Goal: Task Accomplishment & Management: Complete application form

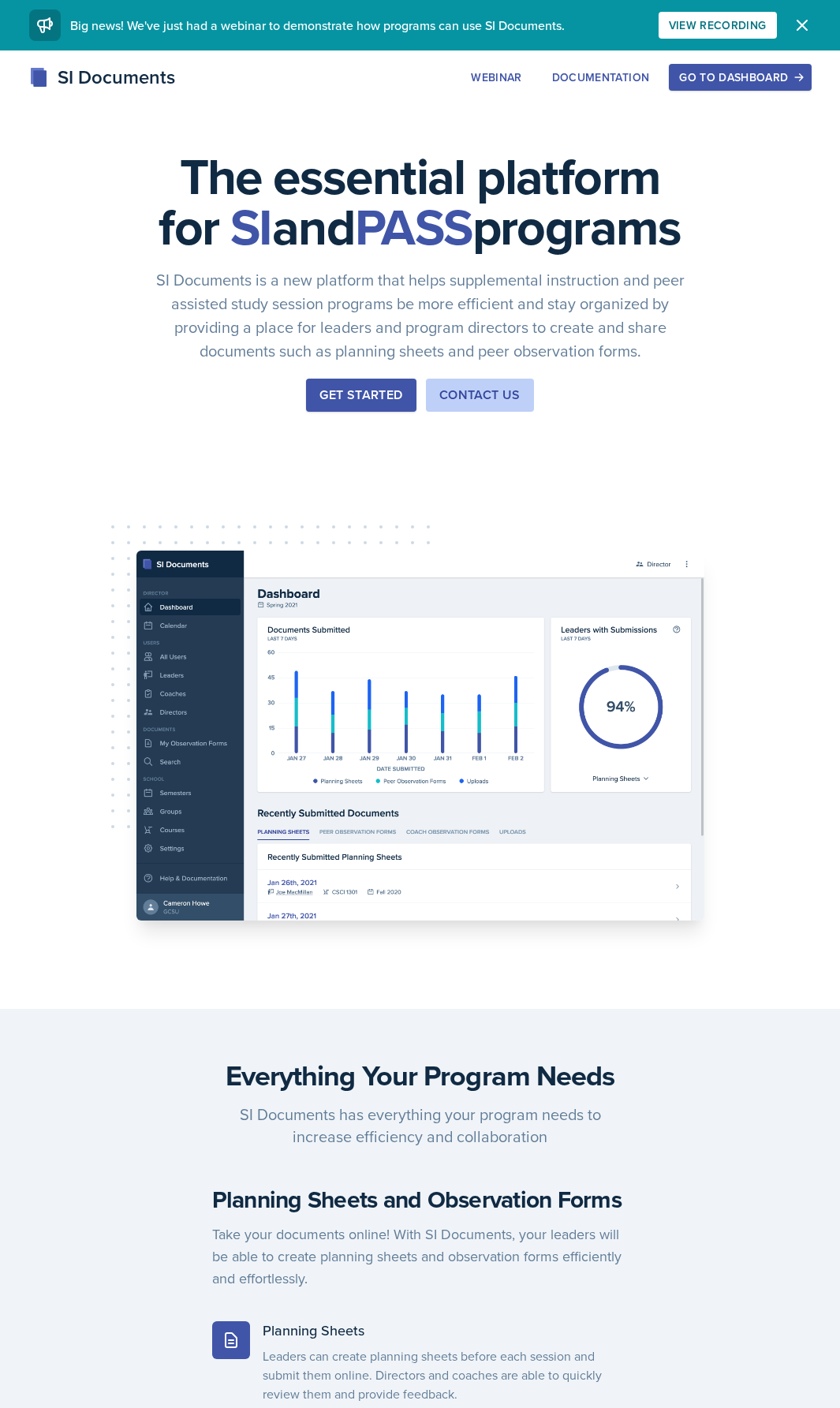
click at [723, 71] on div "Go to Dashboard" at bounding box center [739, 77] width 121 height 12
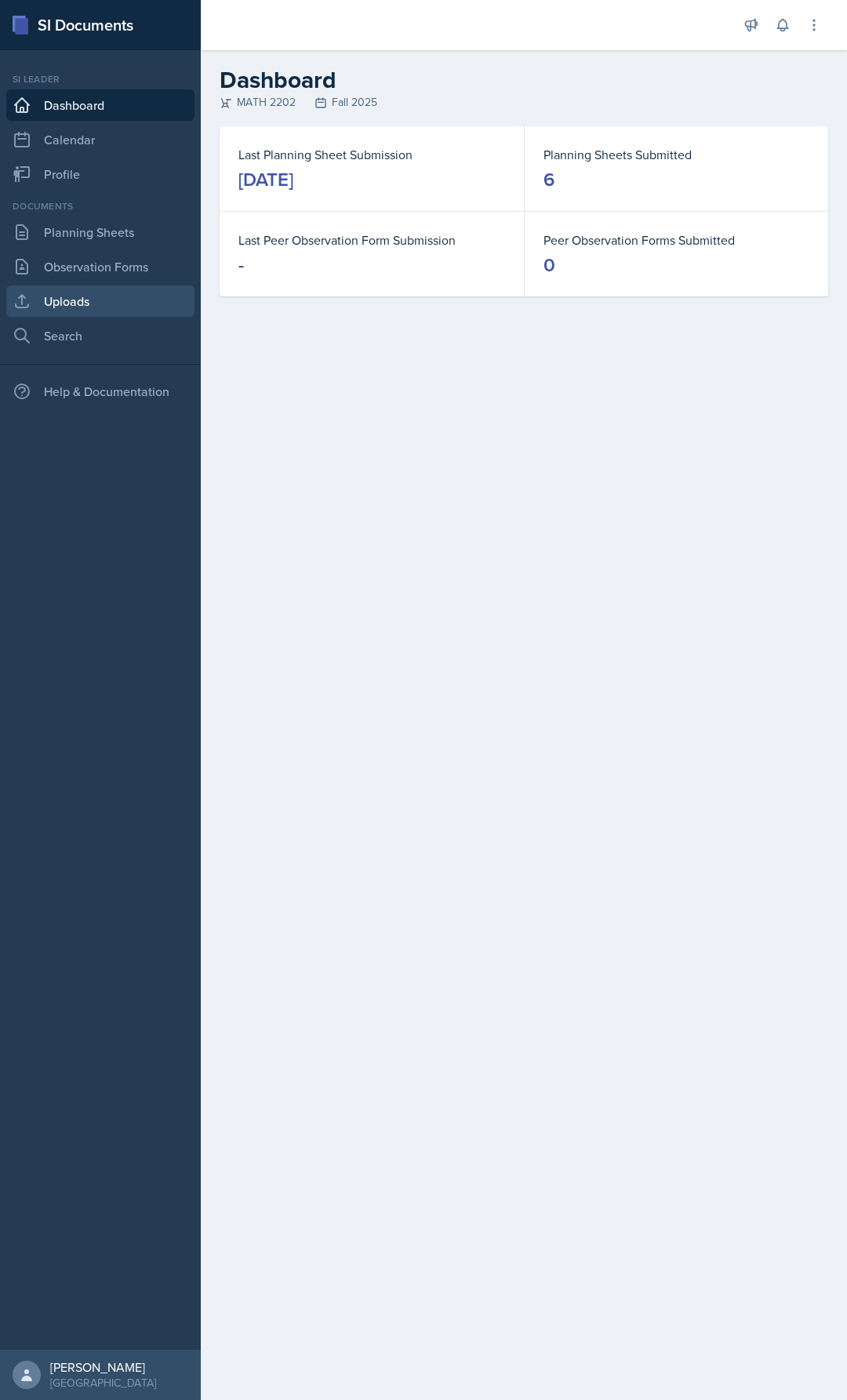
click at [114, 291] on link "Uploads" at bounding box center [100, 302] width 188 height 32
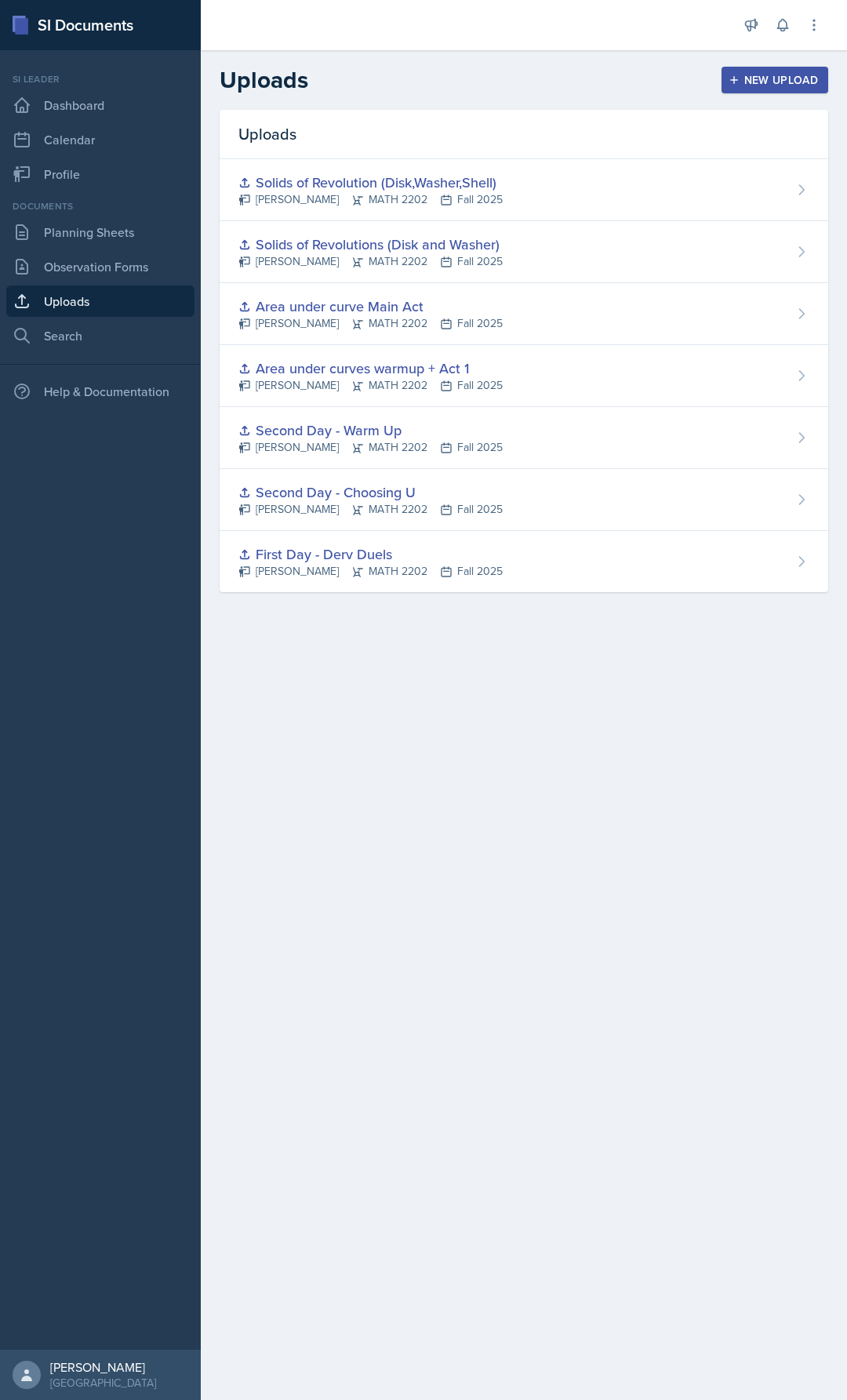
click at [749, 75] on div "New Upload" at bounding box center [775, 79] width 87 height 12
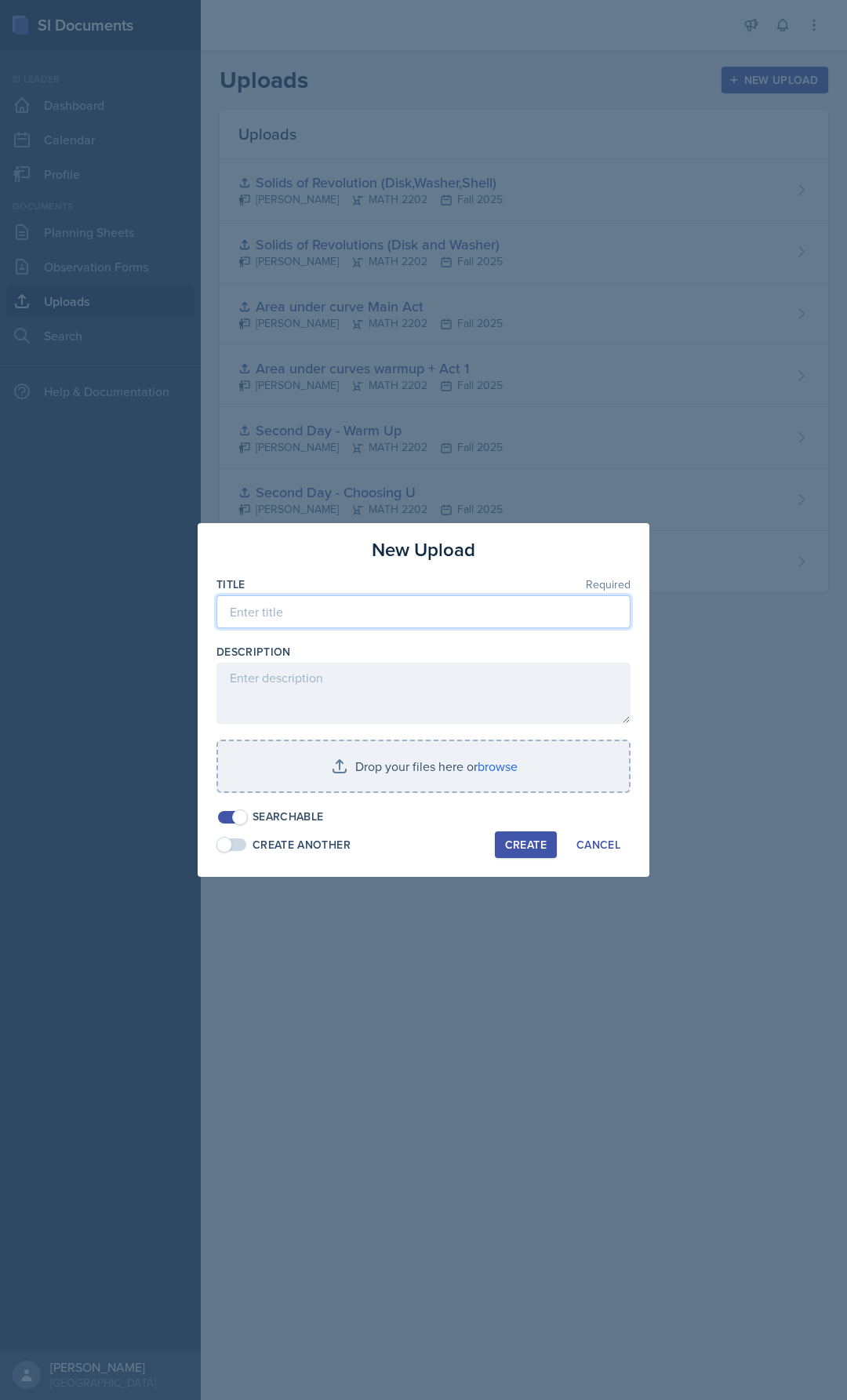
click at [326, 615] on input at bounding box center [424, 611] width 414 height 33
type input "Math 2202, Exam 1 Major Review"
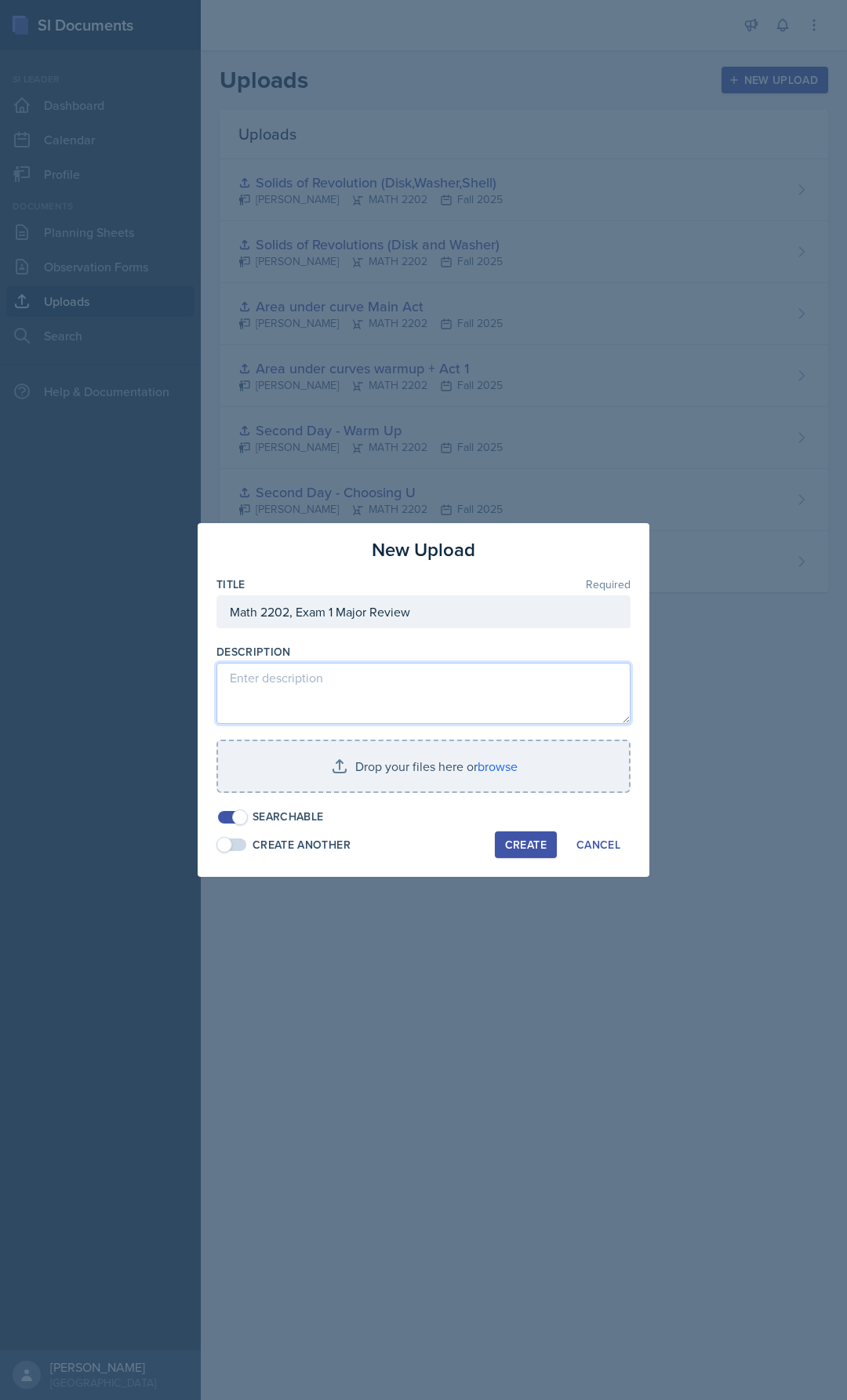
click at [309, 690] on textarea at bounding box center [424, 693] width 414 height 61
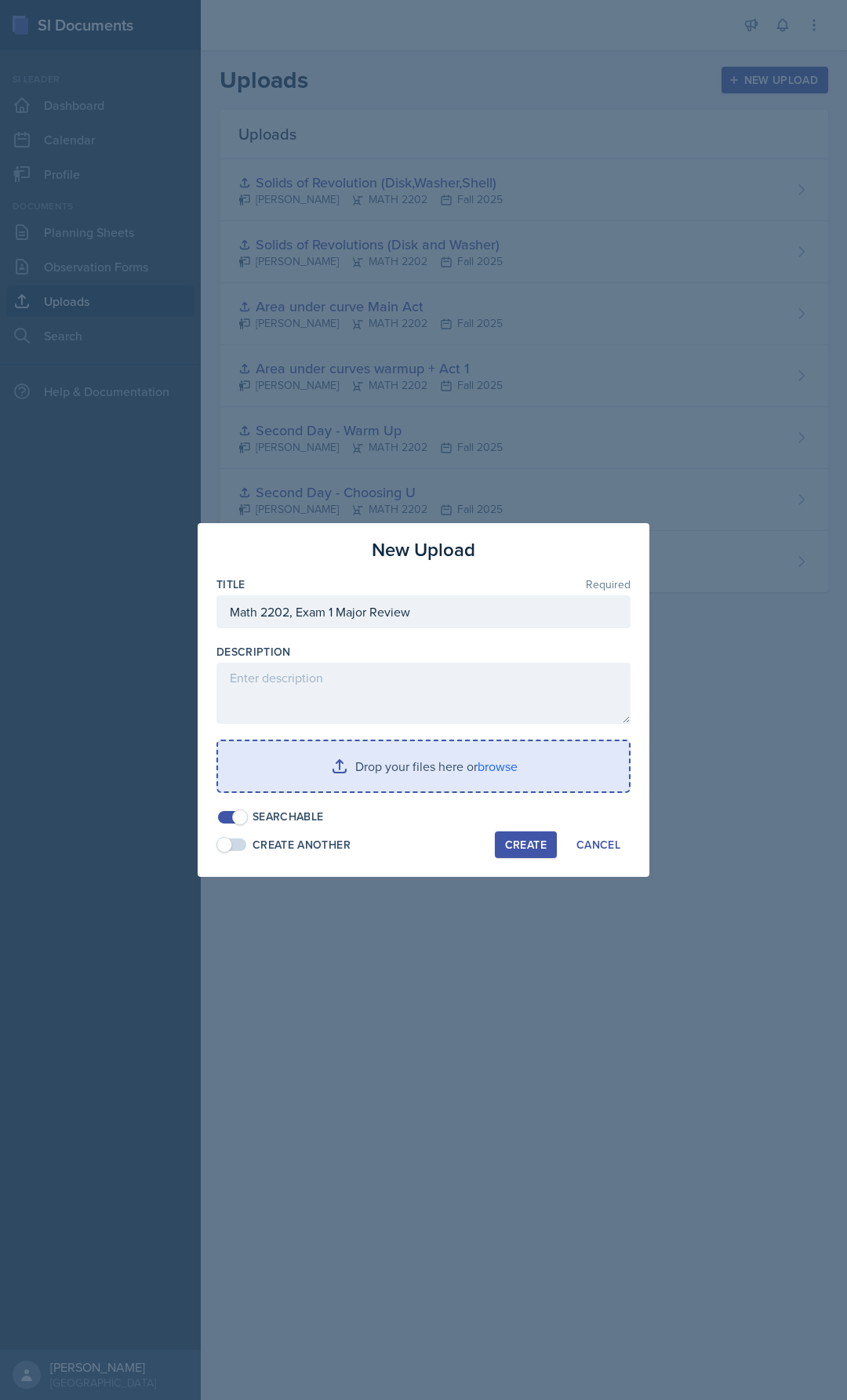
click at [395, 758] on input "file" at bounding box center [424, 766] width 411 height 50
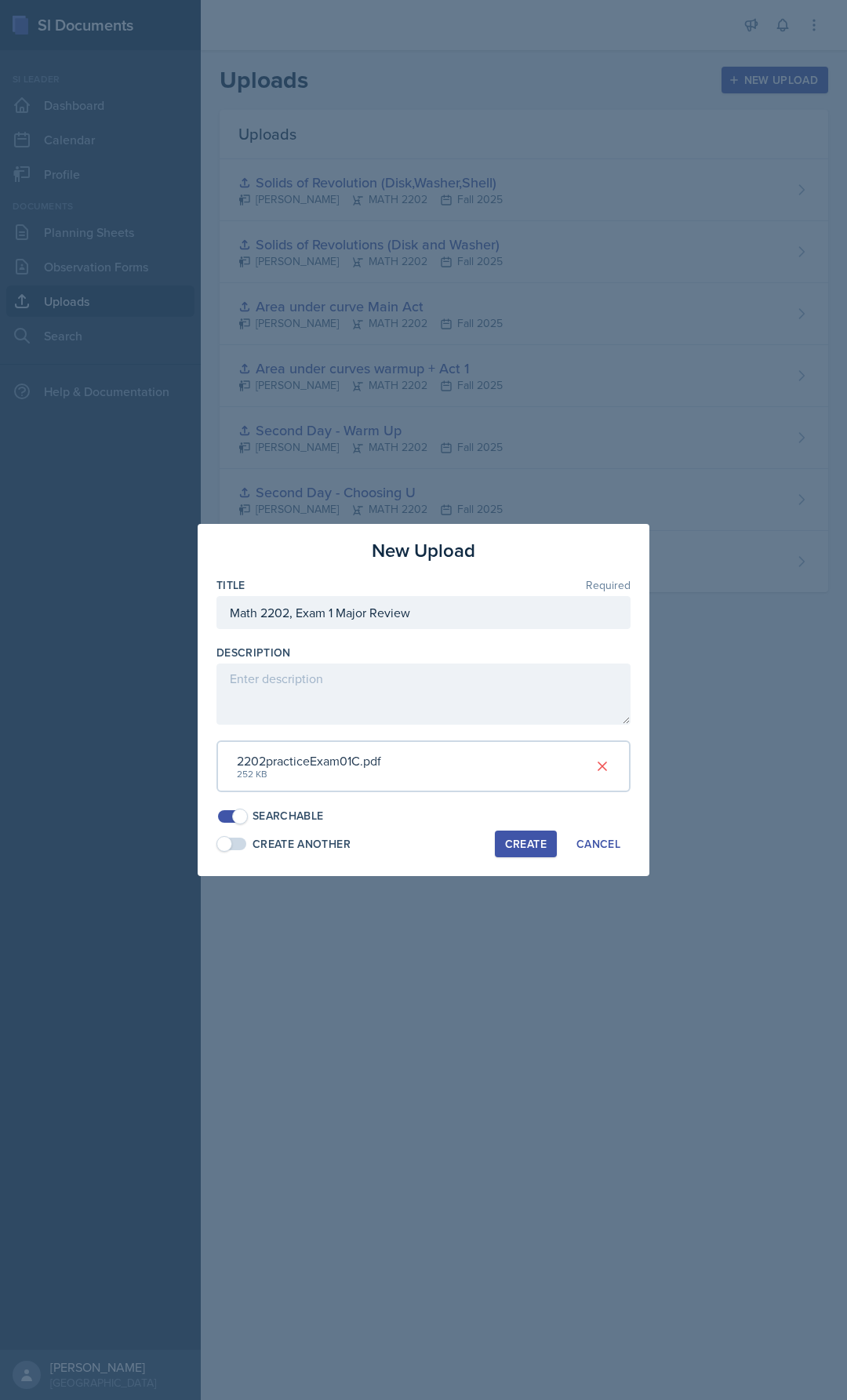
click at [518, 848] on div "Create" at bounding box center [526, 843] width 41 height 12
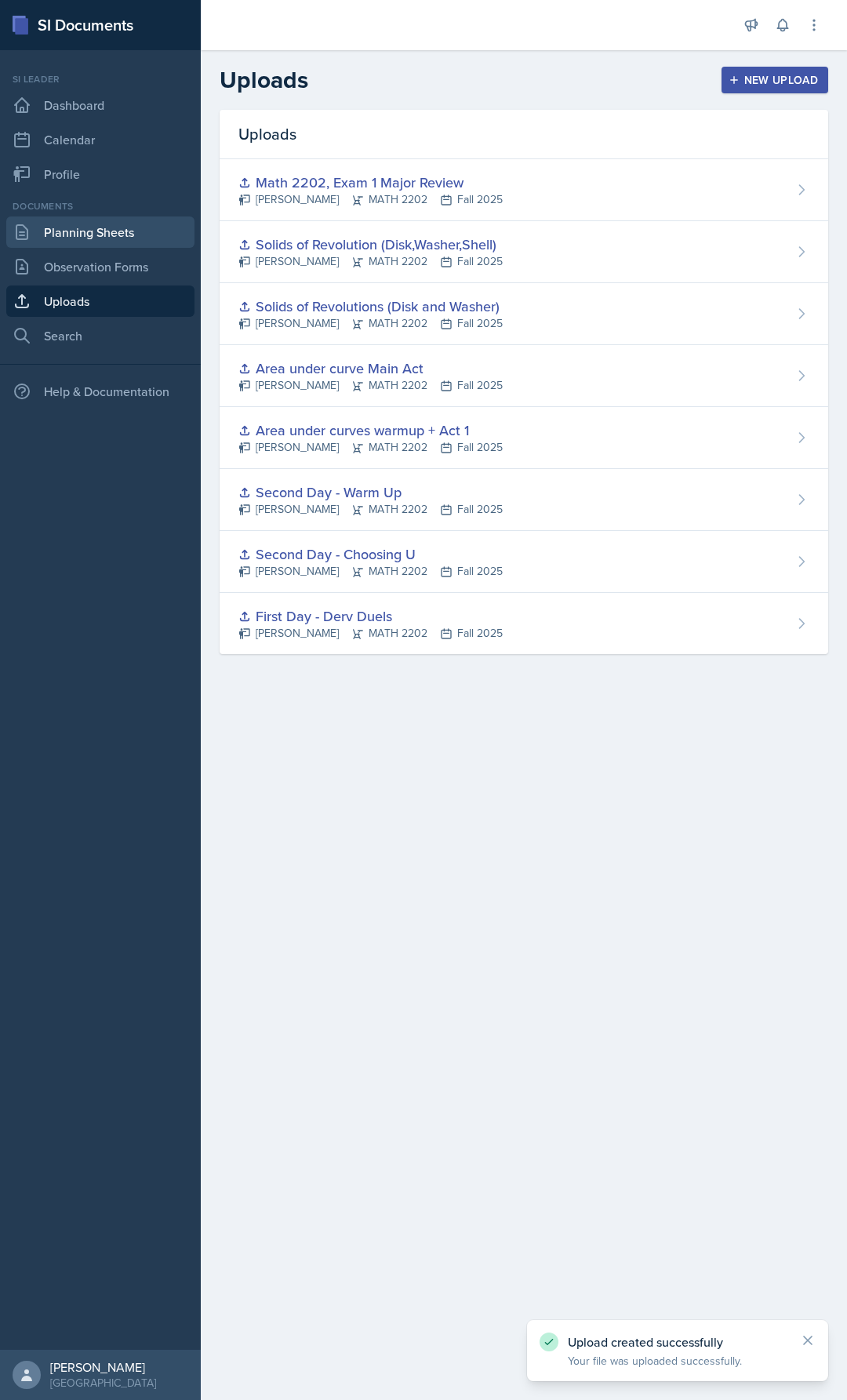
click at [95, 236] on link "Planning Sheets" at bounding box center [100, 233] width 188 height 32
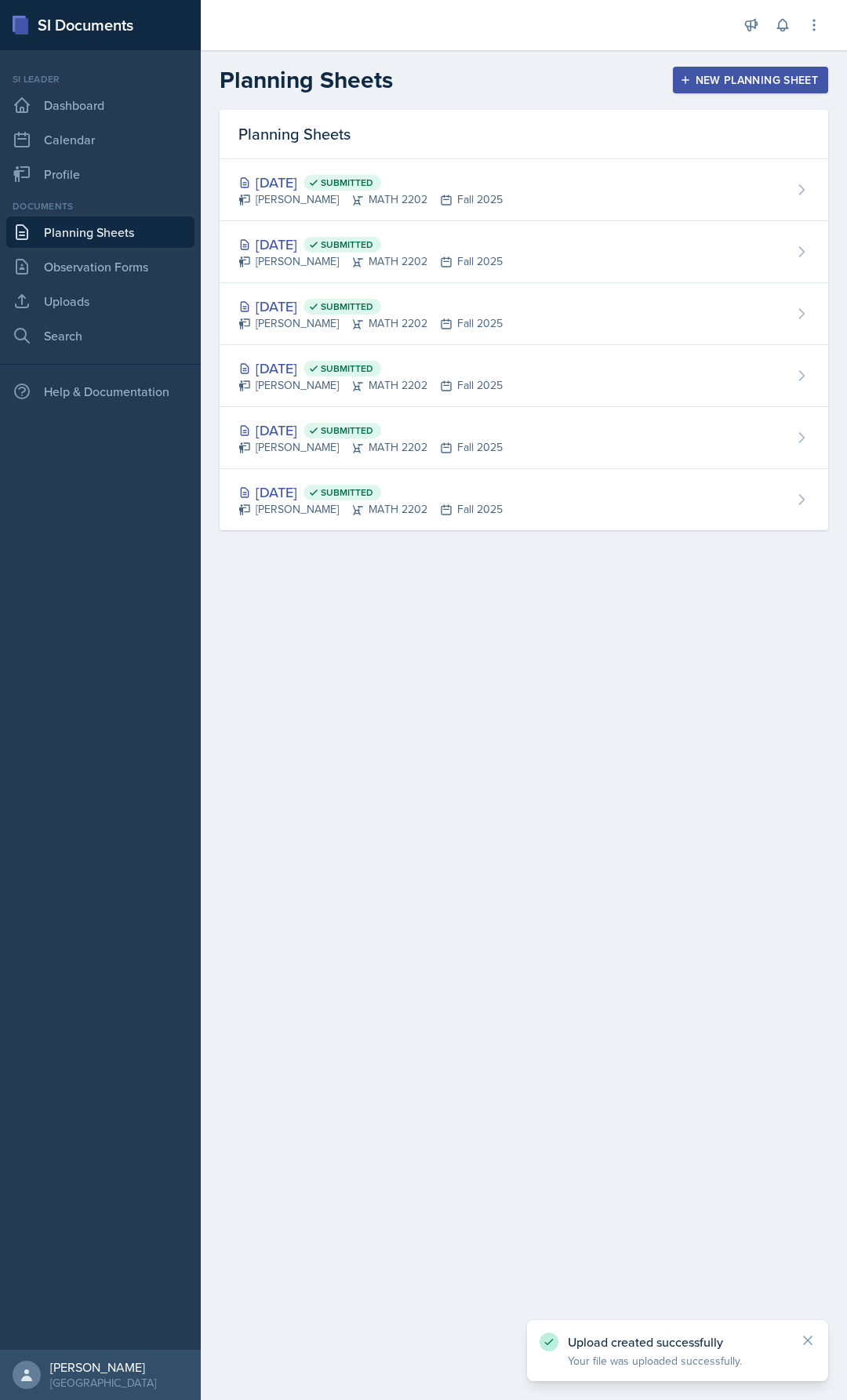
click at [703, 78] on div "New Planning Sheet" at bounding box center [751, 79] width 135 height 12
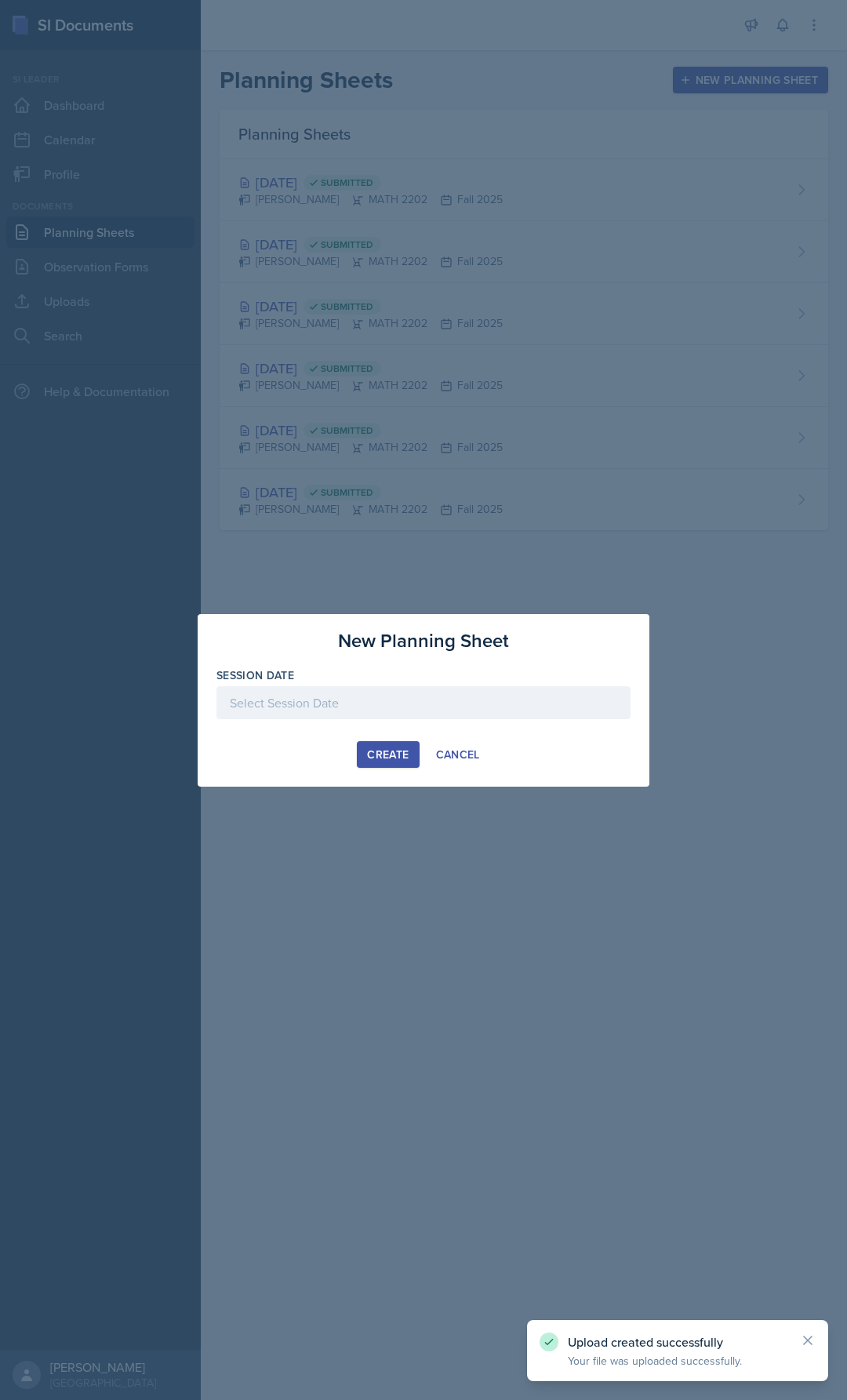
click at [418, 686] on div "Session Date" at bounding box center [424, 701] width 414 height 67
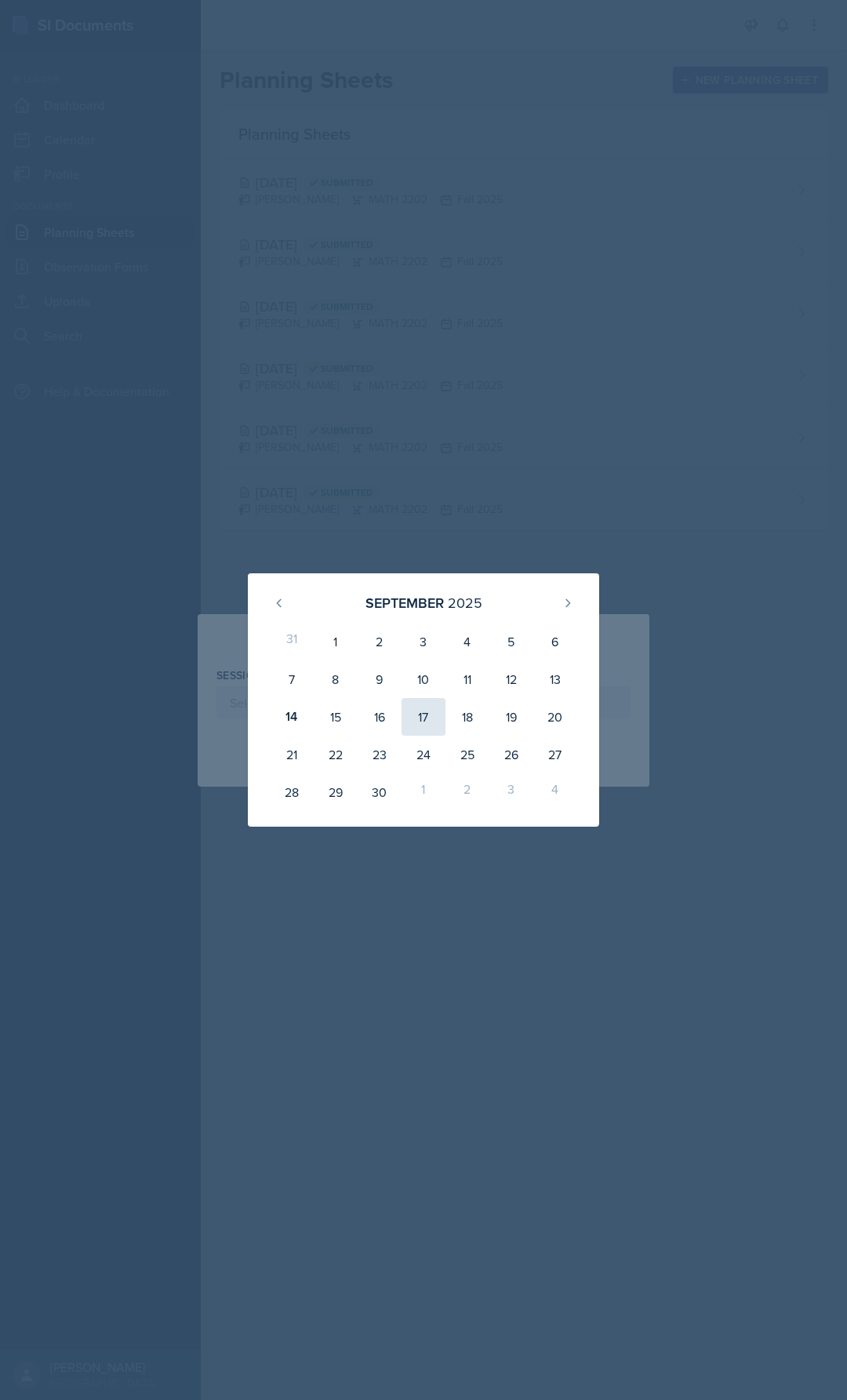
click at [429, 721] on div "17" at bounding box center [424, 717] width 44 height 37
type input "[DATE]"
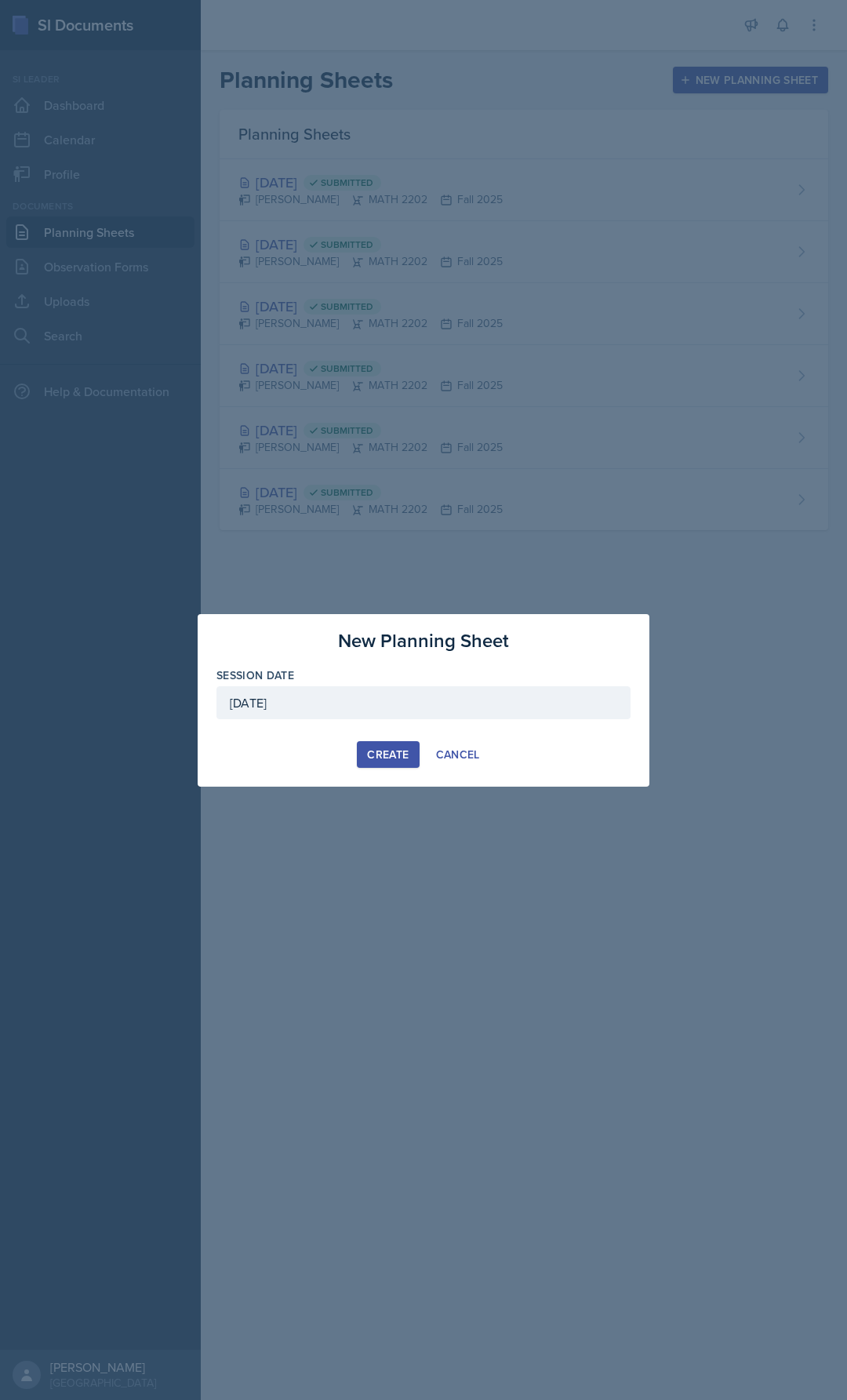
click at [395, 701] on div "[DATE]" at bounding box center [424, 702] width 414 height 33
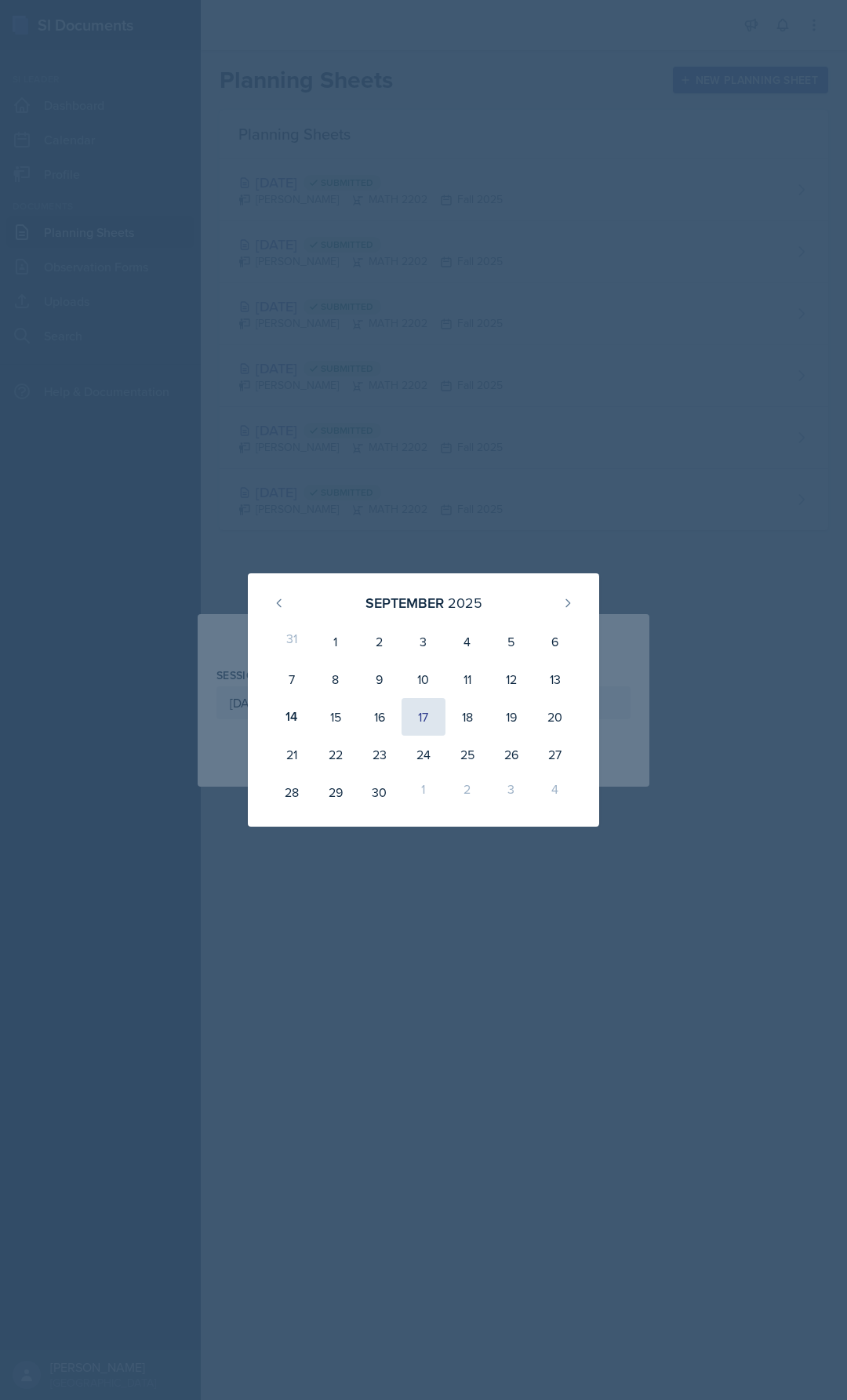
click at [418, 719] on div "17" at bounding box center [424, 717] width 44 height 37
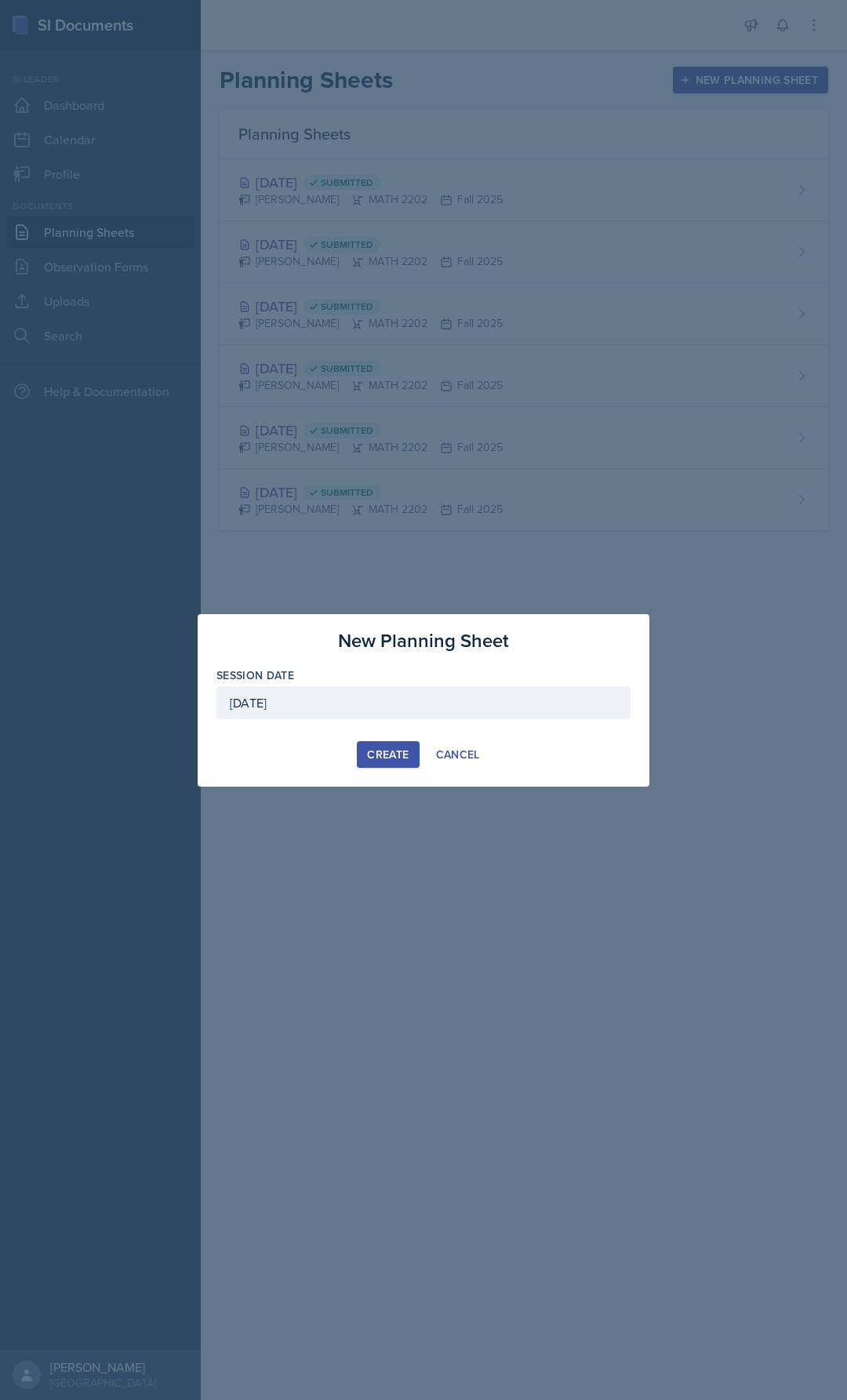
click at [391, 757] on div "Create" at bounding box center [388, 754] width 41 height 12
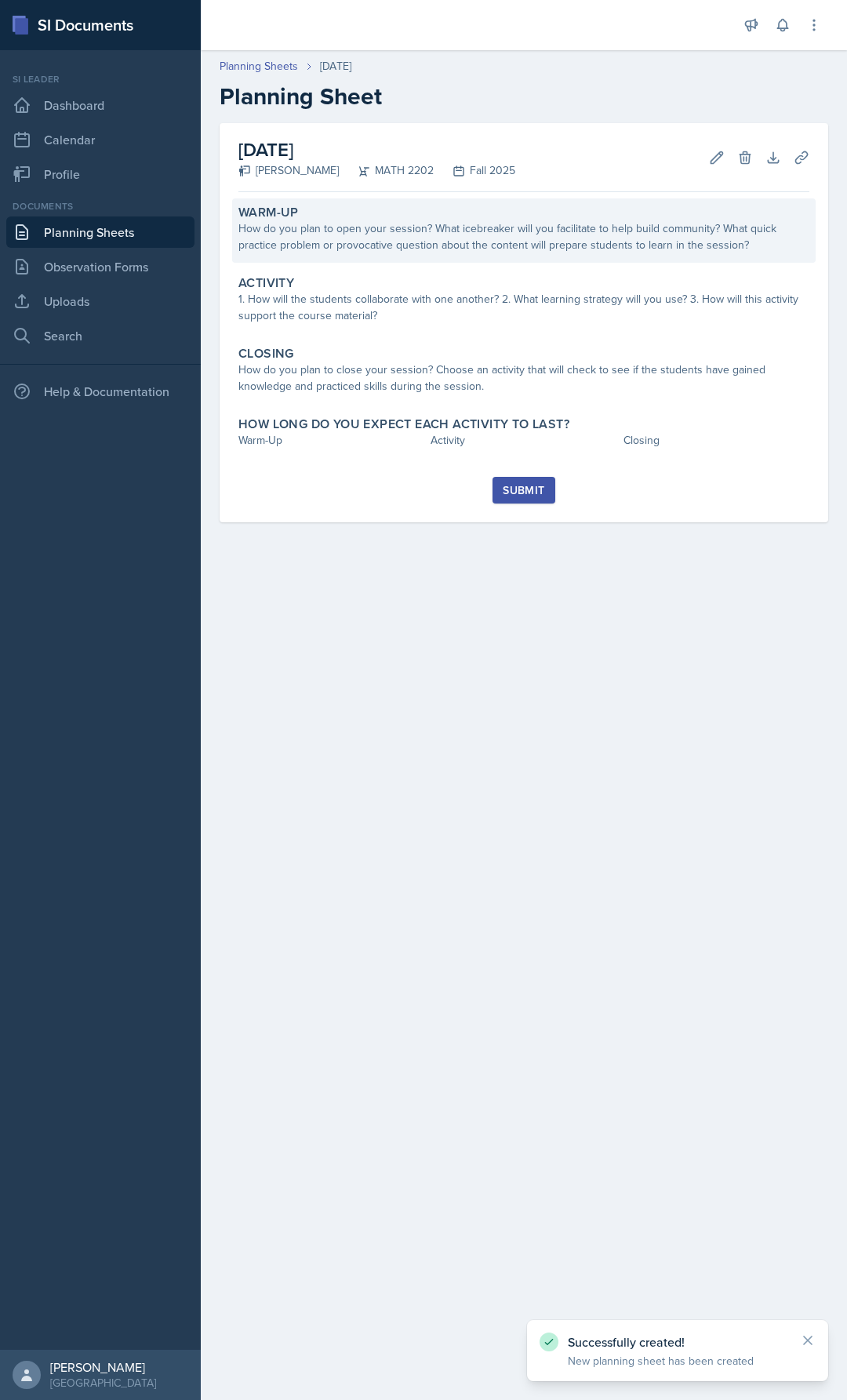
click at [337, 227] on div "How do you plan to open your session? What icebreaker will you facilitate to he…" at bounding box center [524, 236] width 571 height 33
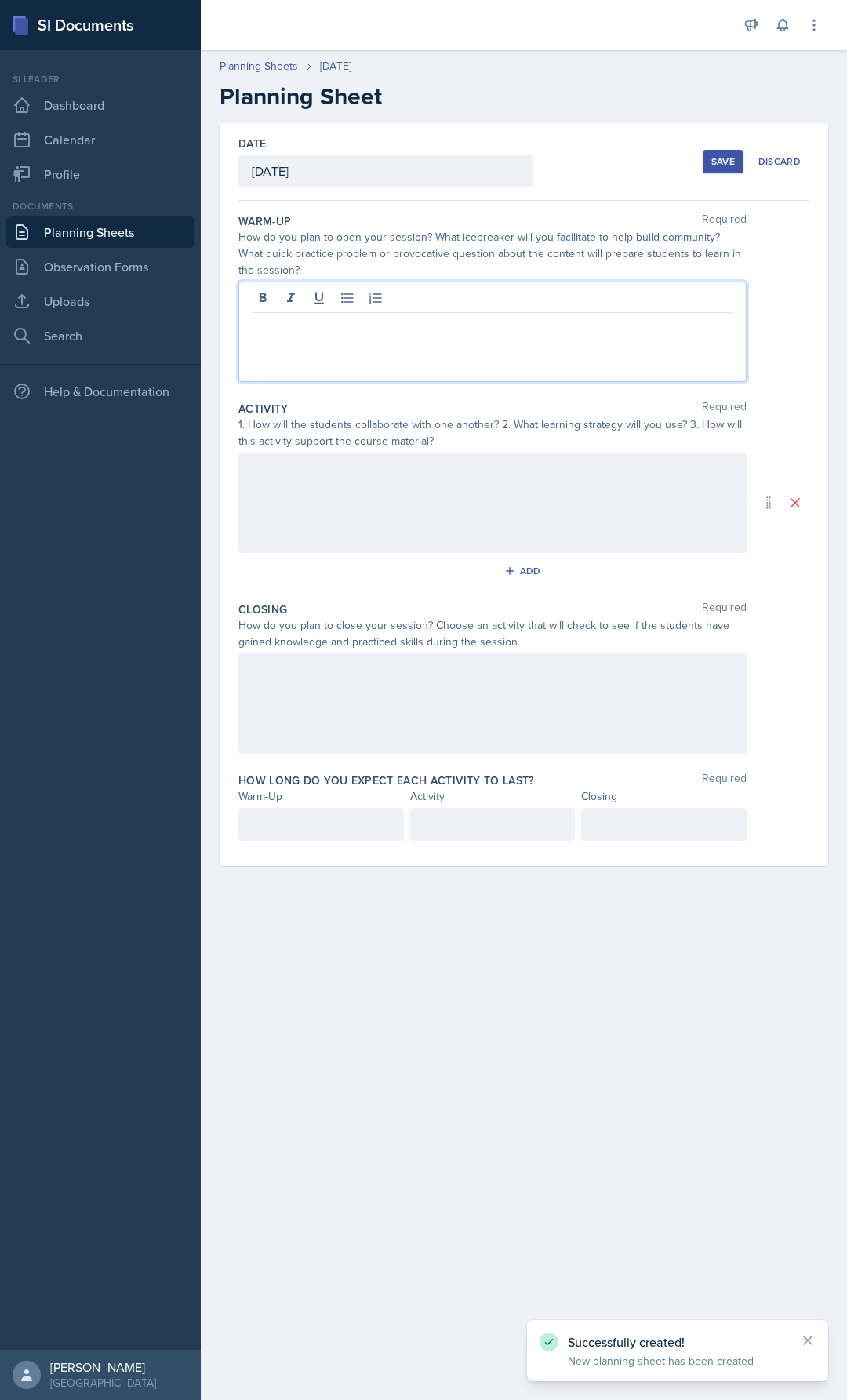
click at [336, 300] on div at bounding box center [493, 331] width 509 height 100
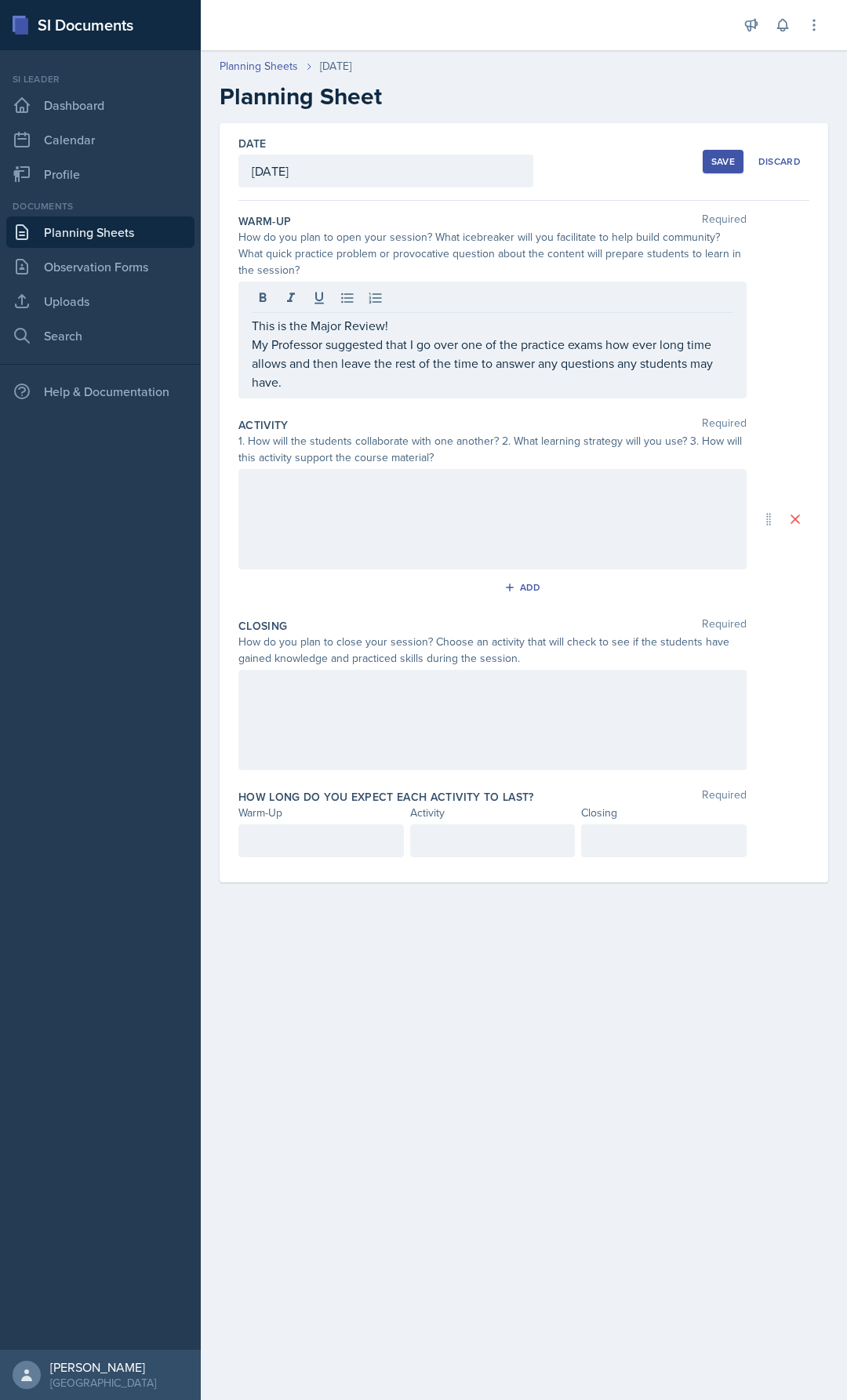
click at [296, 510] on div at bounding box center [493, 519] width 509 height 100
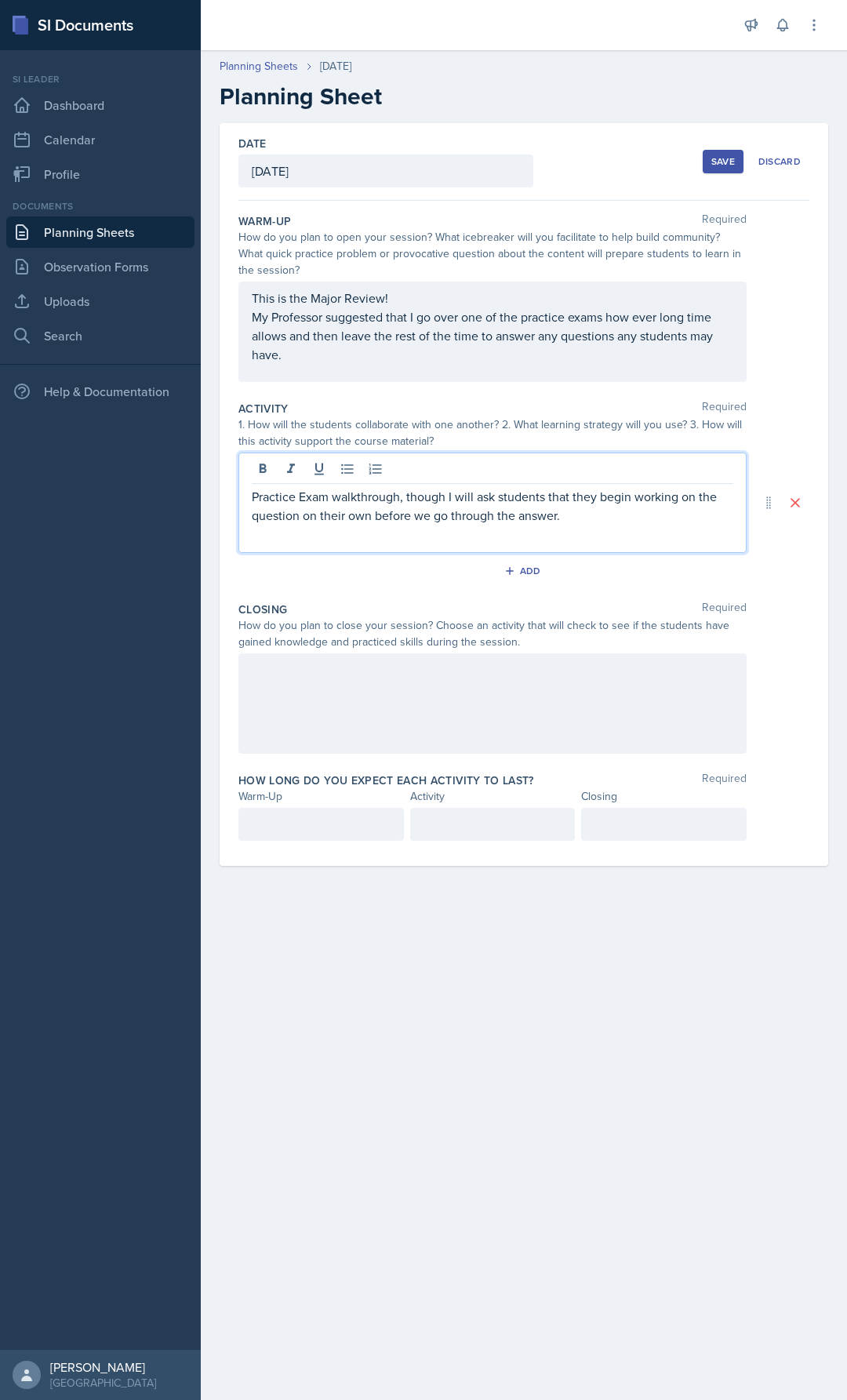
click at [337, 696] on div at bounding box center [493, 703] width 509 height 100
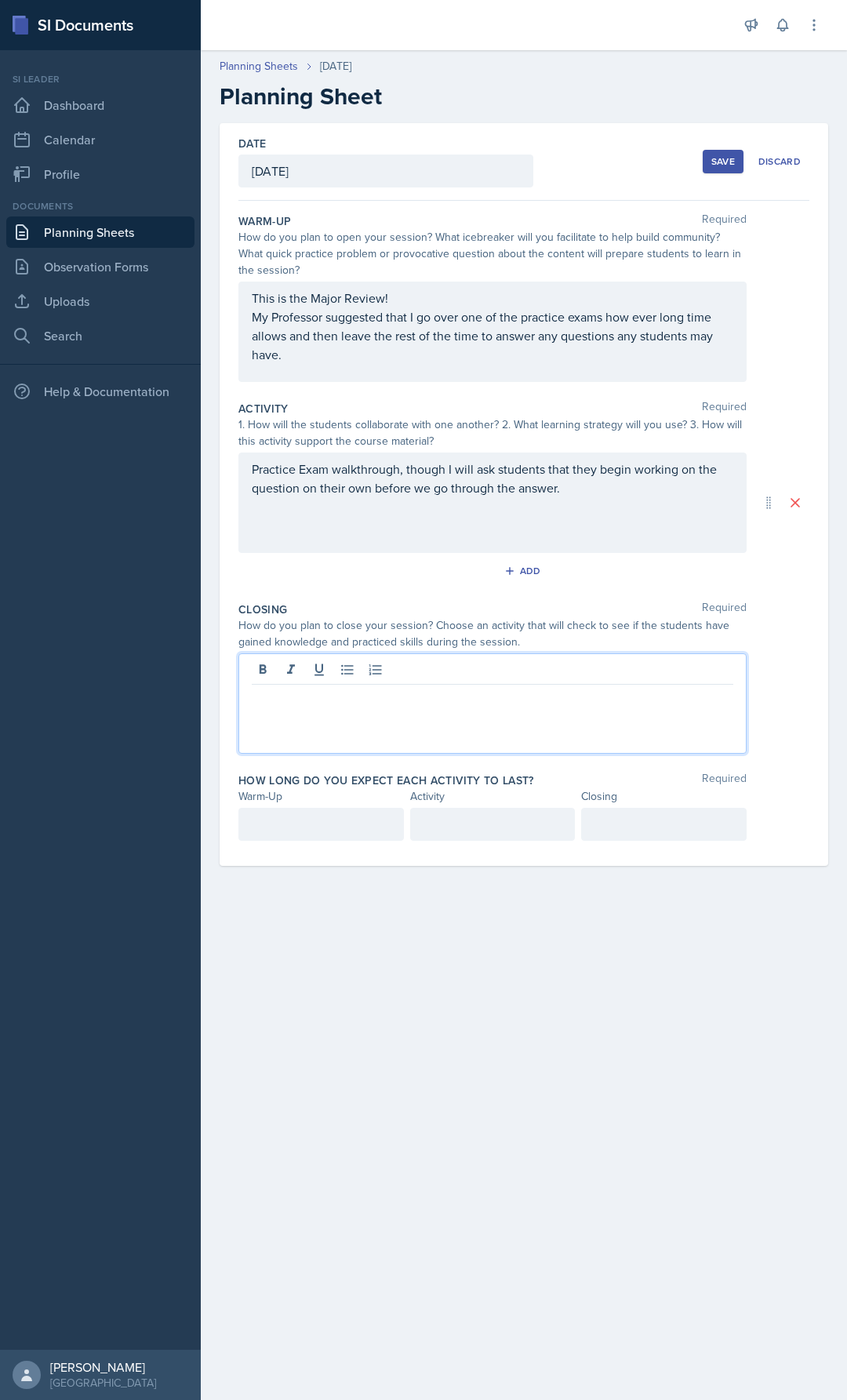
click at [638, 498] on div "Practice Exam walkthrough, though I will ask students that they begin working o…" at bounding box center [493, 502] width 509 height 100
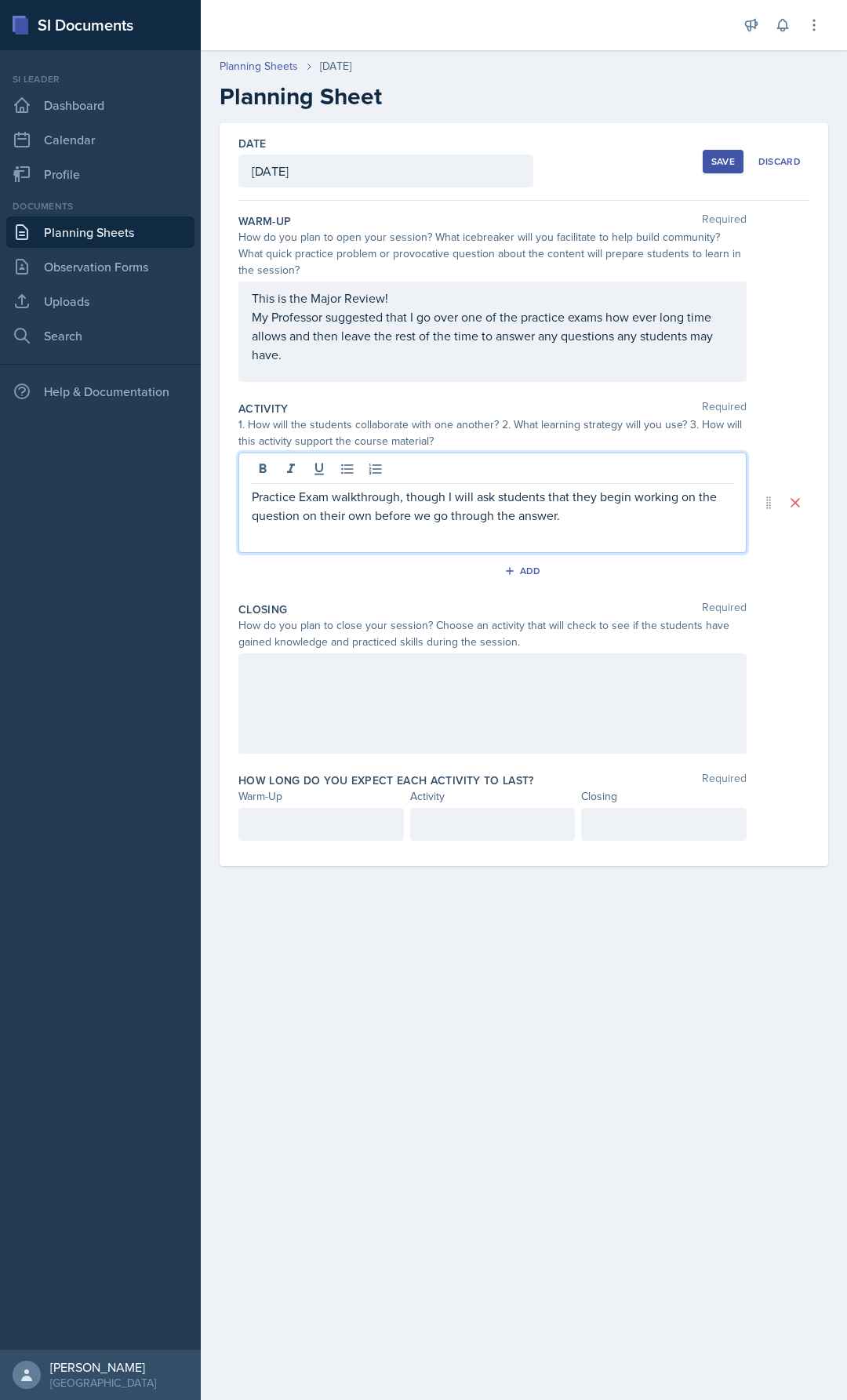
click at [441, 702] on div at bounding box center [493, 703] width 509 height 100
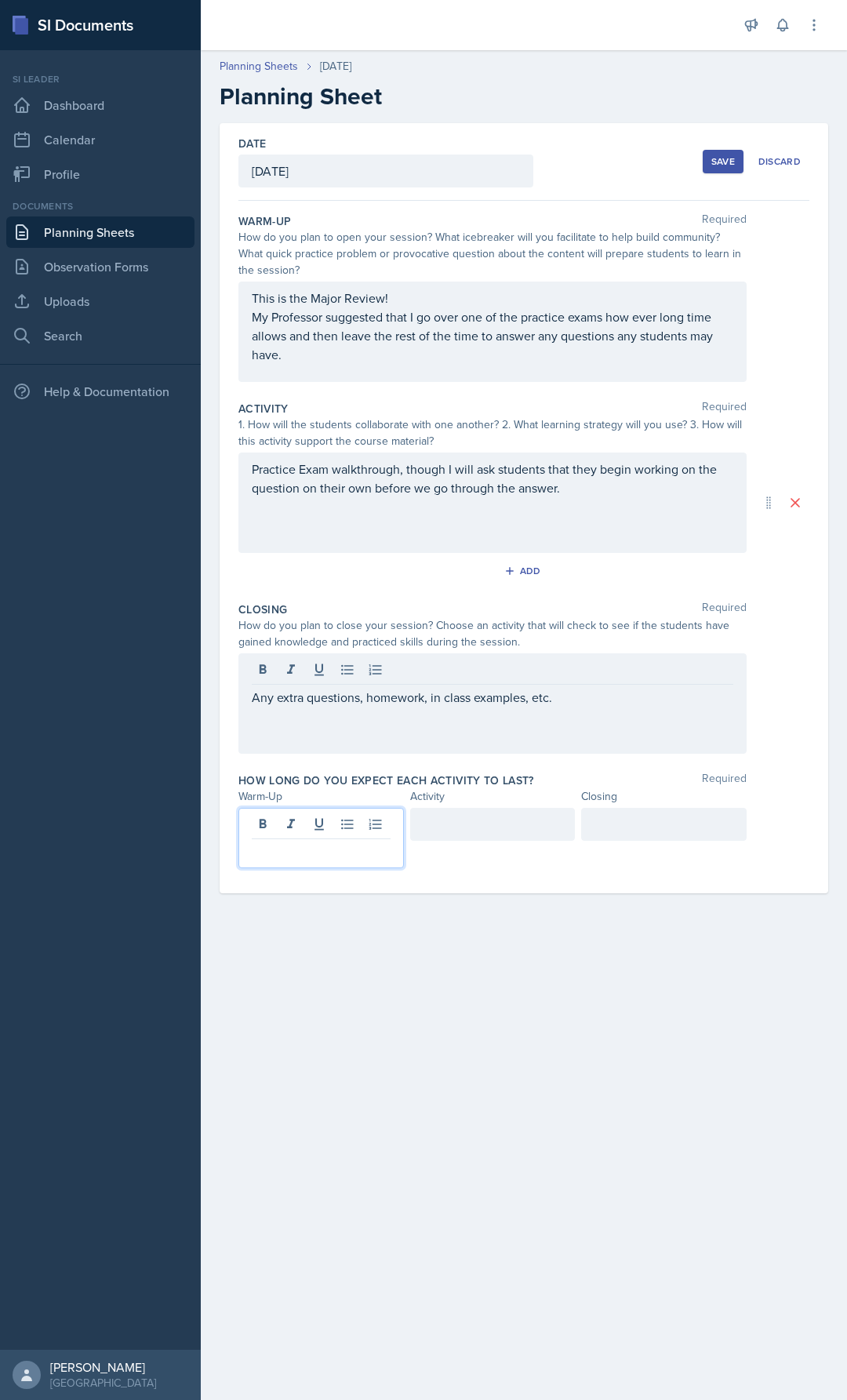
click at [337, 831] on div at bounding box center [321, 837] width 165 height 61
click at [470, 822] on div at bounding box center [493, 823] width 165 height 33
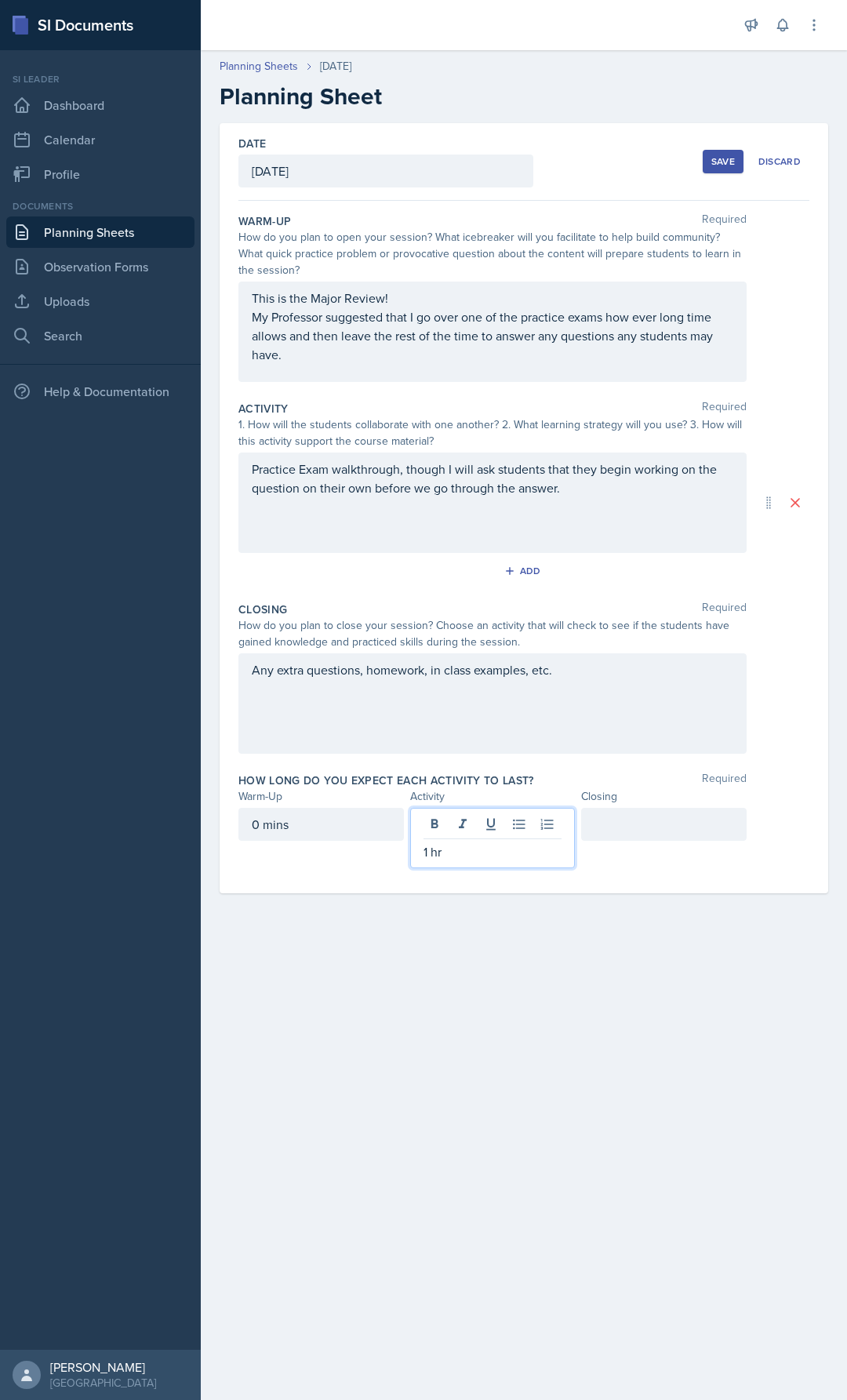
click at [711, 830] on div at bounding box center [664, 823] width 165 height 33
click at [635, 902] on div "Date [DATE] [DATE] 31 1 2 3 4 5 6 7 8 9 10 11 12 13 14 15 16 17 18 19 20 21 22 …" at bounding box center [524, 527] width 647 height 807
click at [728, 164] on div "Save" at bounding box center [723, 161] width 23 height 12
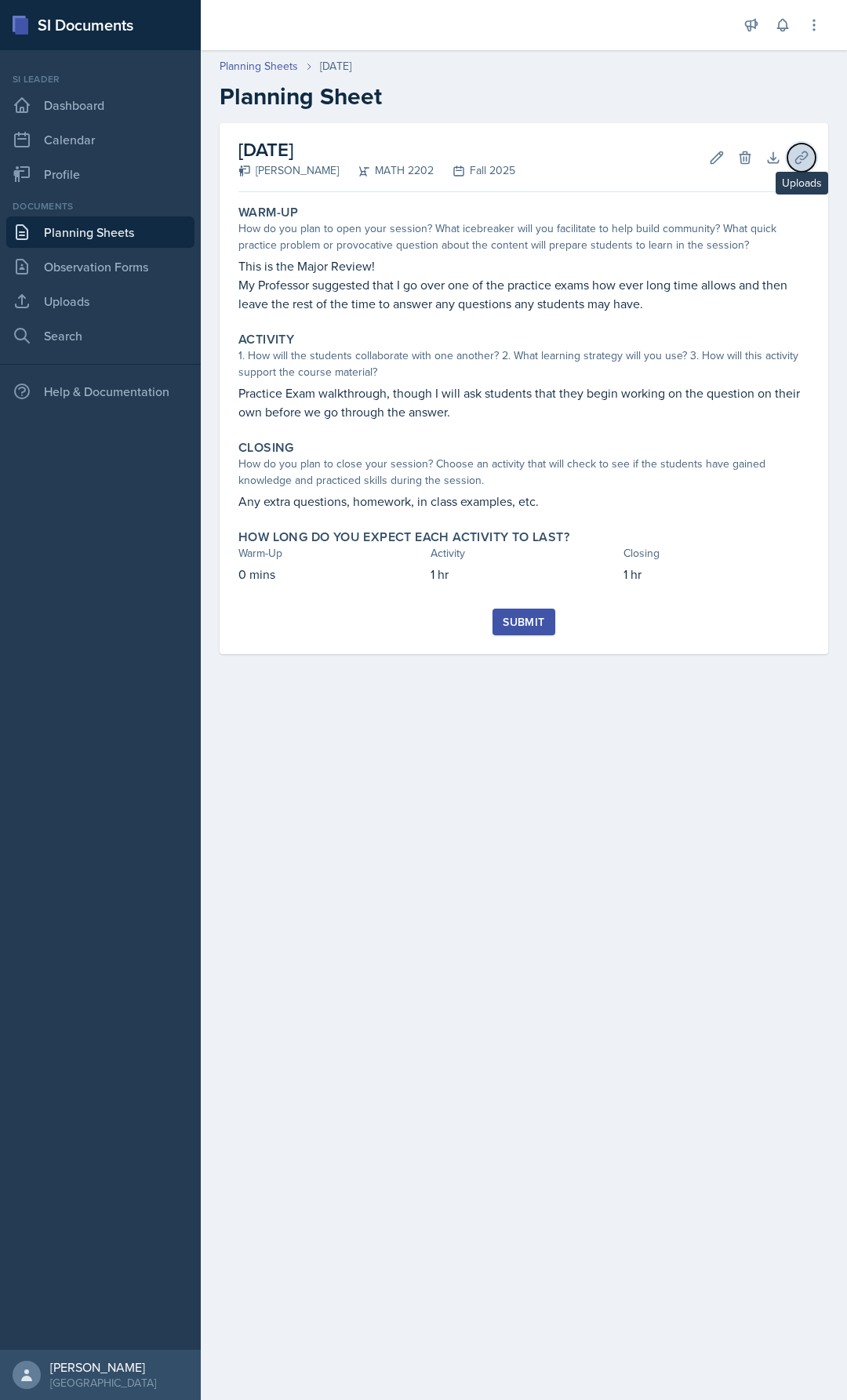
click at [800, 154] on icon at bounding box center [801, 157] width 16 height 16
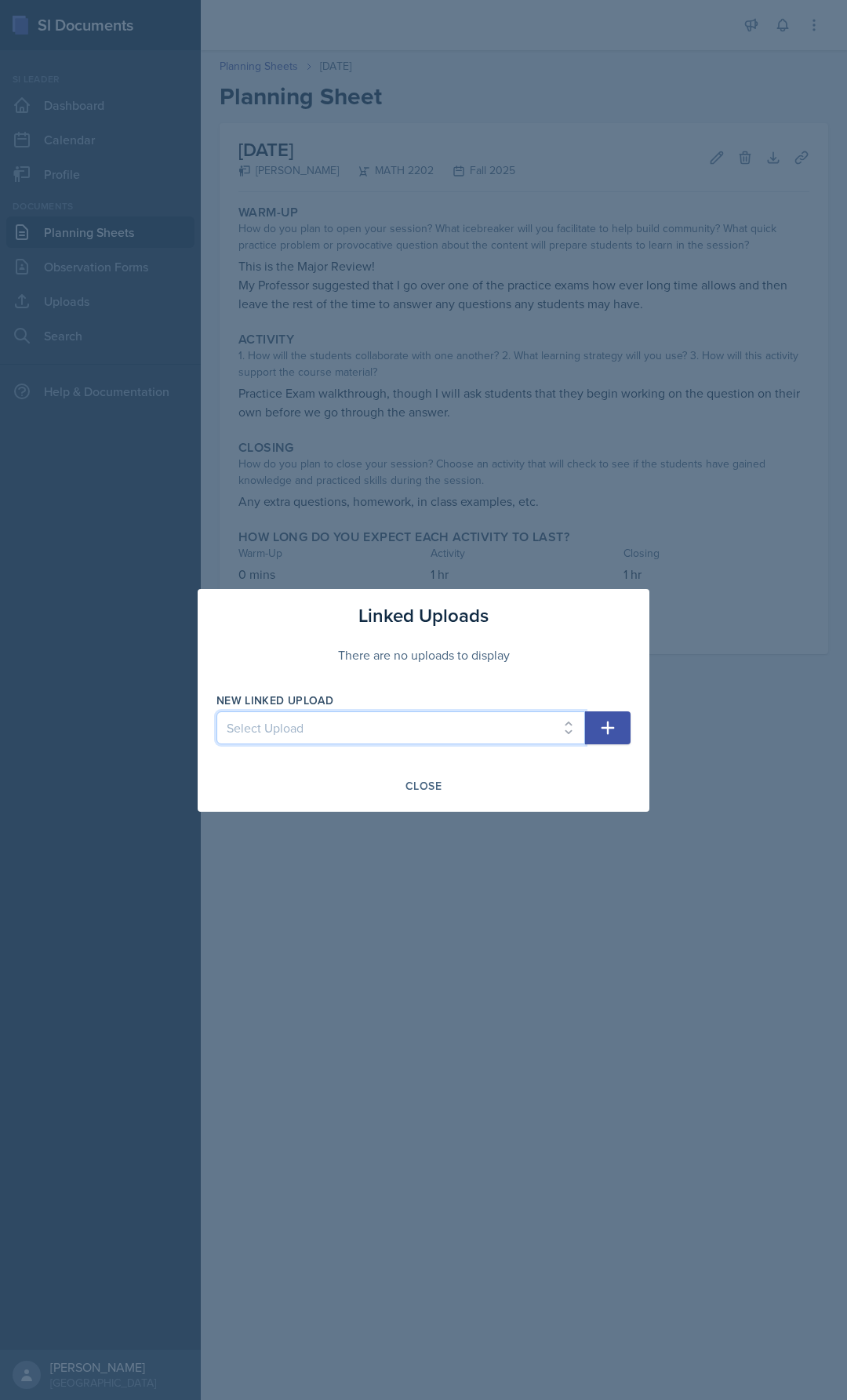
click at [359, 739] on select "Select Upload First Day - Derv Duels Second Day - Choosing U Second Day - Warm …" at bounding box center [401, 727] width 368 height 33
select select "e9cef152-402f-4087-9cd4-c093381a4069"
click at [217, 711] on select "Select Upload First Day - Derv Duels Second Day - Choosing U Second Day - Warm …" at bounding box center [401, 727] width 368 height 33
click at [619, 728] on button "button" at bounding box center [608, 727] width 46 height 33
select select
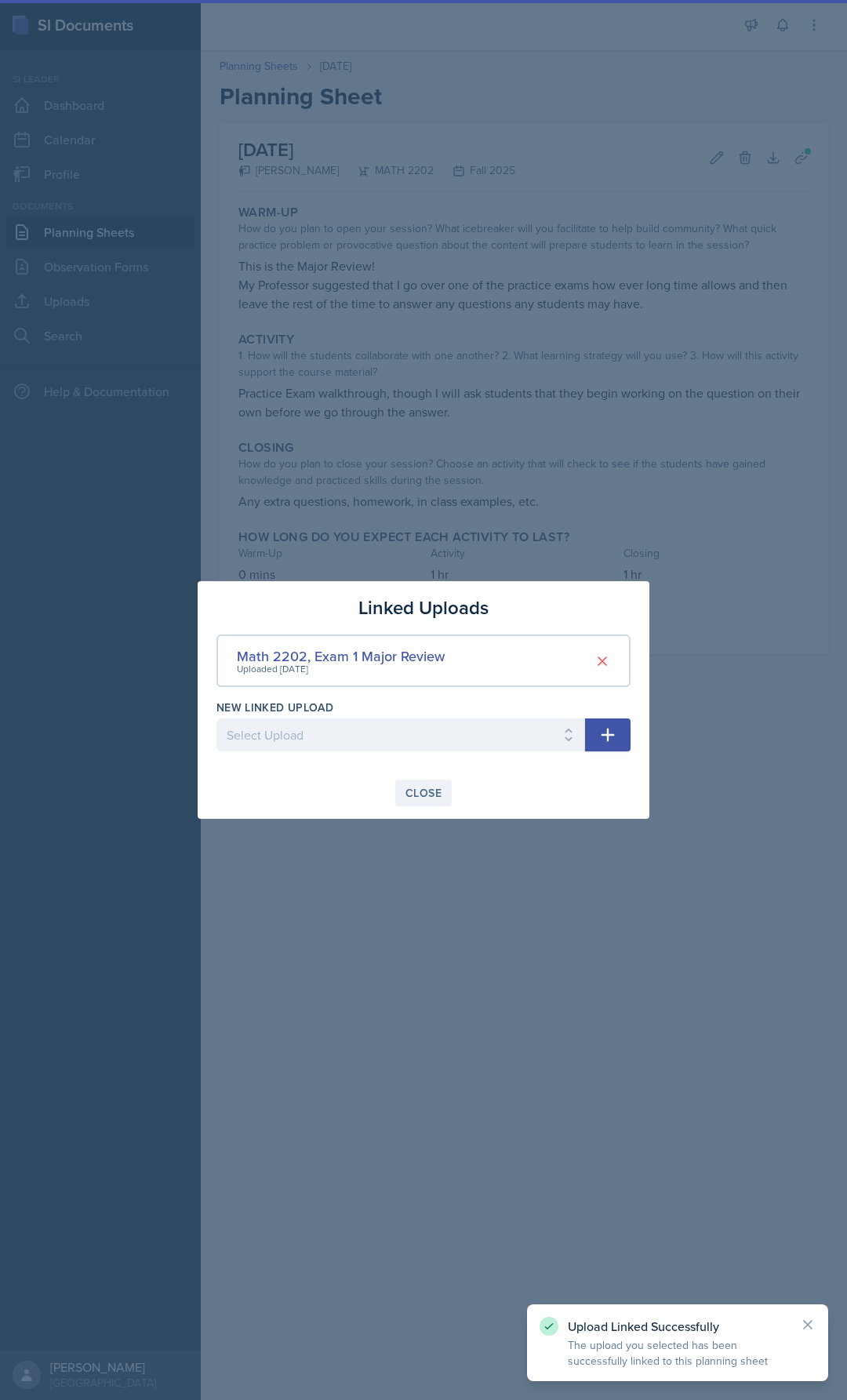
click at [419, 789] on div "Close" at bounding box center [424, 793] width 36 height 12
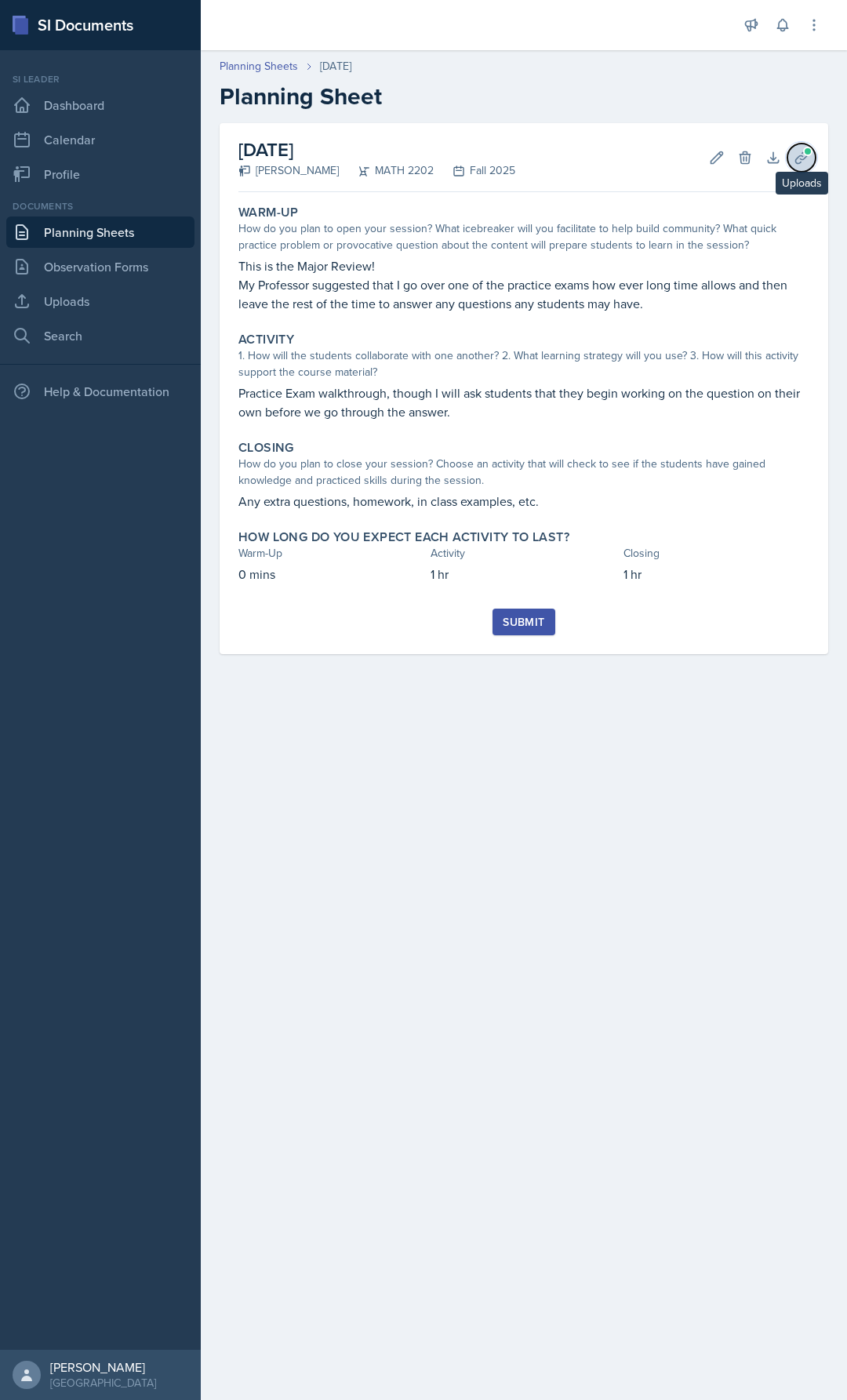
click at [799, 153] on icon at bounding box center [801, 157] width 16 height 16
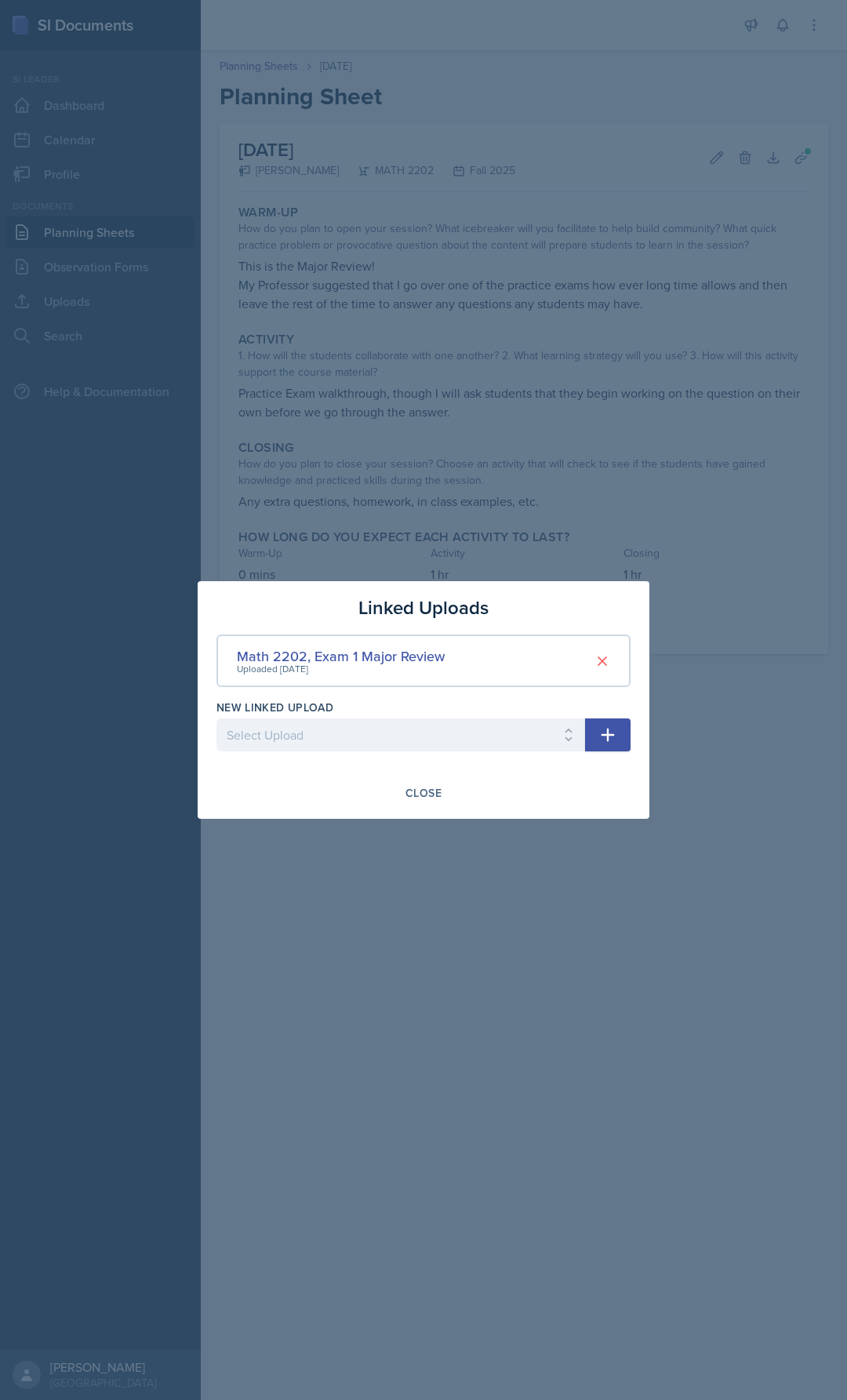
click at [606, 554] on div at bounding box center [424, 700] width 847 height 1400
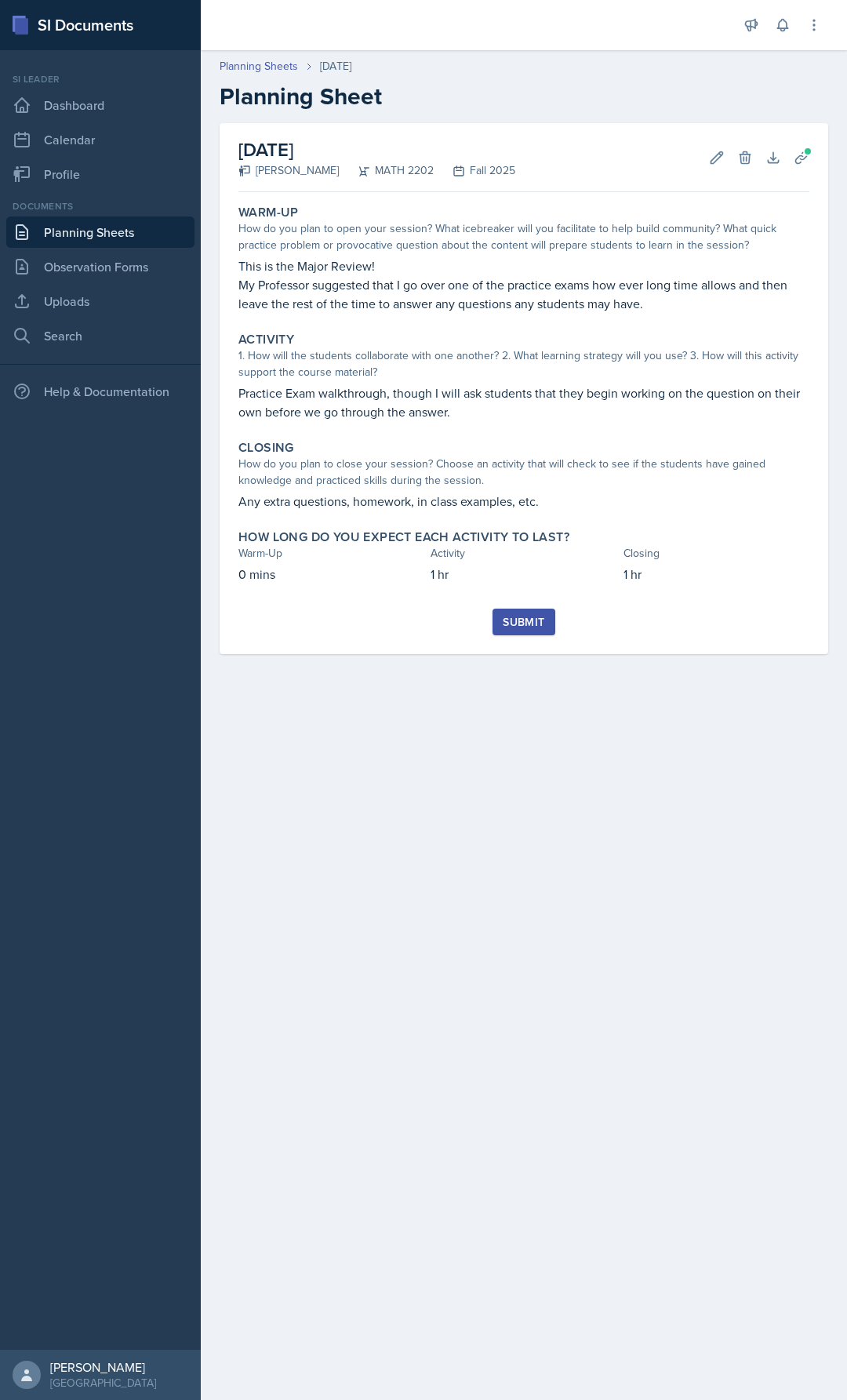
click at [543, 613] on button "Submit" at bounding box center [524, 621] width 62 height 27
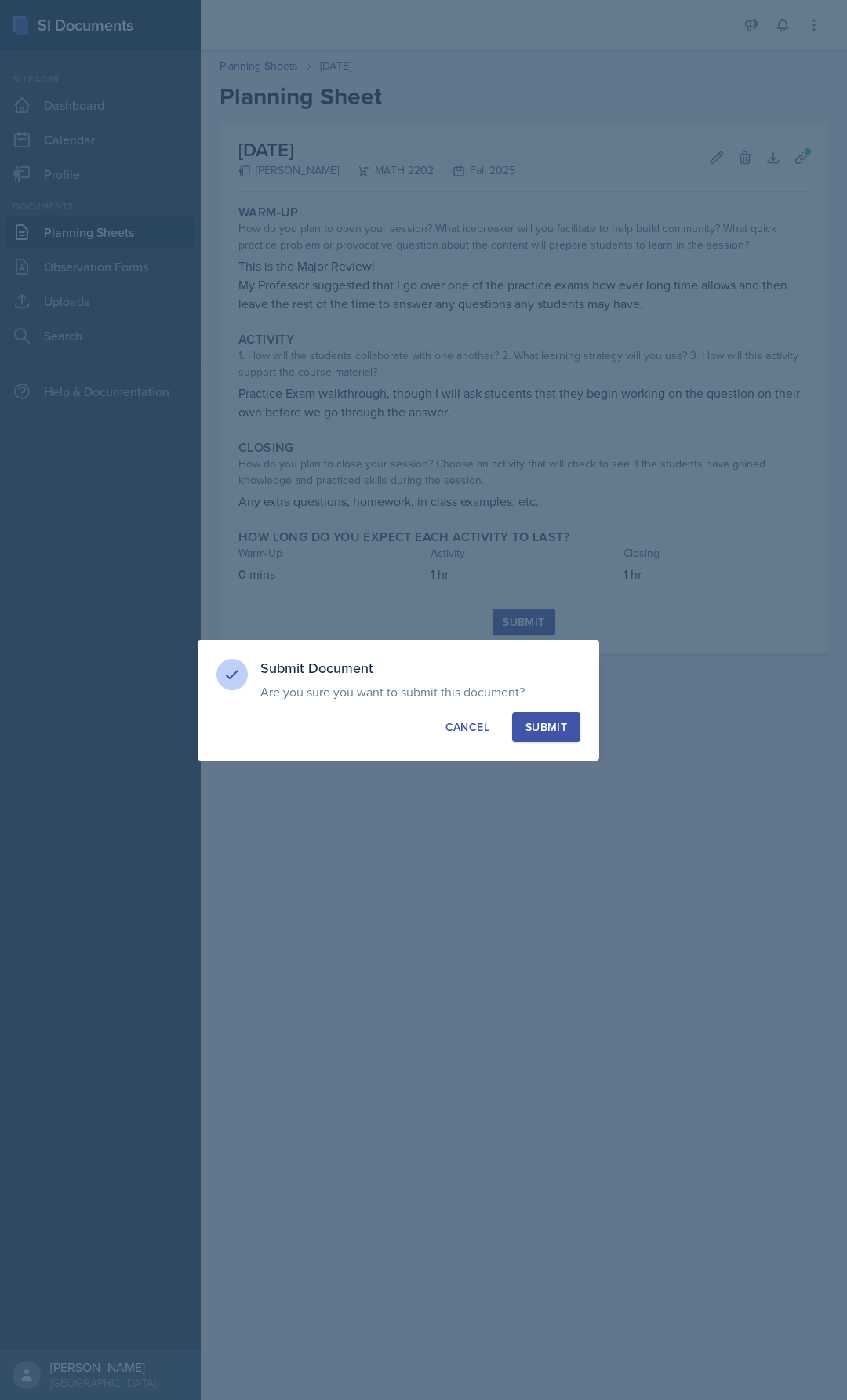
click at [544, 728] on div "Submit" at bounding box center [546, 727] width 41 height 16
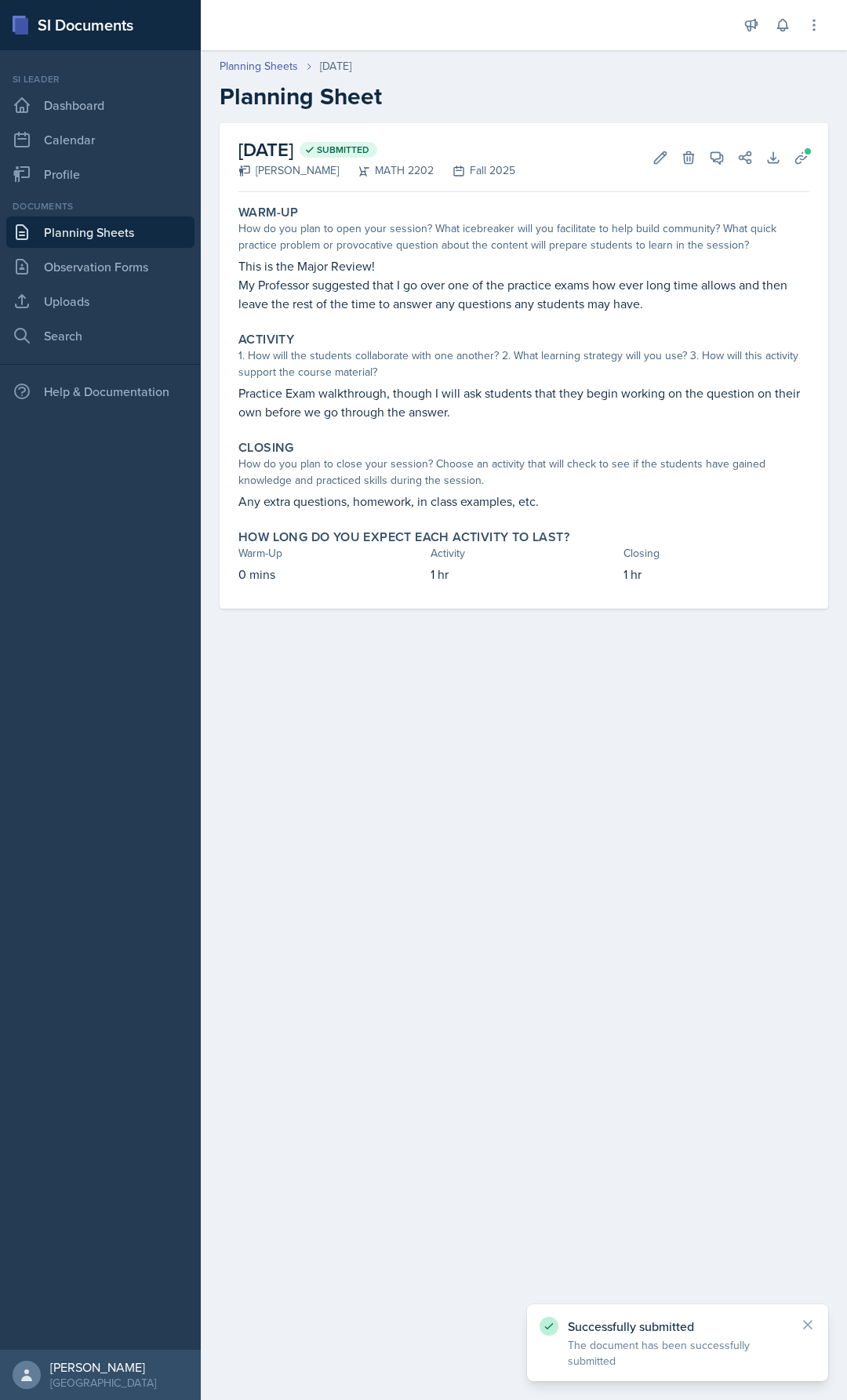
click at [70, 215] on div "Documents Planning Sheets Observation Forms Uploads Search" at bounding box center [100, 275] width 188 height 152
click at [89, 188] on link "Profile" at bounding box center [100, 175] width 188 height 32
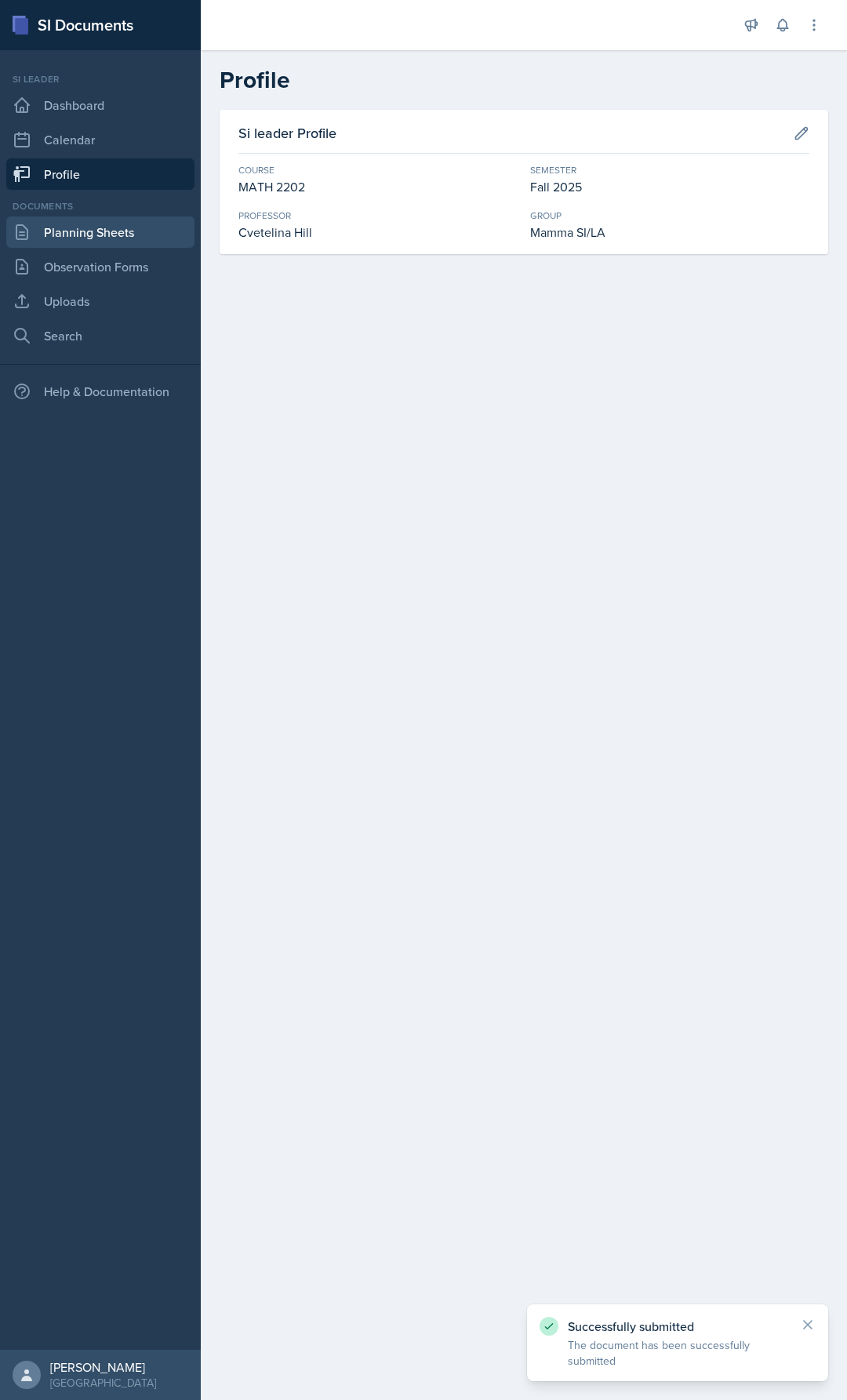
click at [85, 230] on link "Planning Sheets" at bounding box center [100, 233] width 188 height 32
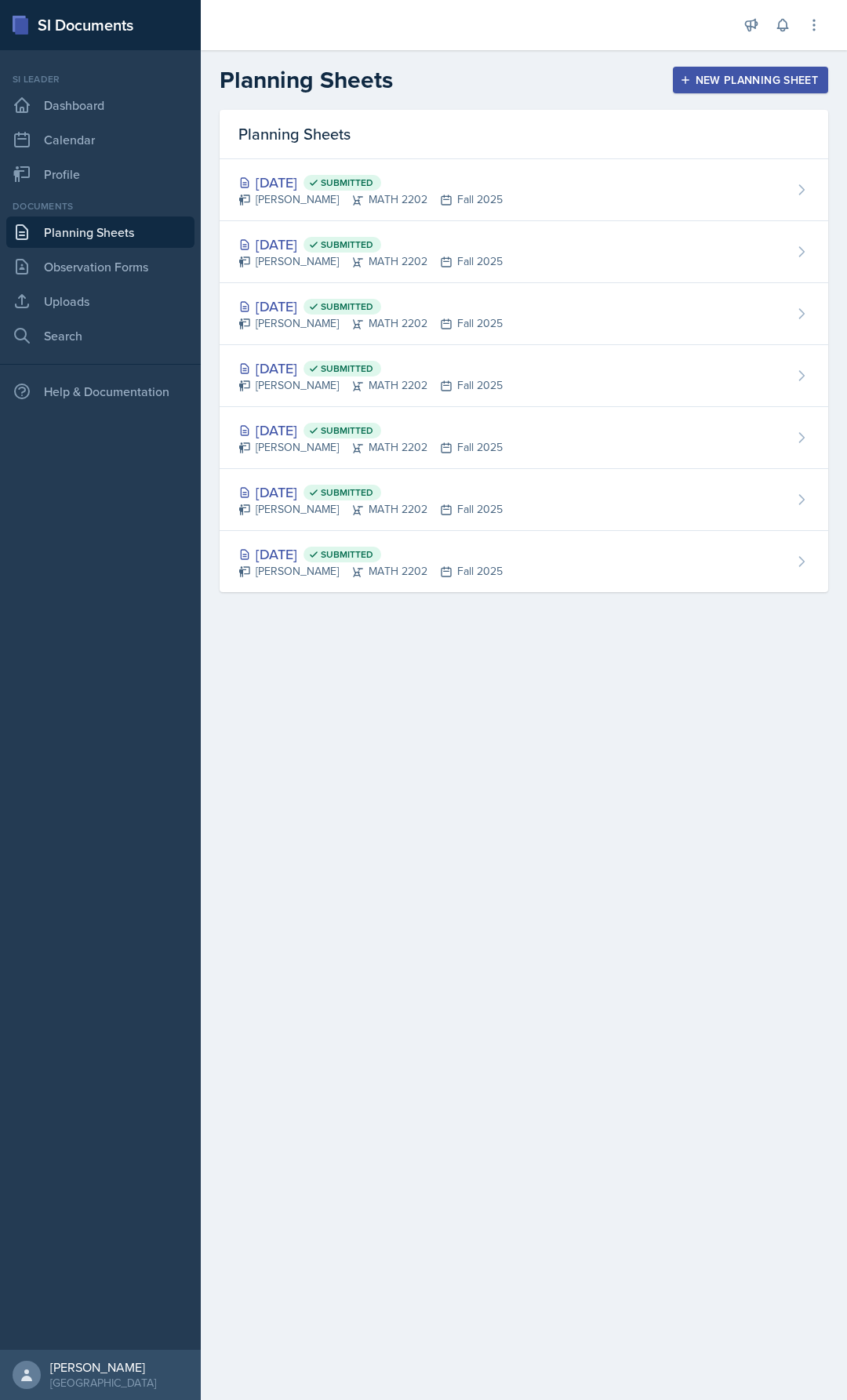
click at [780, 98] on header "Planning Sheets New Planning Sheet" at bounding box center [524, 80] width 647 height 60
click at [774, 82] on div "New Planning Sheet" at bounding box center [751, 79] width 135 height 12
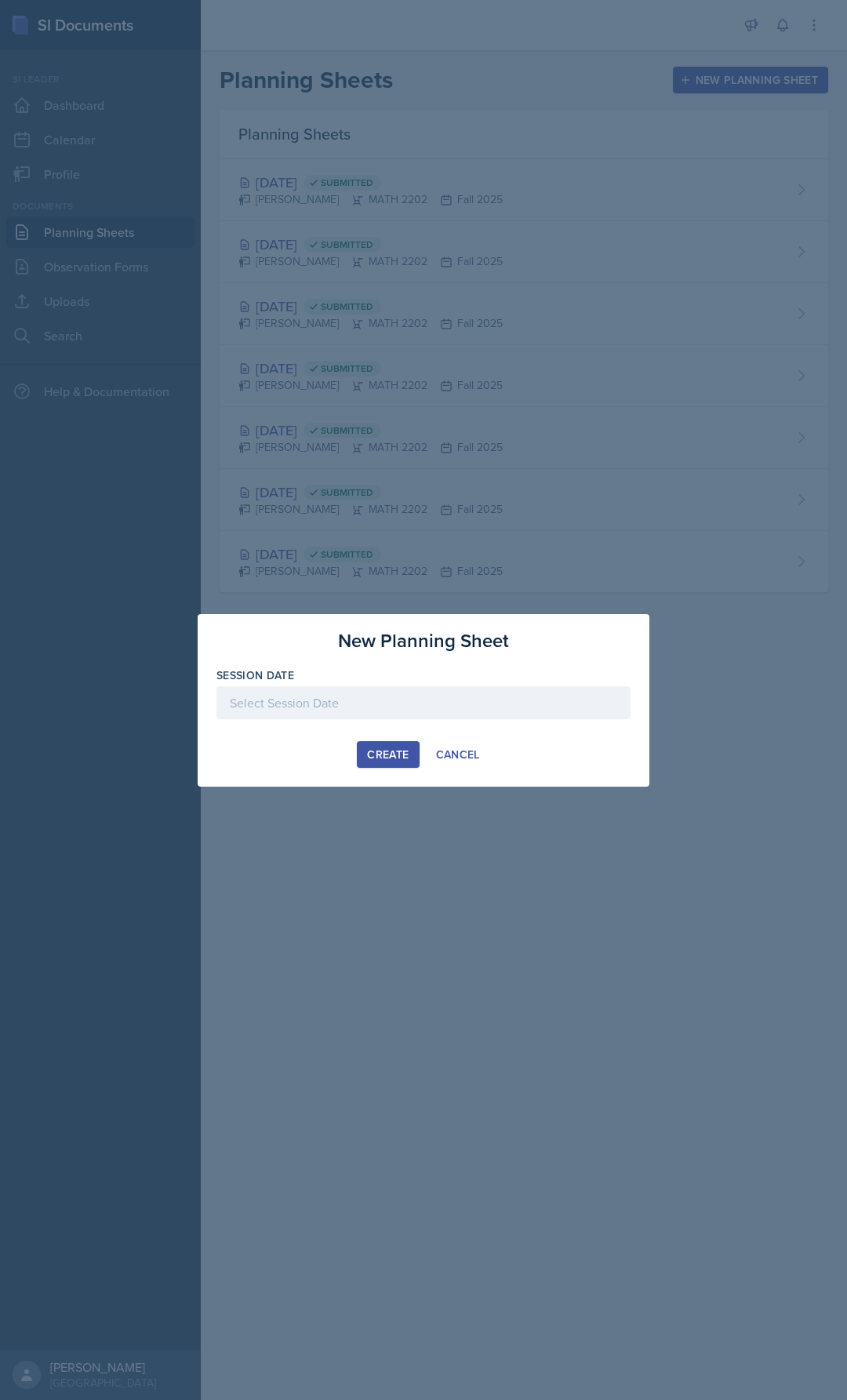
click at [390, 696] on div at bounding box center [424, 702] width 414 height 33
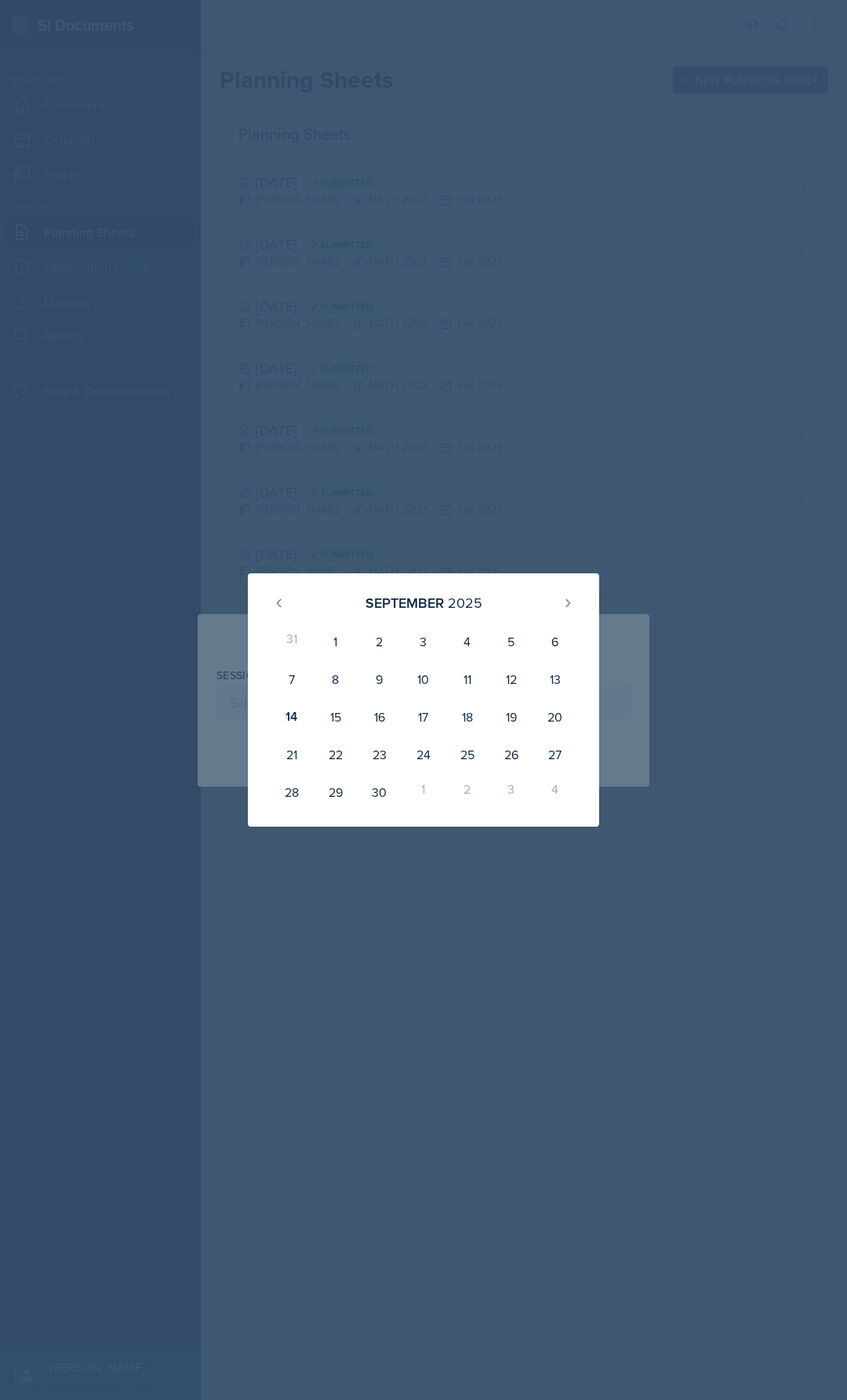
click at [299, 476] on div at bounding box center [424, 700] width 847 height 1400
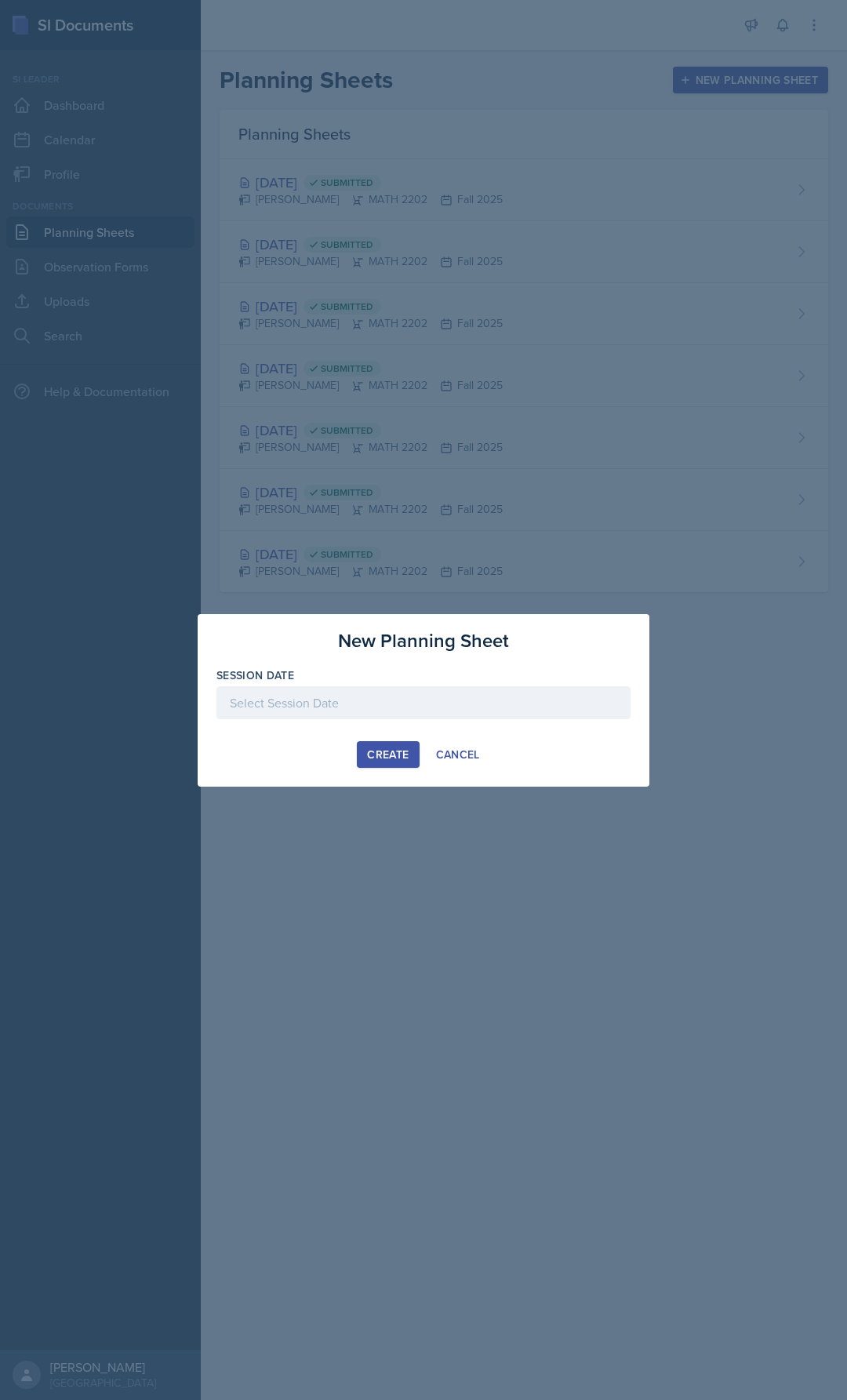
click at [383, 707] on div at bounding box center [424, 702] width 414 height 33
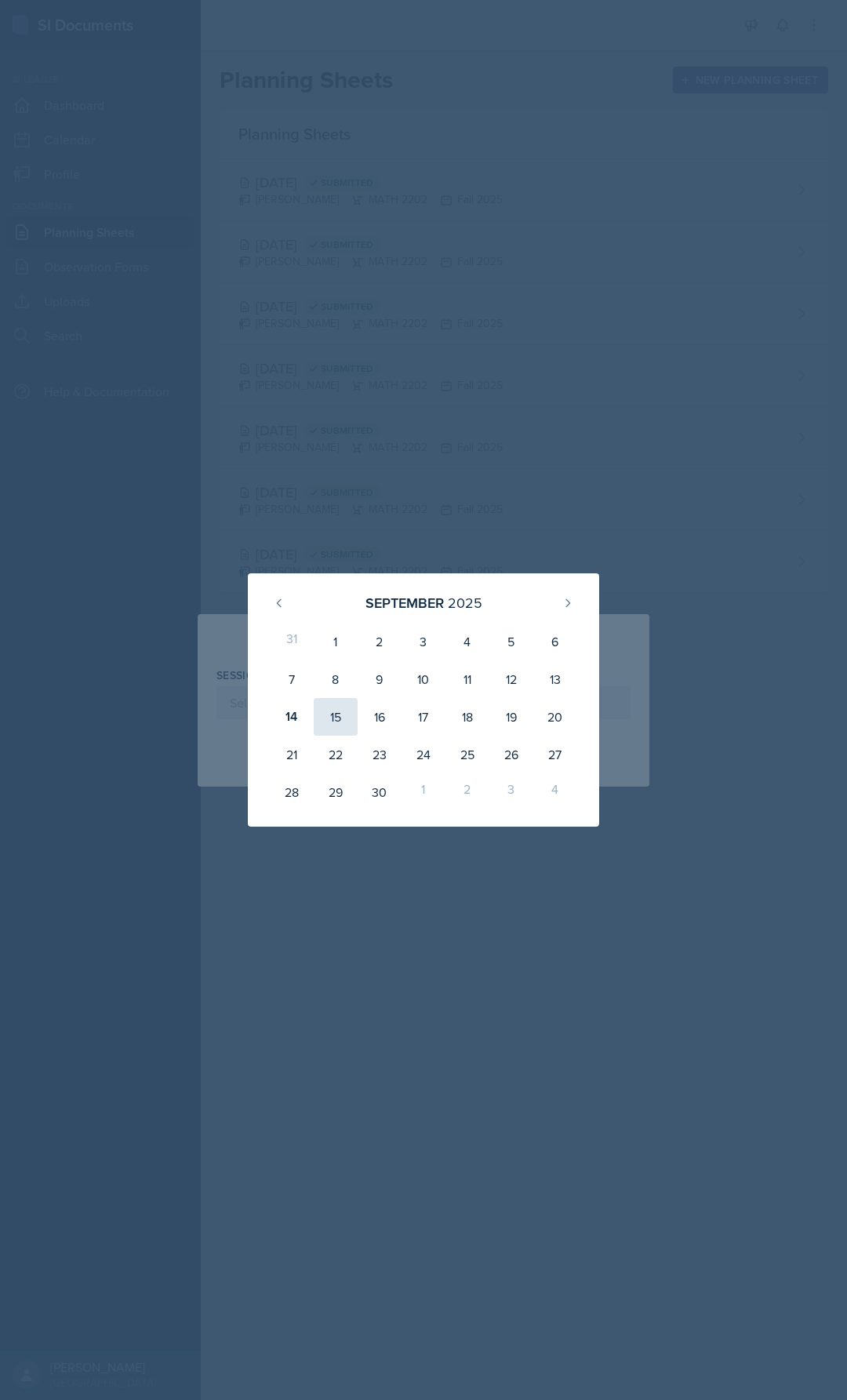
click at [335, 715] on div "15" at bounding box center [336, 717] width 44 height 37
type input "[DATE]"
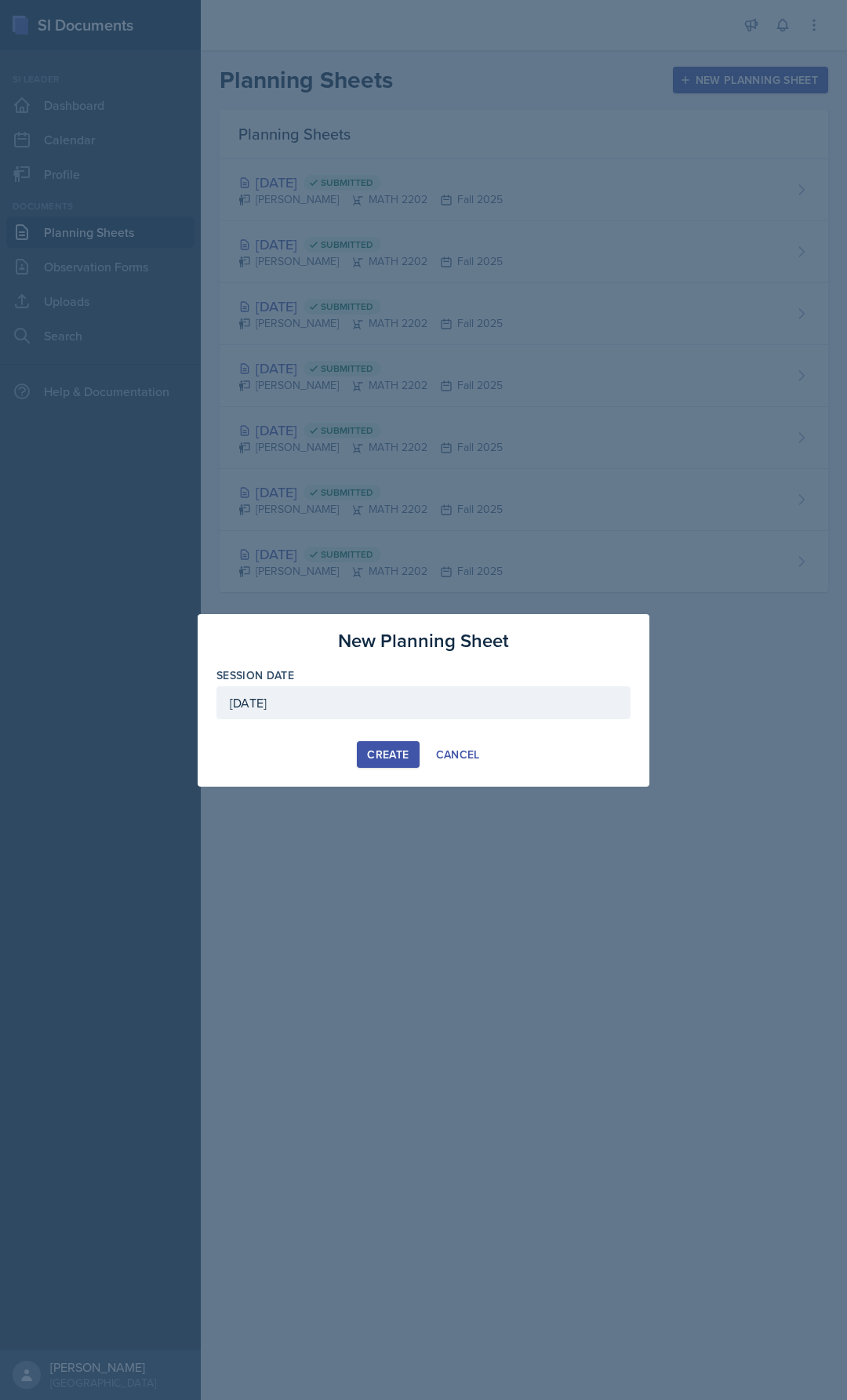
click at [388, 754] on div "Create" at bounding box center [388, 754] width 41 height 12
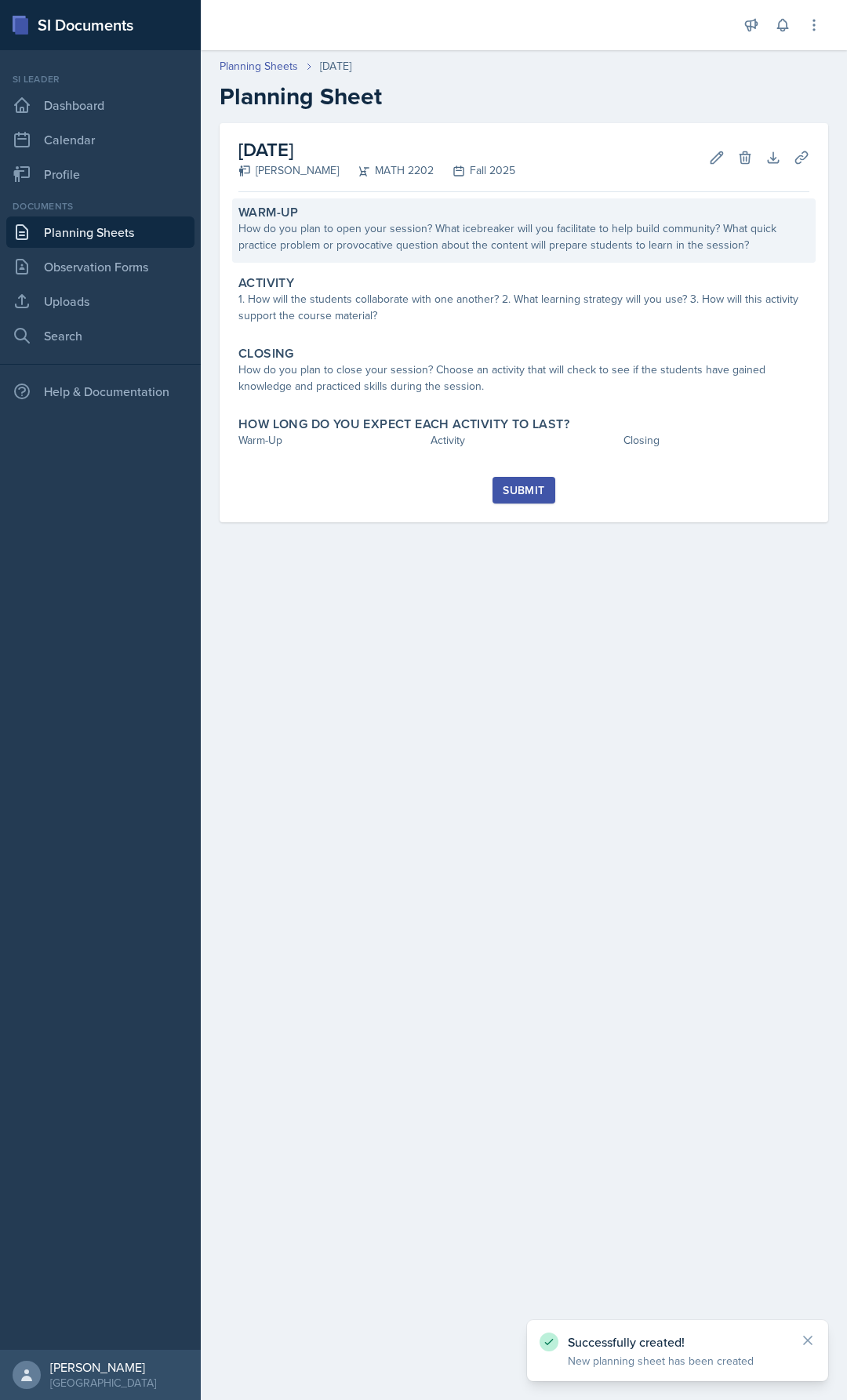
click at [485, 207] on div "Warm-Up" at bounding box center [524, 212] width 571 height 16
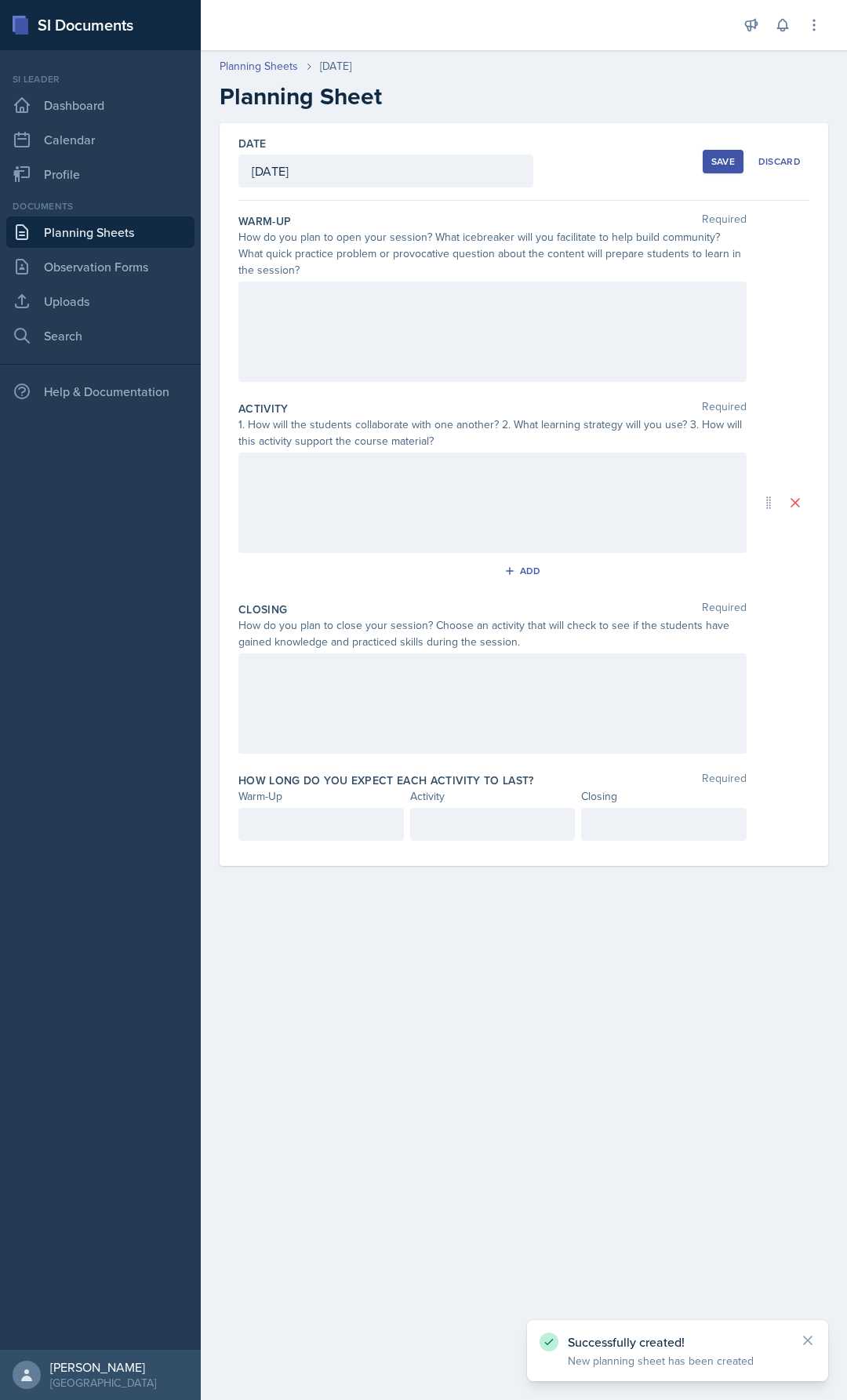
click at [359, 332] on div at bounding box center [493, 331] width 509 height 100
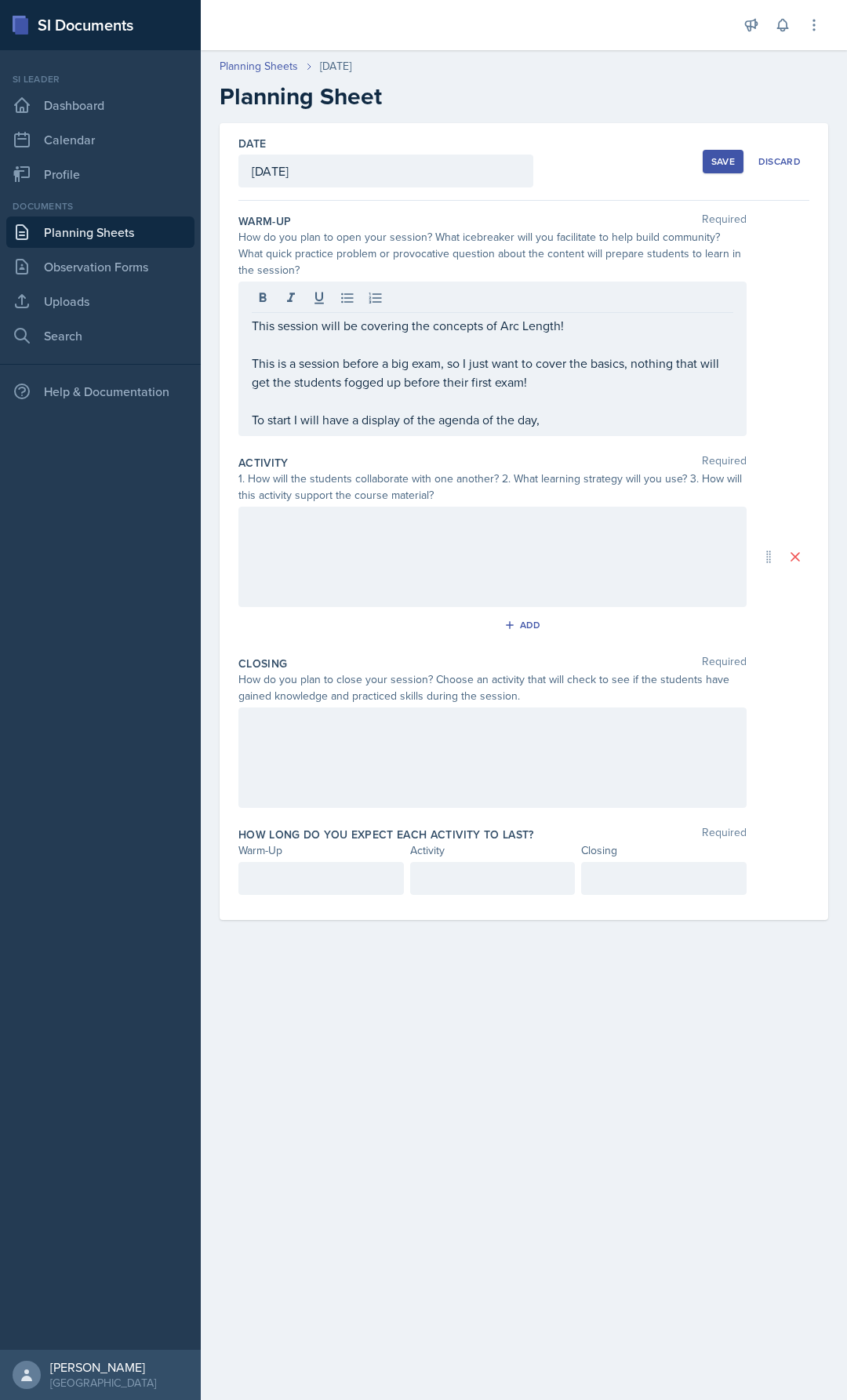
click at [358, 560] on div at bounding box center [493, 556] width 509 height 100
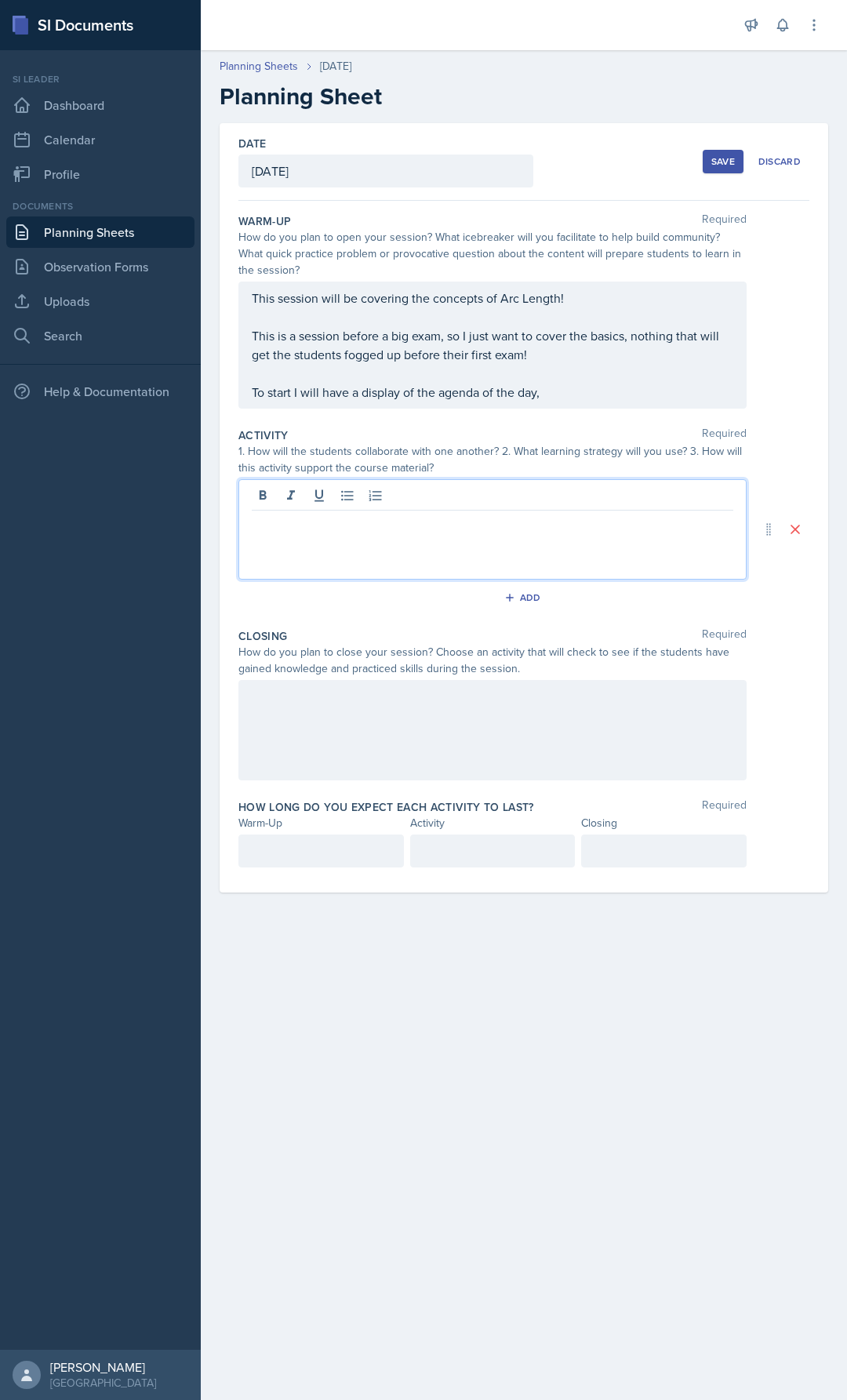
click at [594, 391] on div "This session will be covering the concepts of Arc Length! This is a session bef…" at bounding box center [492, 345] width 481 height 113
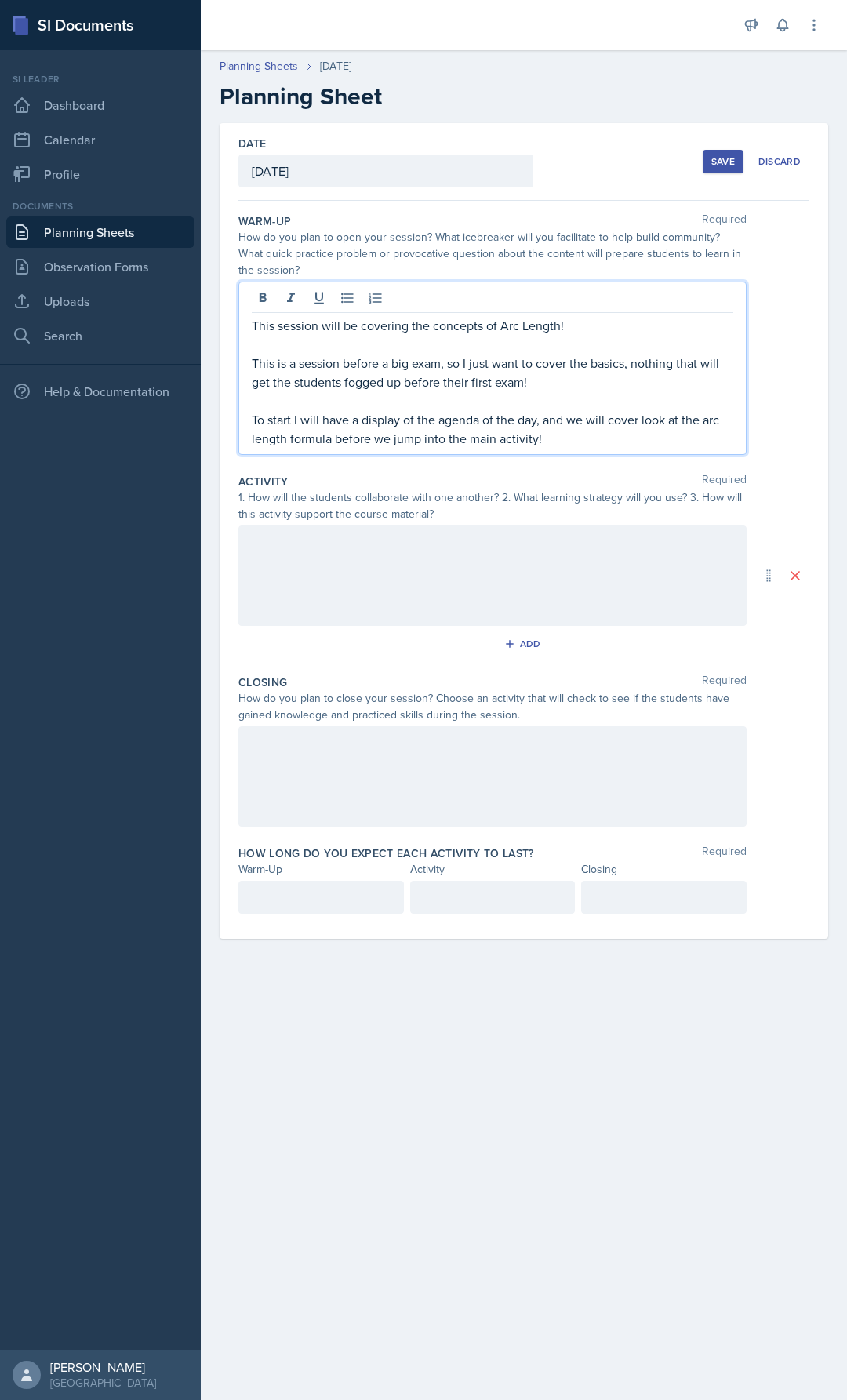
click at [423, 575] on div at bounding box center [493, 575] width 509 height 100
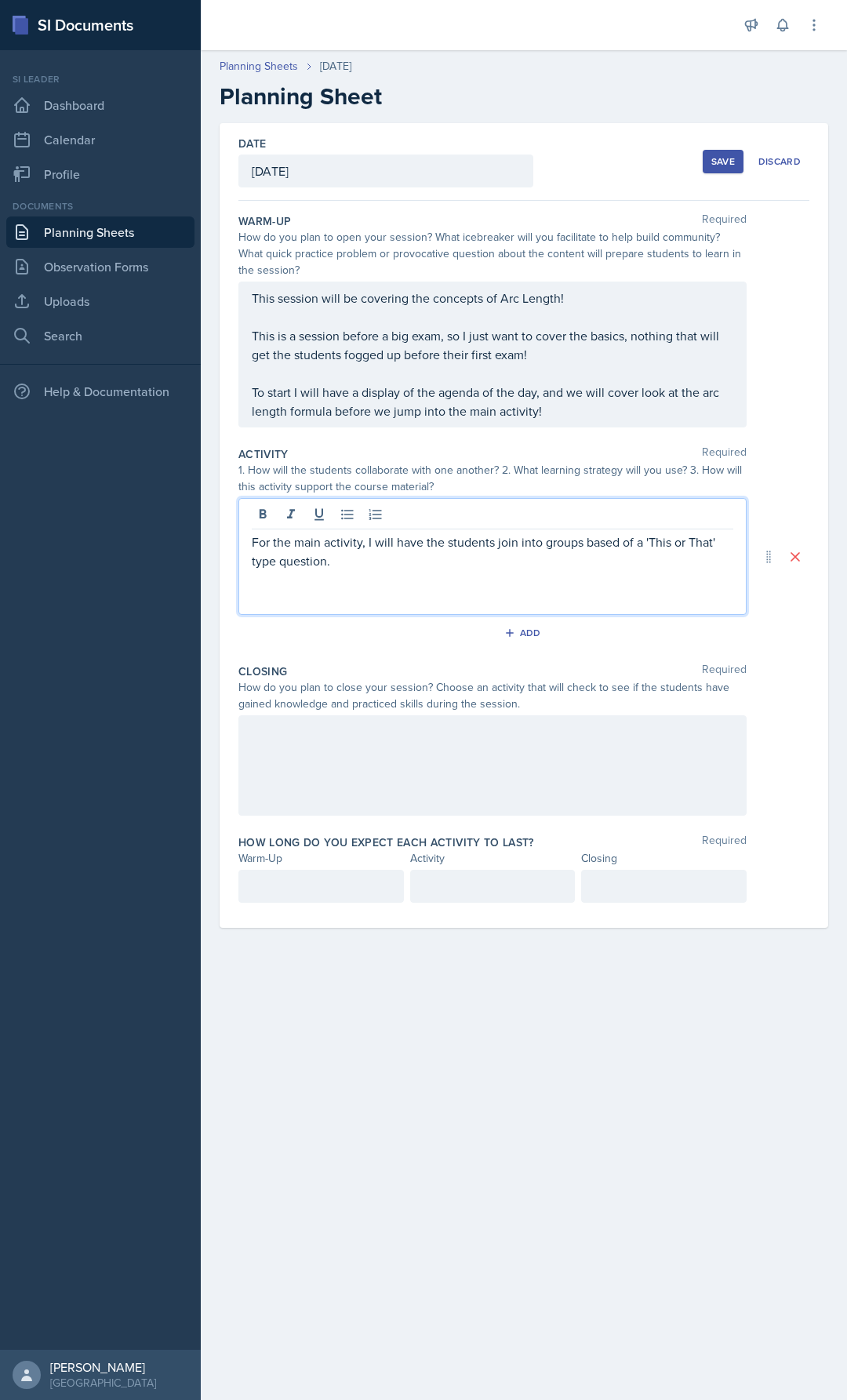
click at [396, 564] on p "For the main activity, I will have the students join into groups based of a 'Th…" at bounding box center [492, 551] width 481 height 37
click at [366, 593] on p at bounding box center [492, 598] width 481 height 19
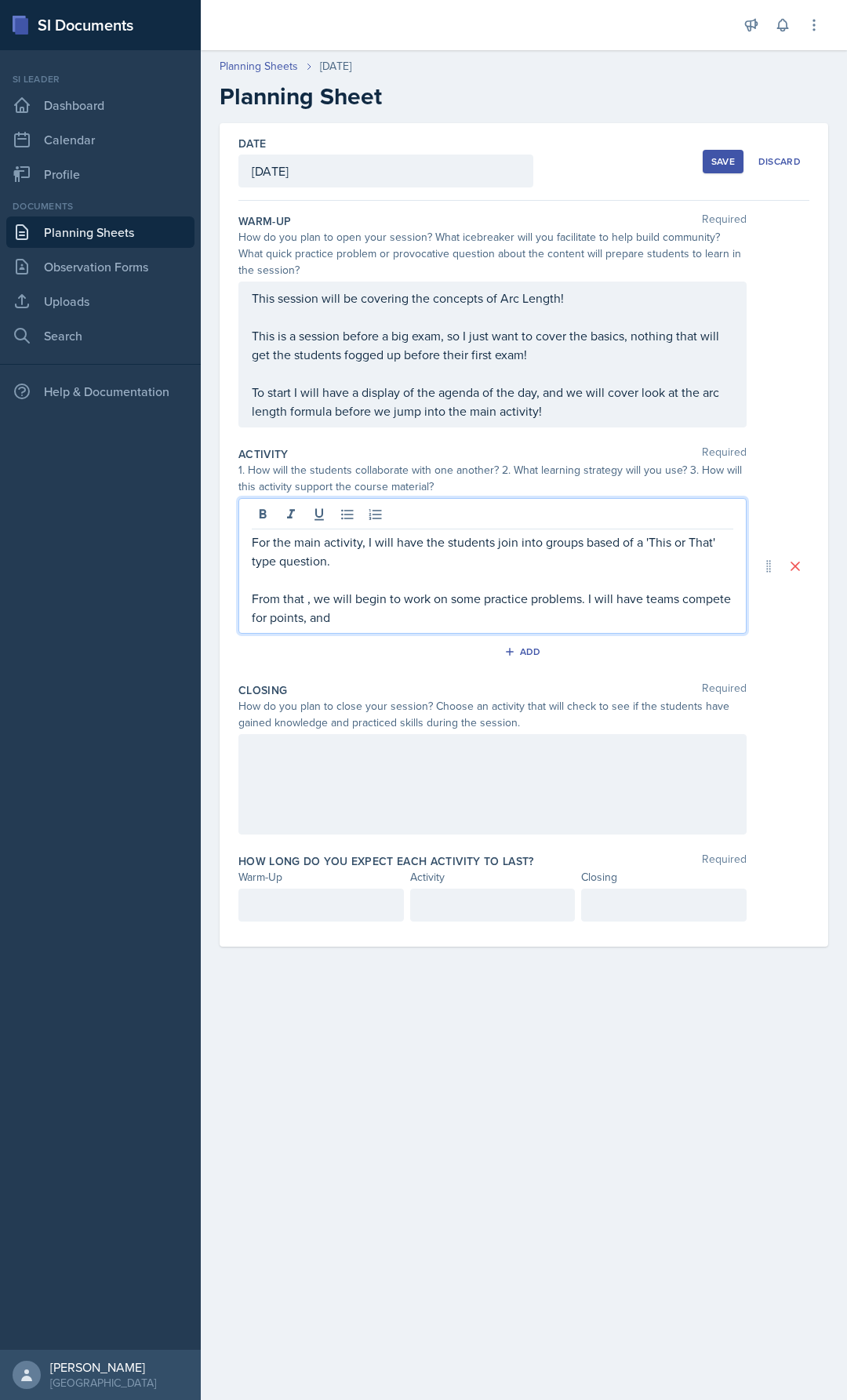
click at [388, 764] on div at bounding box center [493, 784] width 509 height 100
click at [405, 583] on div "For the main activity, I will have the students join into groups based of a 'Th…" at bounding box center [492, 579] width 481 height 94
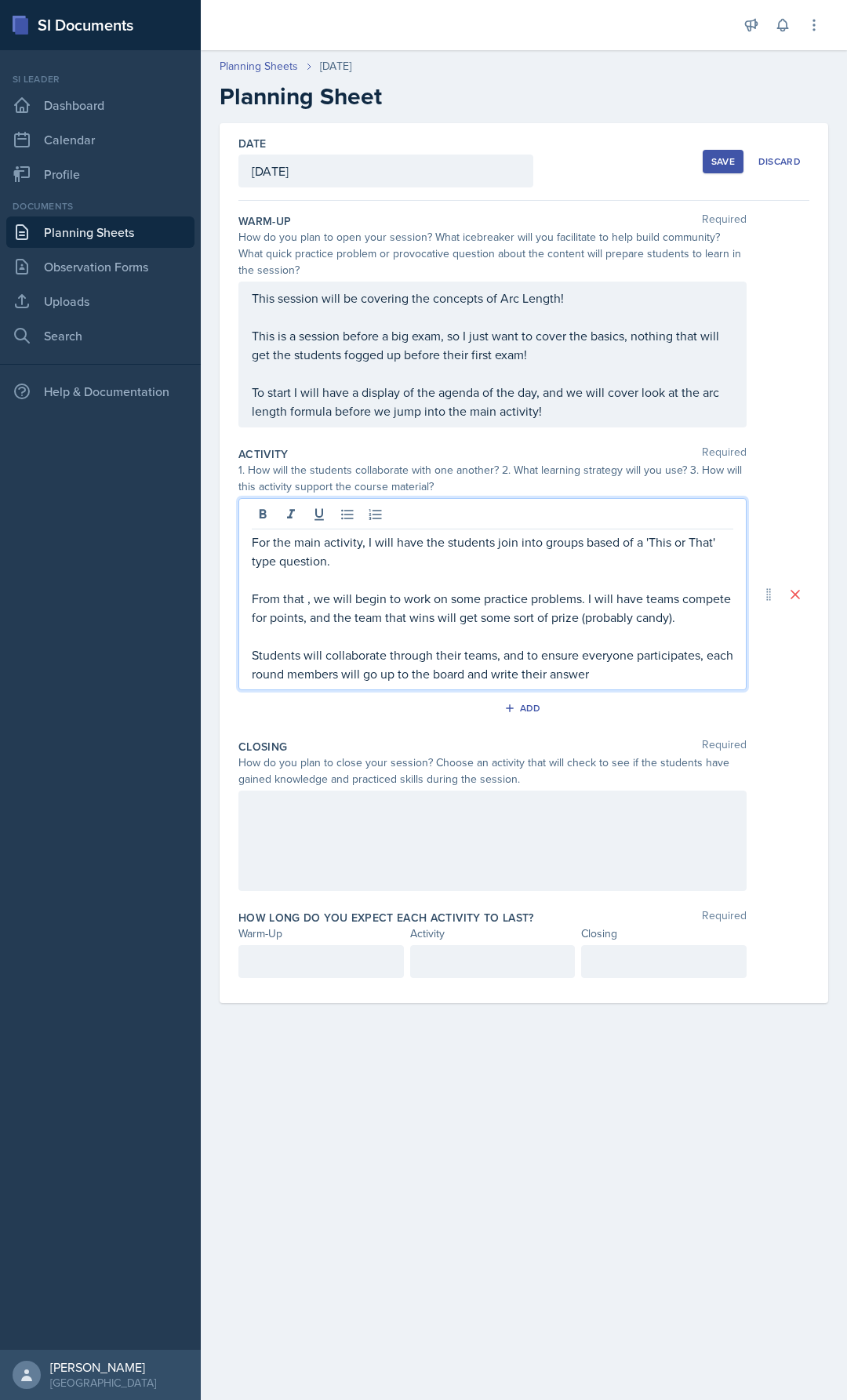
click at [368, 670] on p "Students will collaborate through their teams, and to ensure everyone participa…" at bounding box center [492, 664] width 481 height 37
click at [314, 671] on p "Students will collaborate through their teams, and to ensure everyone participa…" at bounding box center [492, 664] width 481 height 37
click at [702, 688] on div "Activity Required 1. How will the students collaborate with one another? 2. Wha…" at bounding box center [524, 586] width 571 height 293
click at [689, 653] on p "Students will collaborate through their teams, and to ensure everyone participa…" at bounding box center [492, 664] width 481 height 37
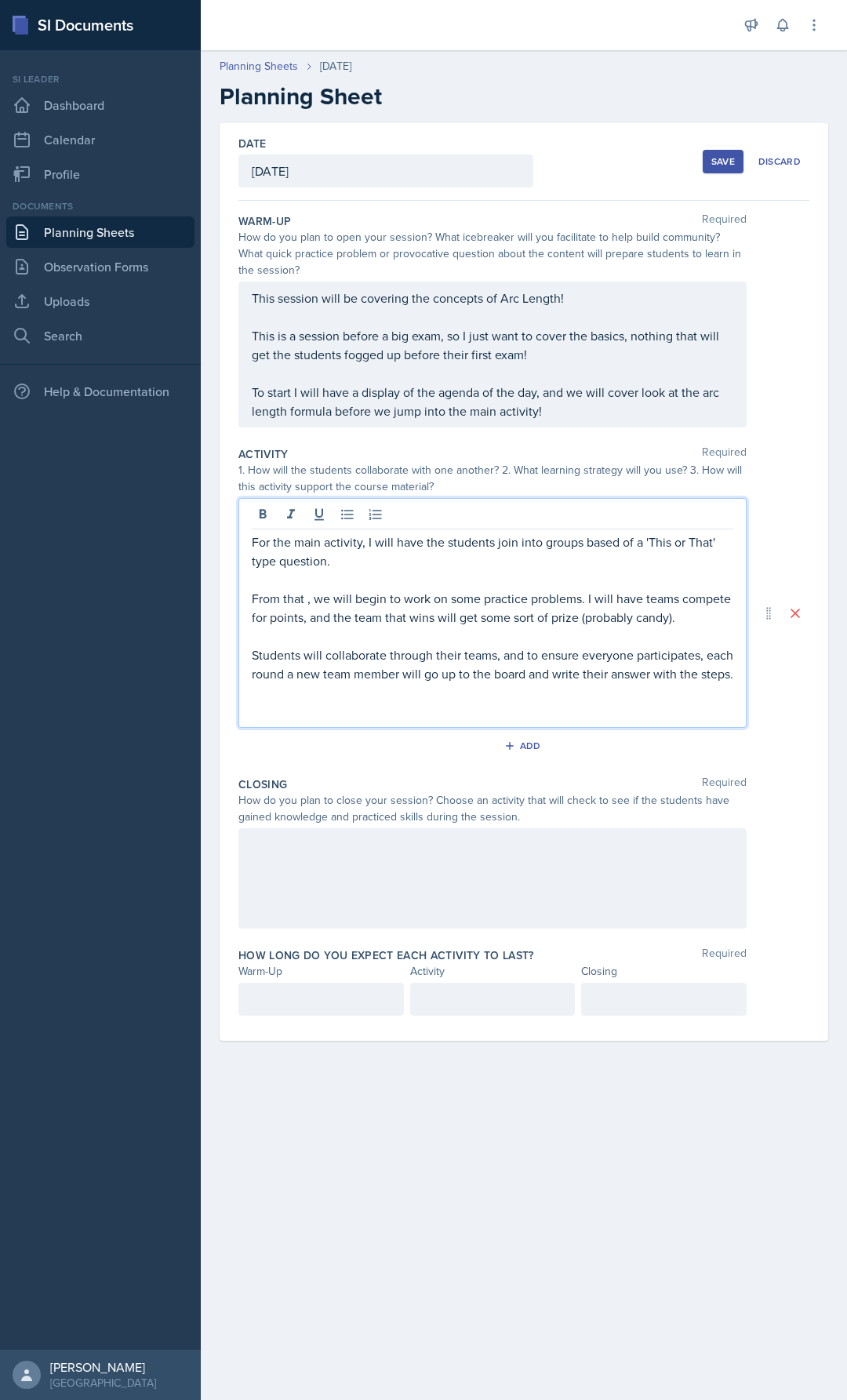
drag, startPoint x: 622, startPoint y: 309, endPoint x: 612, endPoint y: 305, distance: 10.8
click at [618, 307] on div "This session will be covering the concepts of Arc Length! This is a session bef…" at bounding box center [493, 354] width 509 height 146
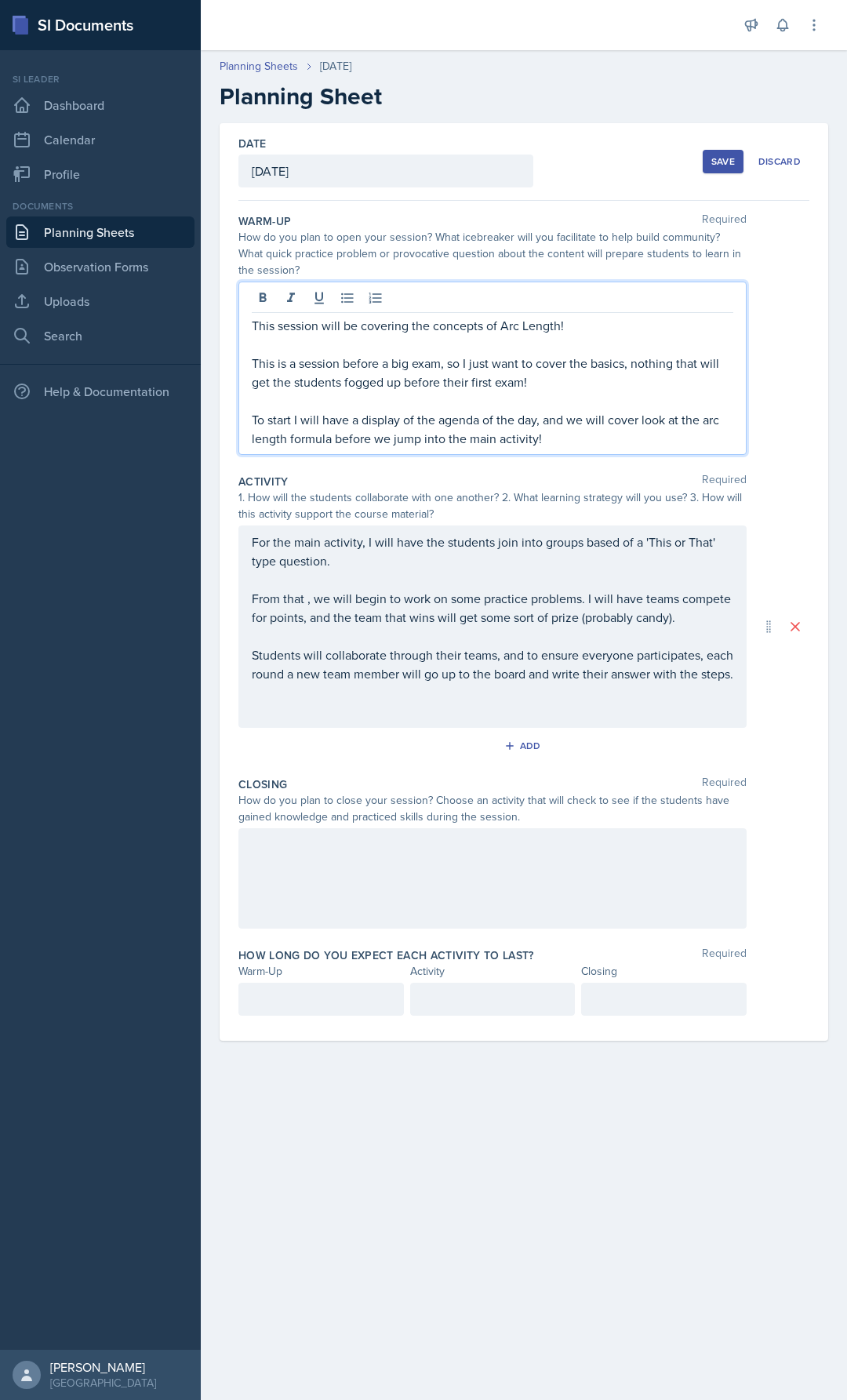
click at [484, 350] on p at bounding box center [492, 344] width 481 height 19
click at [586, 445] on p "To start I will have a display of the agenda of the day, and we will cover look…" at bounding box center [492, 429] width 481 height 37
click at [310, 711] on div "For the main activity, I will have the students join into groups based of a 'Th…" at bounding box center [492, 626] width 481 height 188
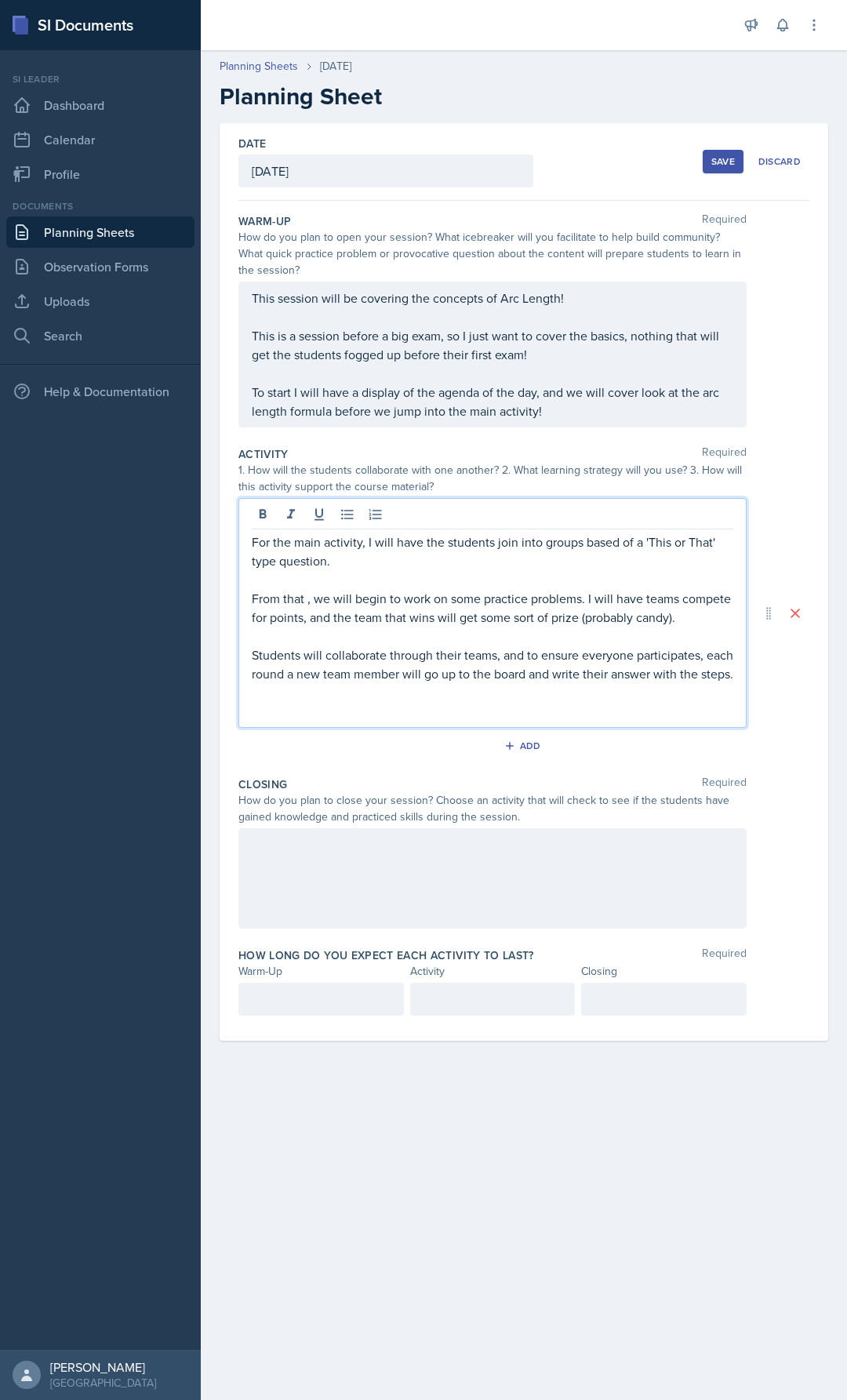
drag, startPoint x: 301, startPoint y: 1025, endPoint x: 311, endPoint y: 1021, distance: 10.8
click at [301, 1016] on div at bounding box center [321, 999] width 165 height 33
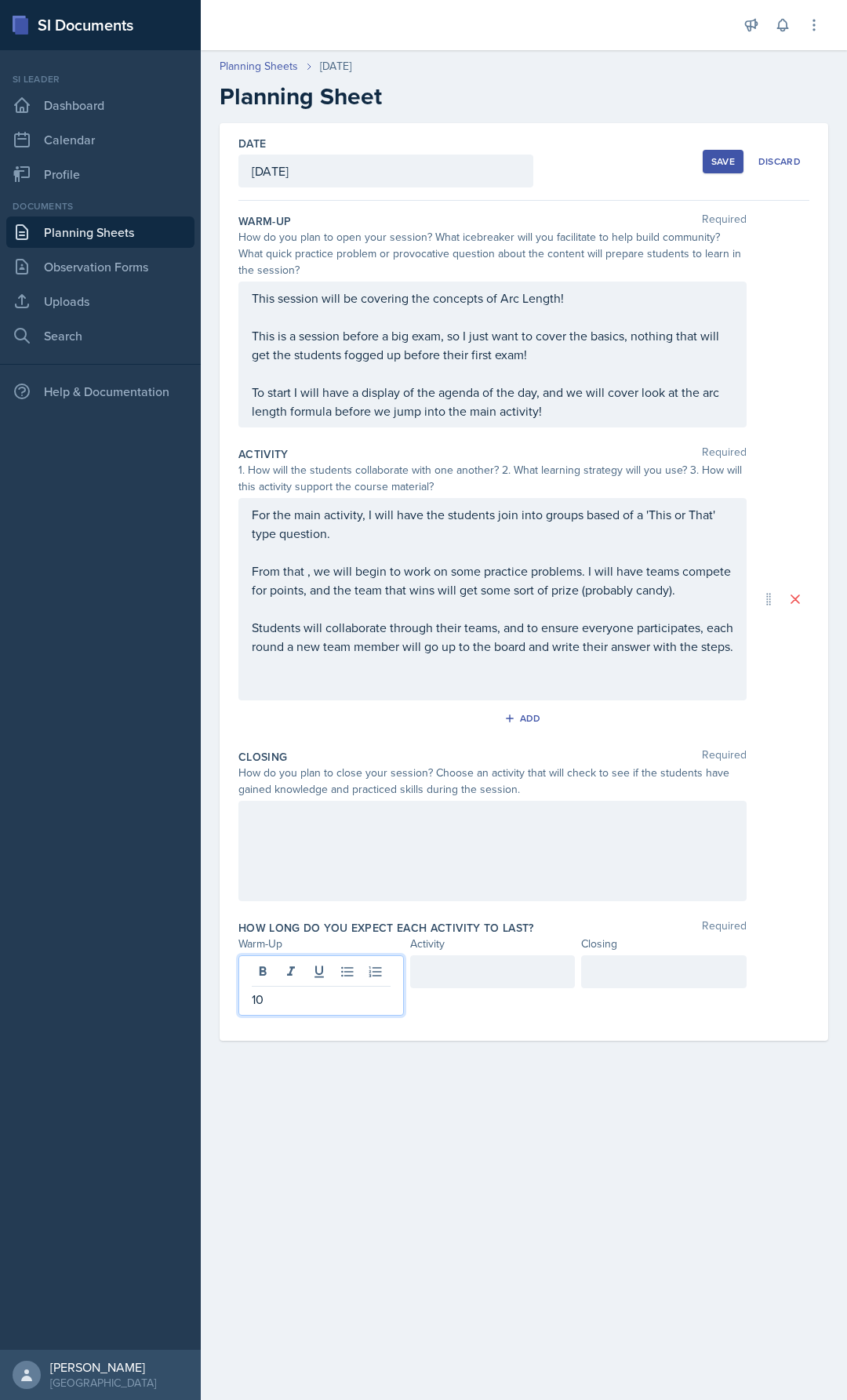
click at [507, 986] on div at bounding box center [493, 971] width 165 height 33
click at [616, 989] on div at bounding box center [664, 985] width 165 height 61
click at [366, 878] on div at bounding box center [493, 850] width 509 height 100
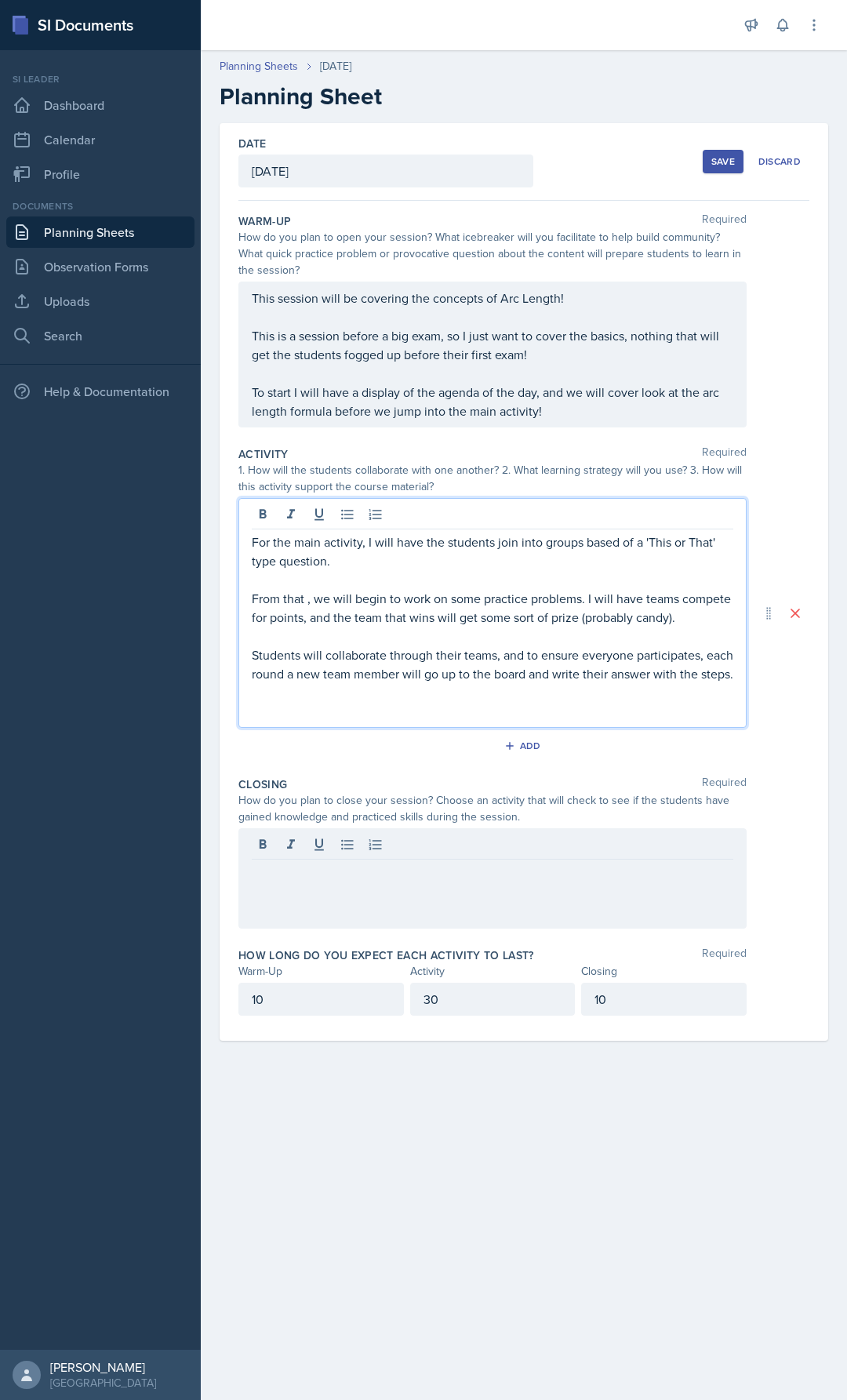
click at [396, 696] on div "For the main activity, I will have the students join into groups based of a 'Th…" at bounding box center [492, 626] width 481 height 188
click at [326, 683] on p "Students will collaborate through their teams, and to ensure everyone participa…" at bounding box center [492, 664] width 481 height 37
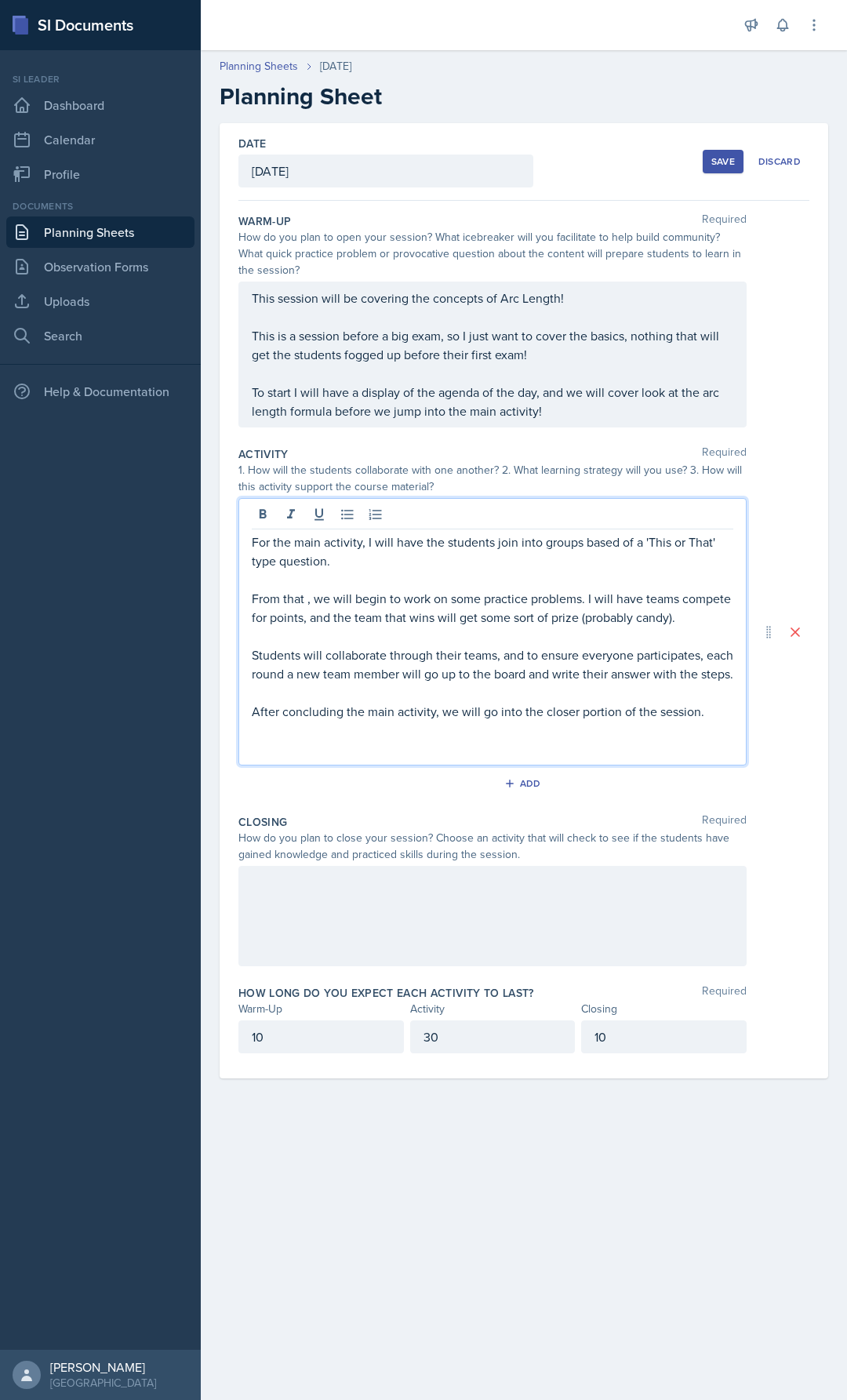
click at [298, 906] on div at bounding box center [493, 916] width 509 height 100
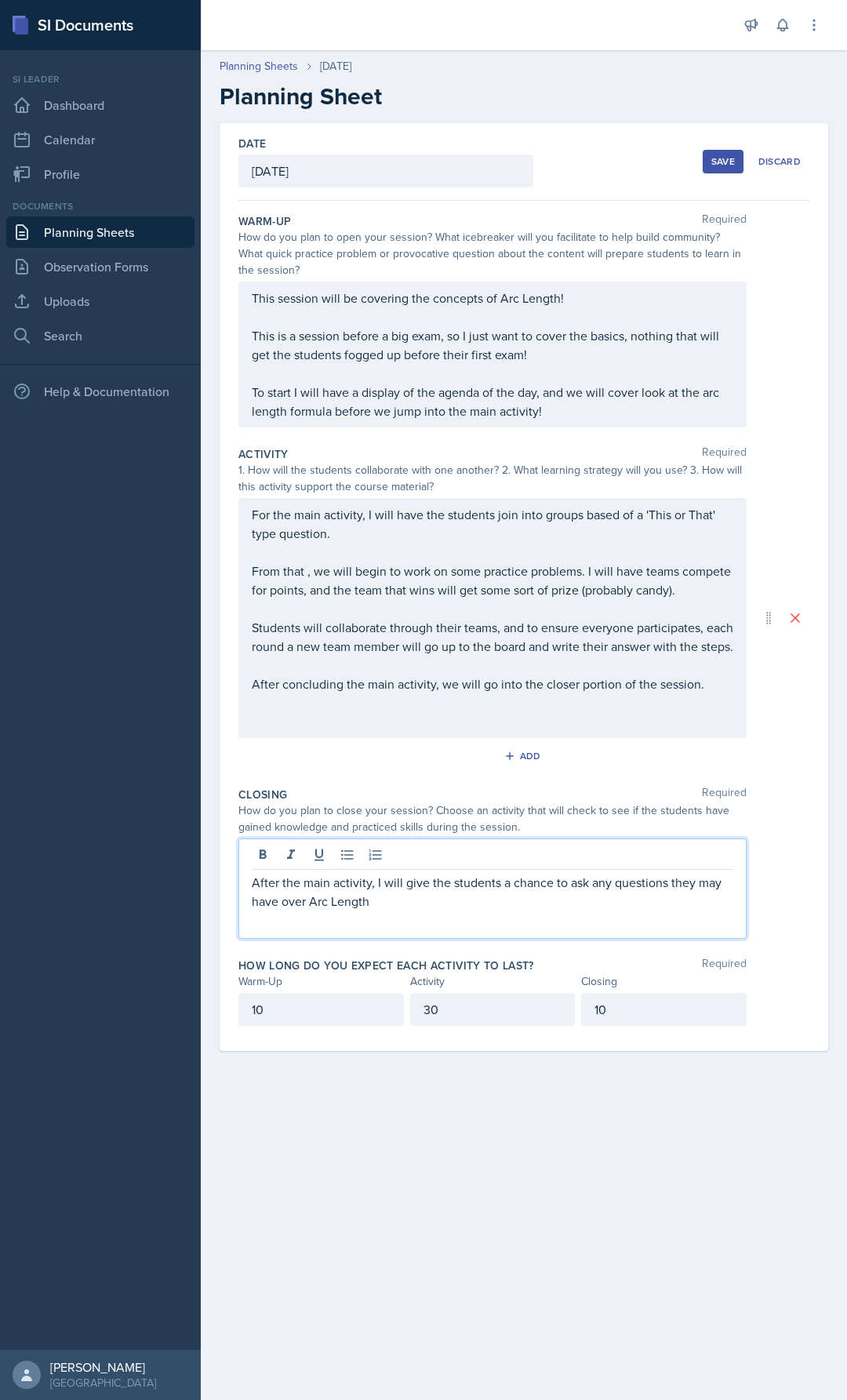
click at [446, 910] on p "After the main activity, I will give the students a chance to ask any questions…" at bounding box center [492, 892] width 481 height 37
click at [491, 702] on div "For the main activity, I will have the students join into groups based of a 'Th…" at bounding box center [492, 619] width 481 height 226
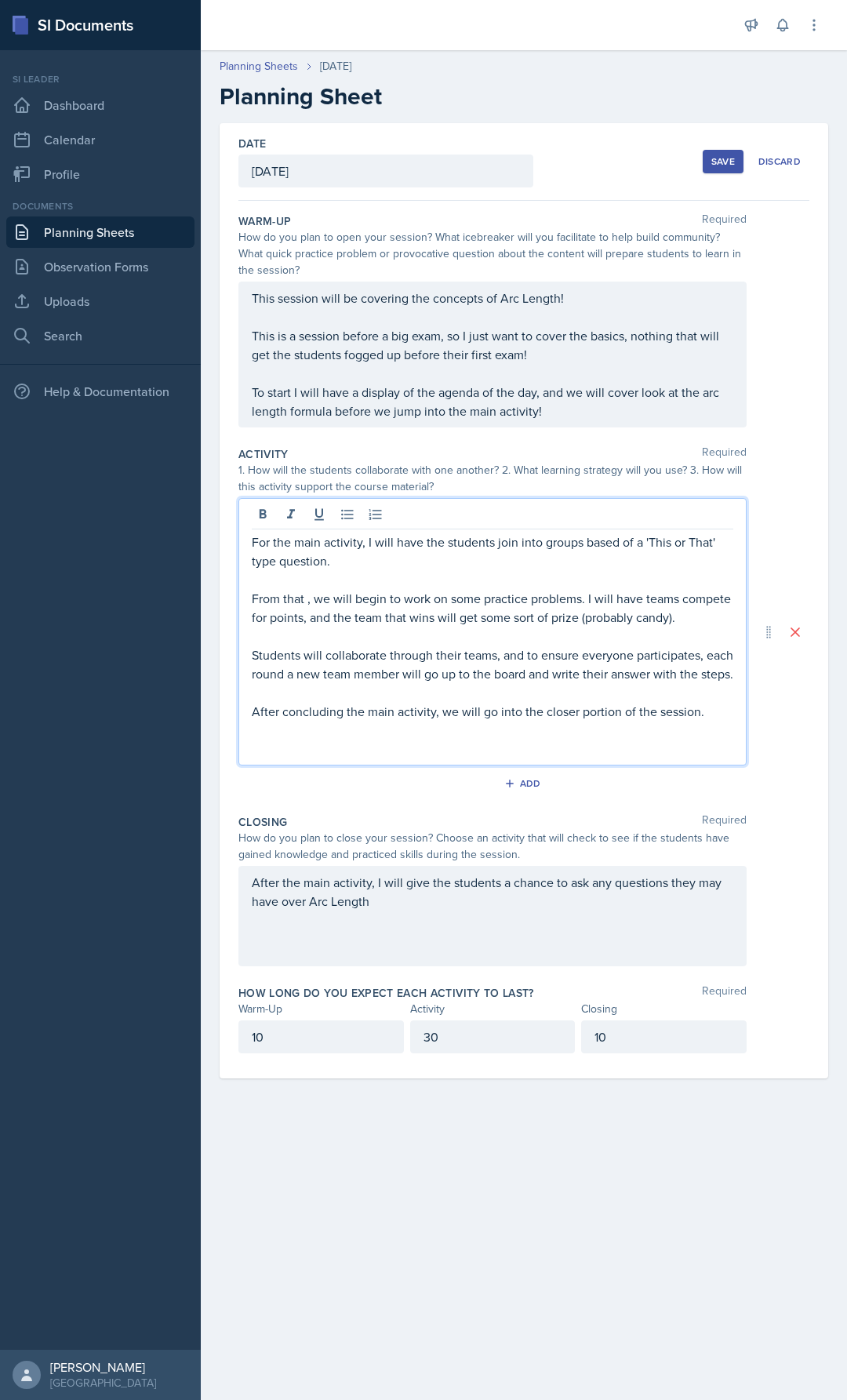
click at [403, 910] on p "After the main activity, I will give the students a chance to ask any questions…" at bounding box center [492, 892] width 481 height 37
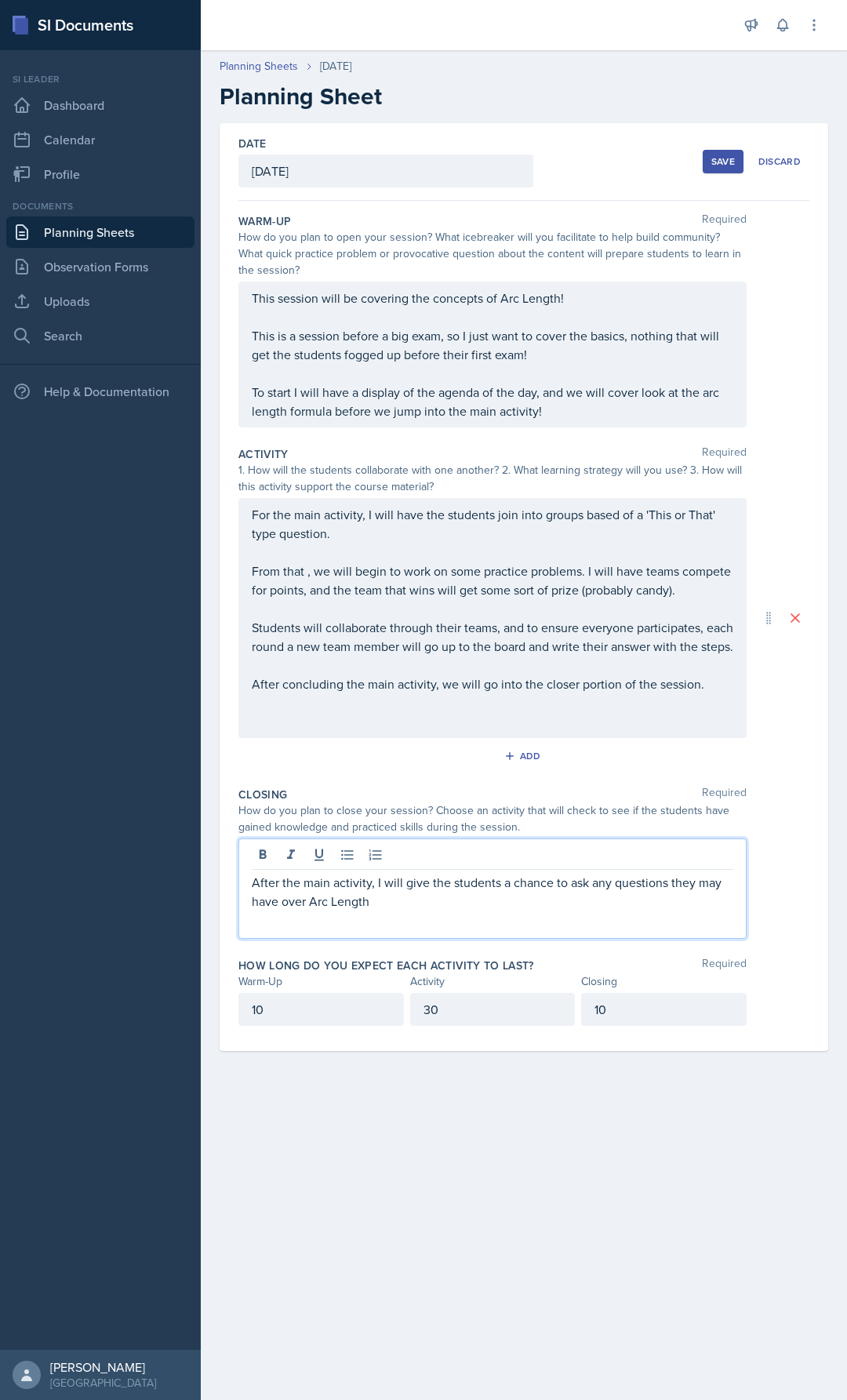
click at [397, 932] on div "After the main activity, I will give the students a chance to ask any questions…" at bounding box center [493, 888] width 509 height 100
click at [429, 933] on div "After the main activity, I will give the students a chance to ask any questions…" at bounding box center [493, 888] width 509 height 100
click at [373, 910] on p "After the main activity, I will give the students a chance to ask any questions…" at bounding box center [492, 892] width 481 height 37
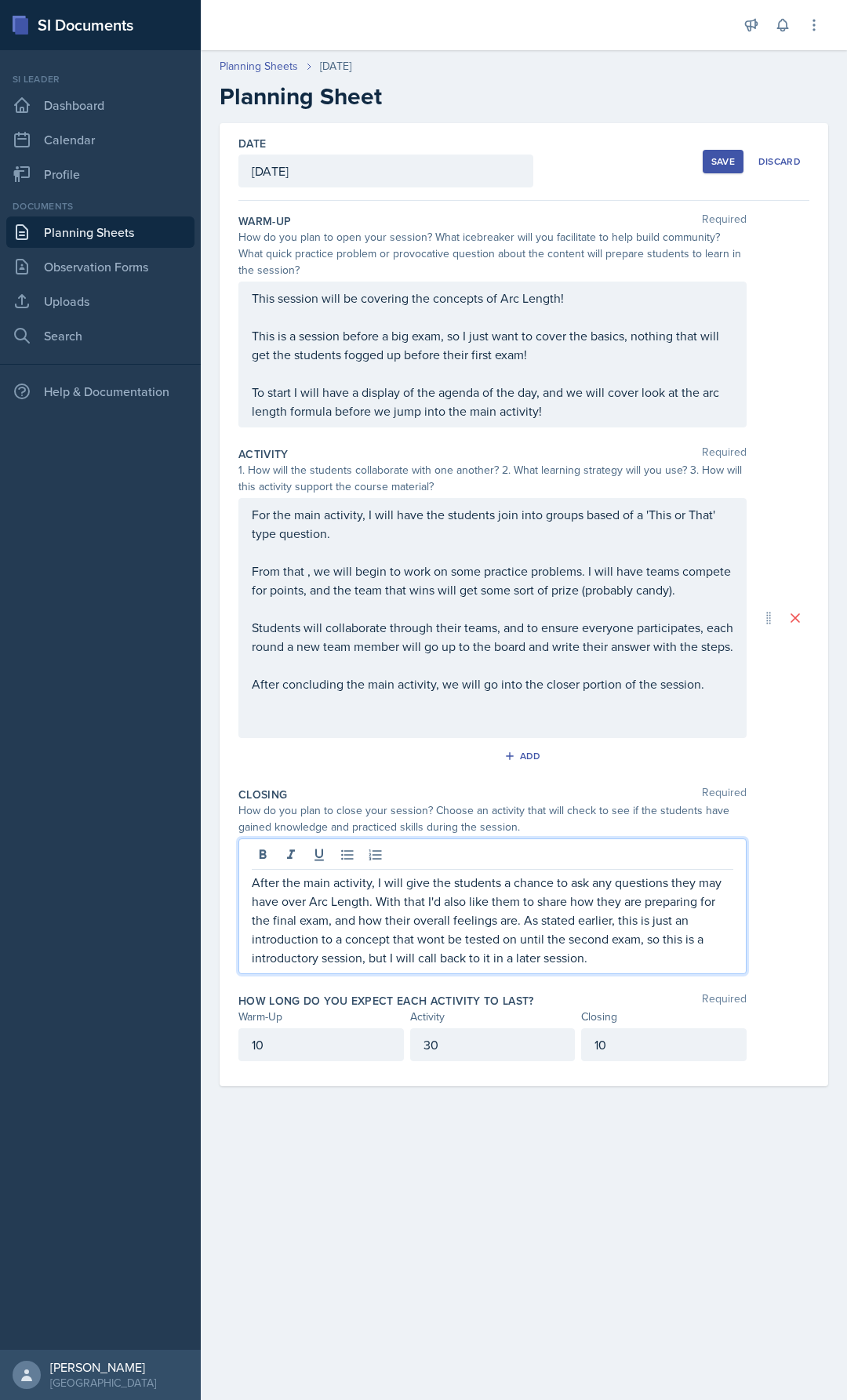
click at [722, 154] on button "Save" at bounding box center [724, 161] width 41 height 23
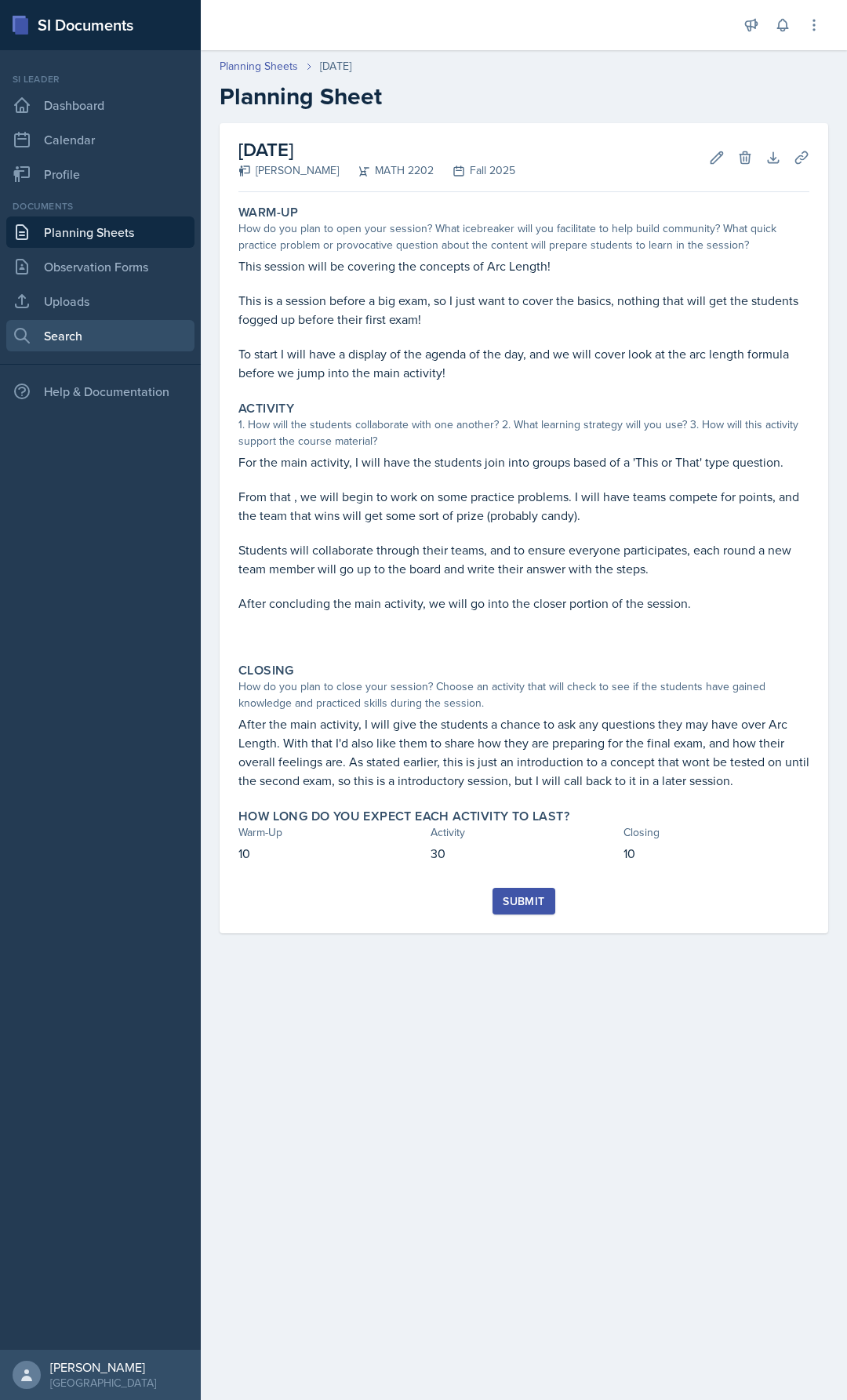
click at [113, 349] on link "Search" at bounding box center [100, 336] width 188 height 32
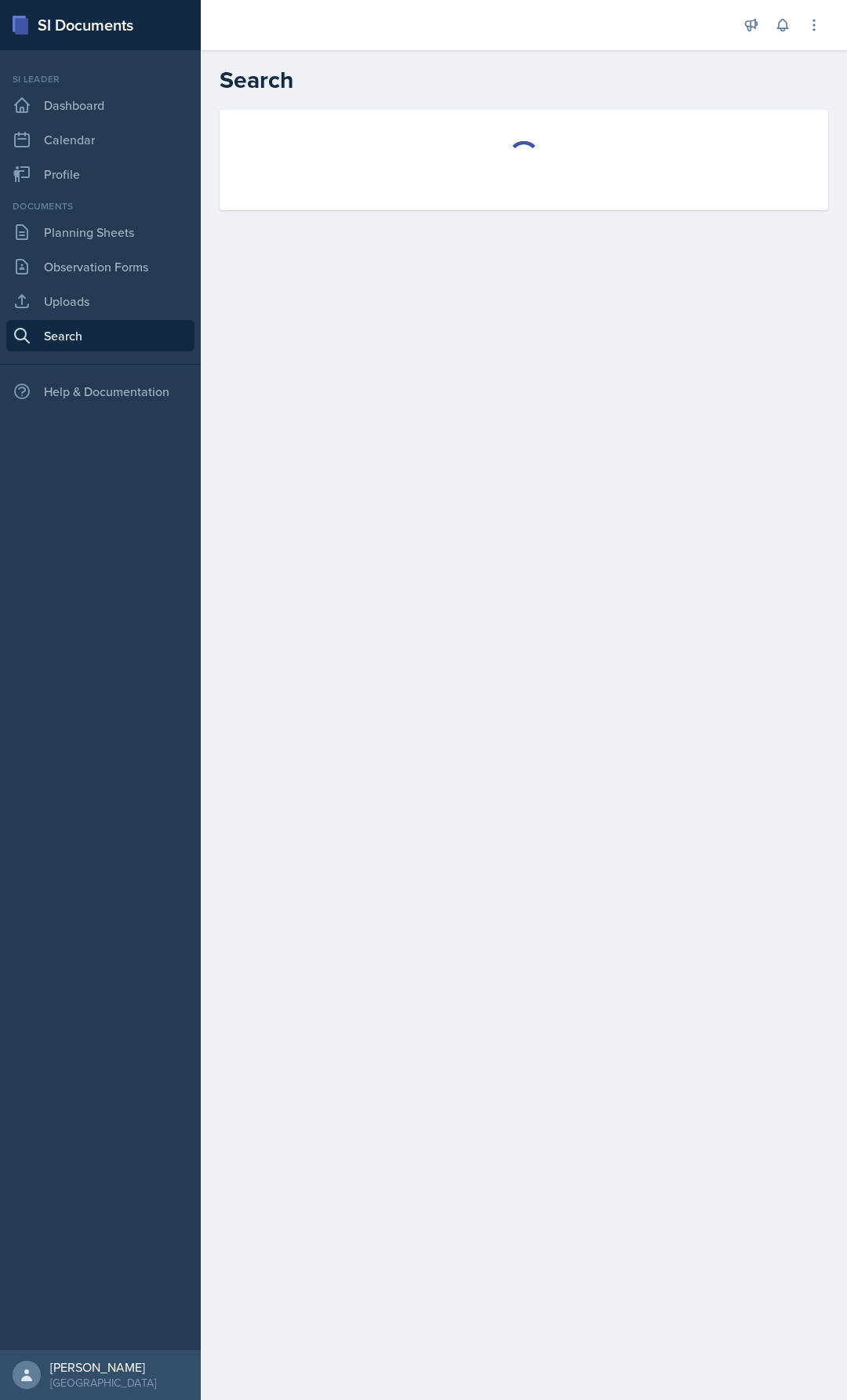
select select "all"
select select "1"
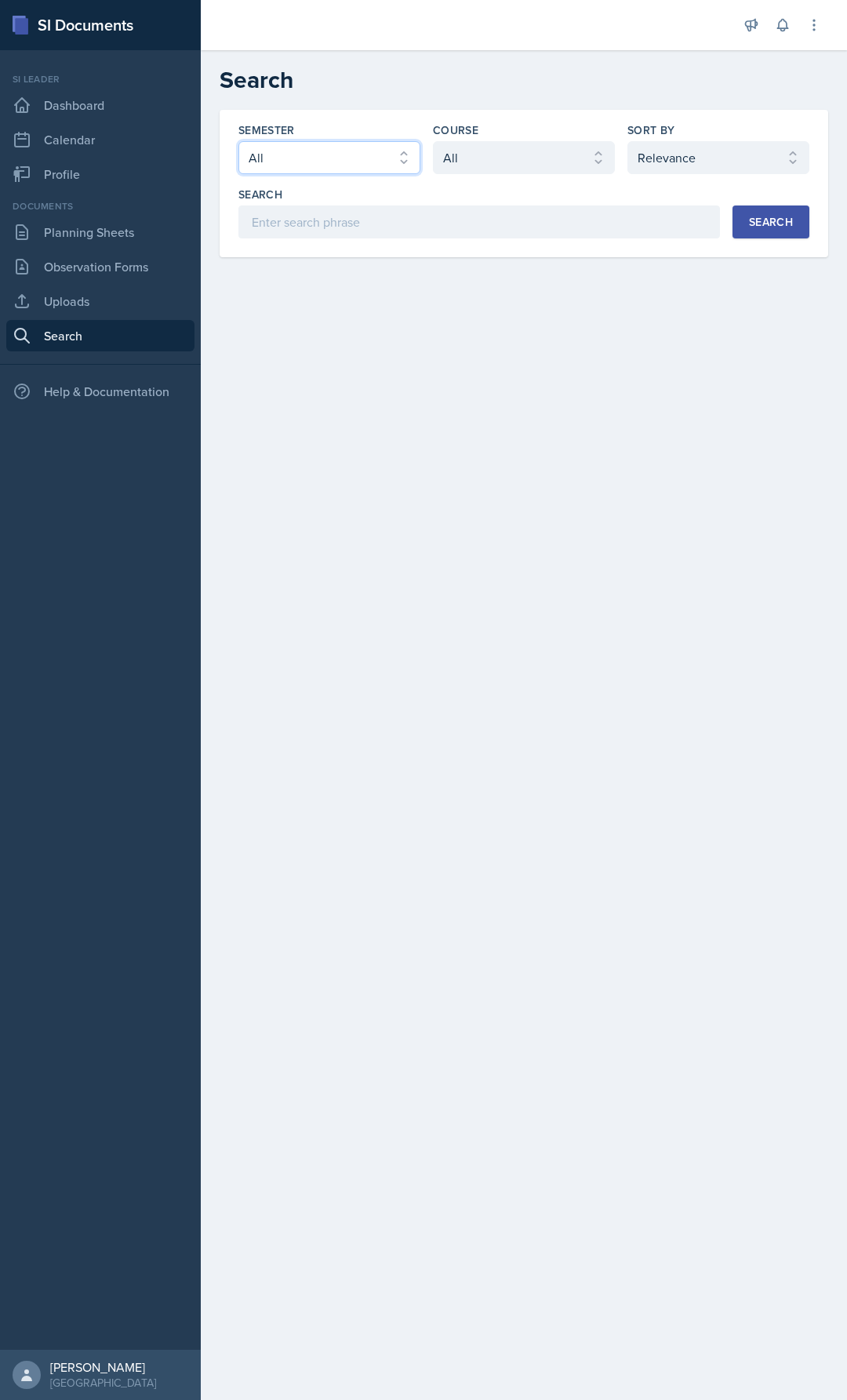
click at [342, 154] on select "Select semester All Fall 2025 Summer 2025 Spring 2025 Fall 2024 Summer 2024 Spr…" at bounding box center [329, 157] width 182 height 33
click at [555, 154] on select "Select course All ACCT 2101 ACCT 2102 ACCT 4050 ANTH 1102 ANTH 3301 ARCH 1000 A…" at bounding box center [524, 157] width 182 height 33
select select "888eba85-ce35-425b-8fd7-94794d548725"
click at [433, 141] on select "Select course All ACCT 2101 ACCT 2102 ACCT 4050 ANTH 1102 ANTH 3301 ARCH 1000 A…" at bounding box center [524, 157] width 182 height 33
click at [327, 219] on input at bounding box center [479, 221] width 481 height 33
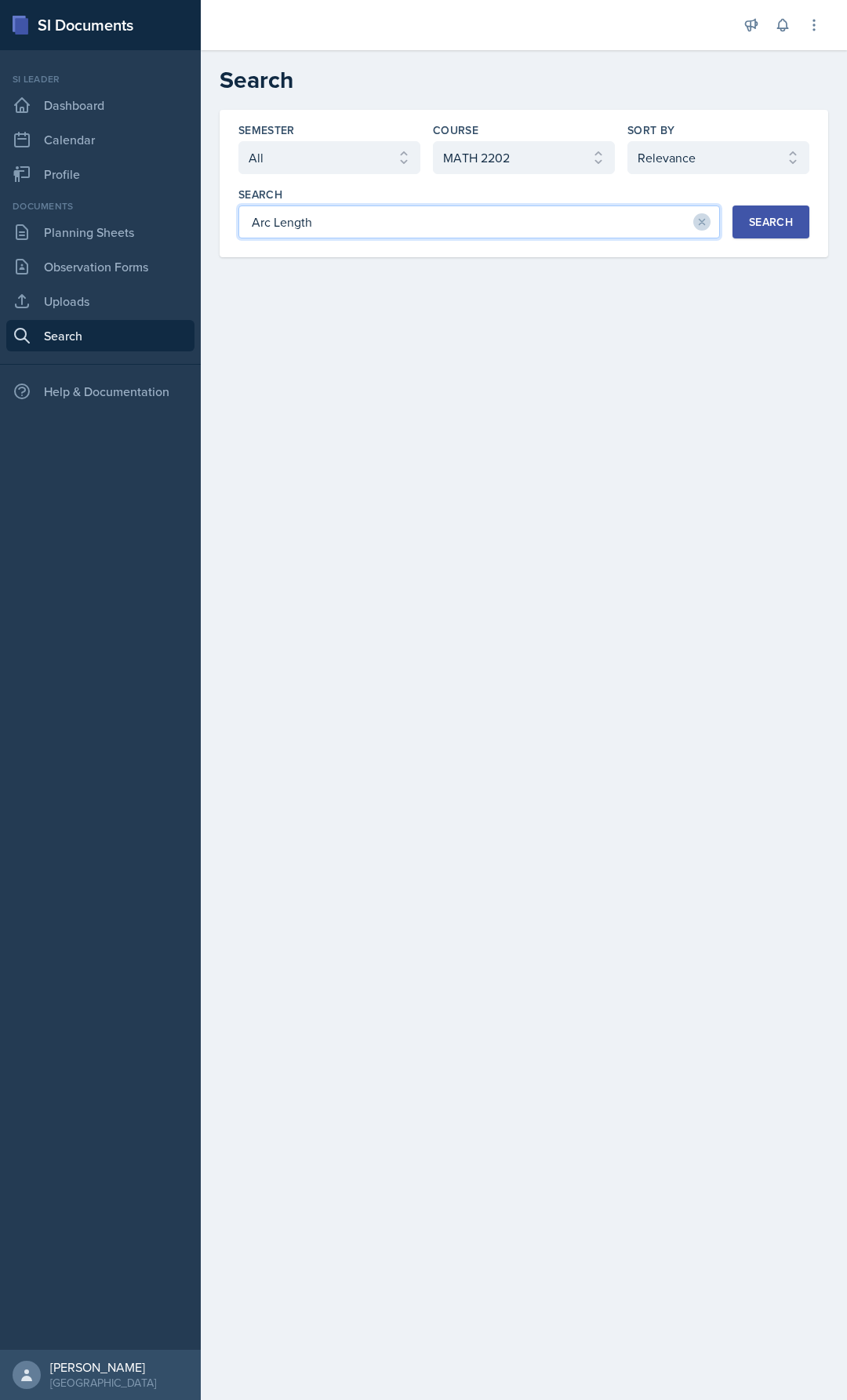
type input "Arc Length"
click at [767, 231] on button "Search" at bounding box center [771, 221] width 77 height 33
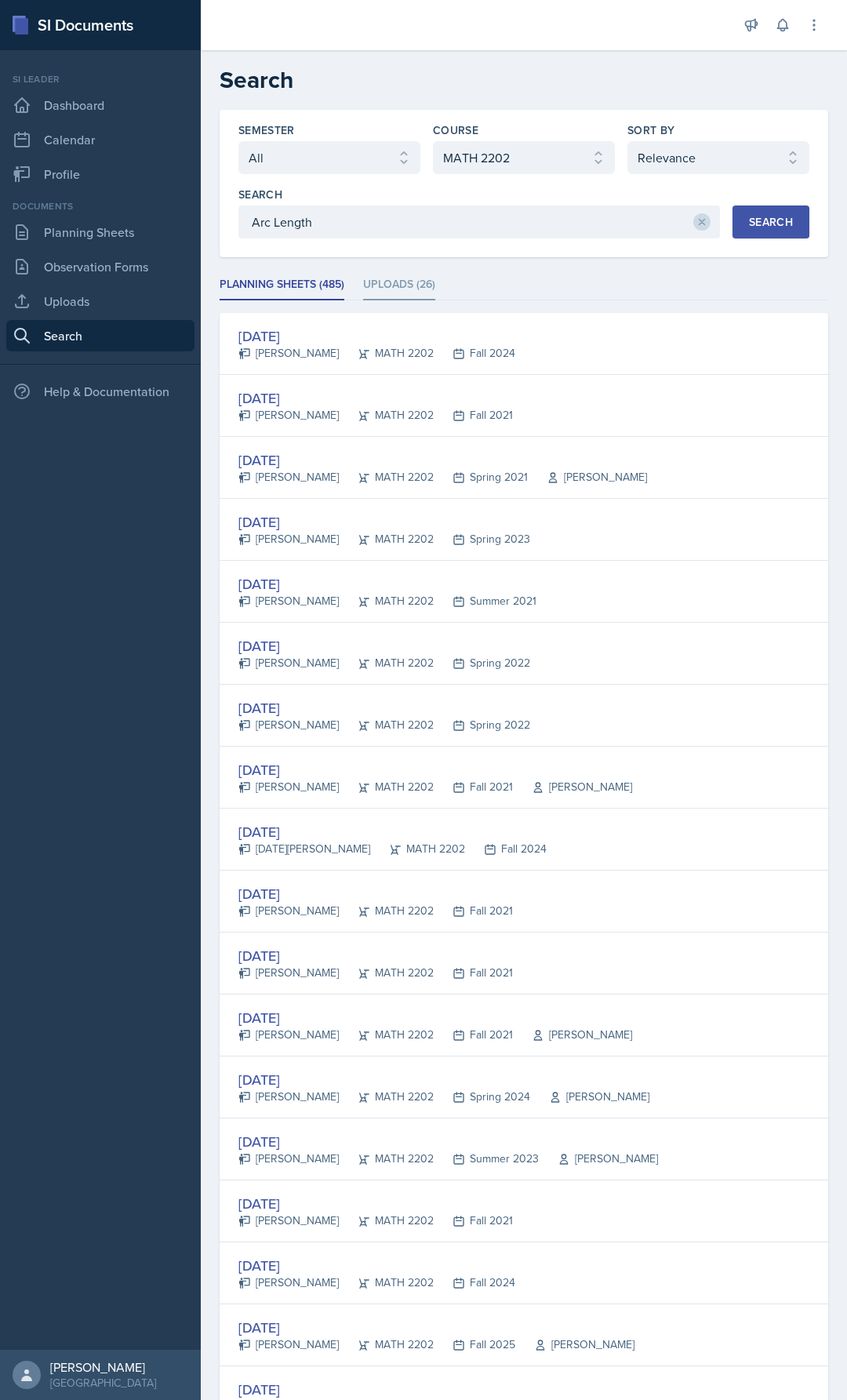
click at [415, 285] on li "Uploads (26)" at bounding box center [399, 285] width 72 height 31
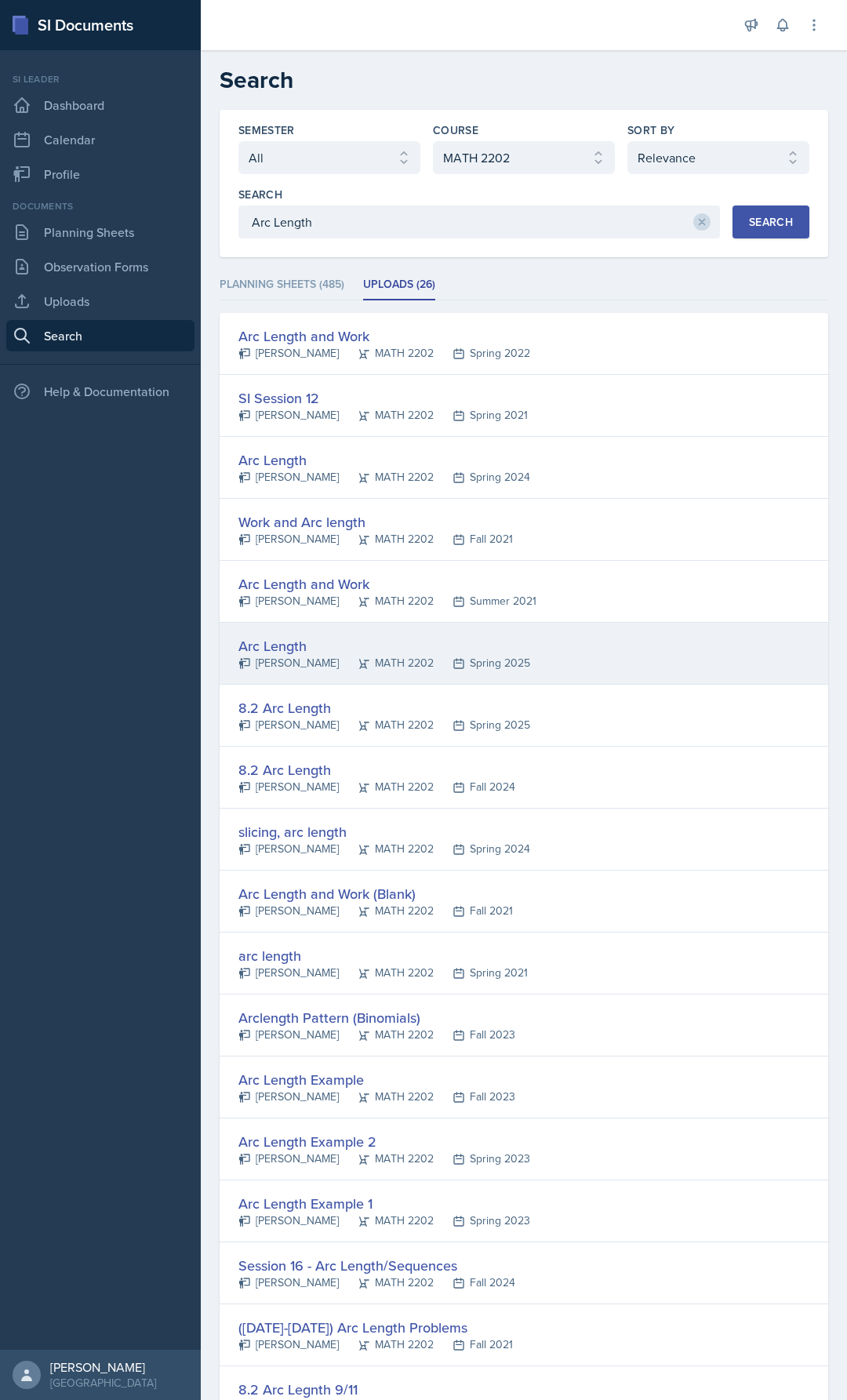
click at [381, 661] on div "MATH 2202" at bounding box center [387, 664] width 95 height 17
